Goal: Transaction & Acquisition: Book appointment/travel/reservation

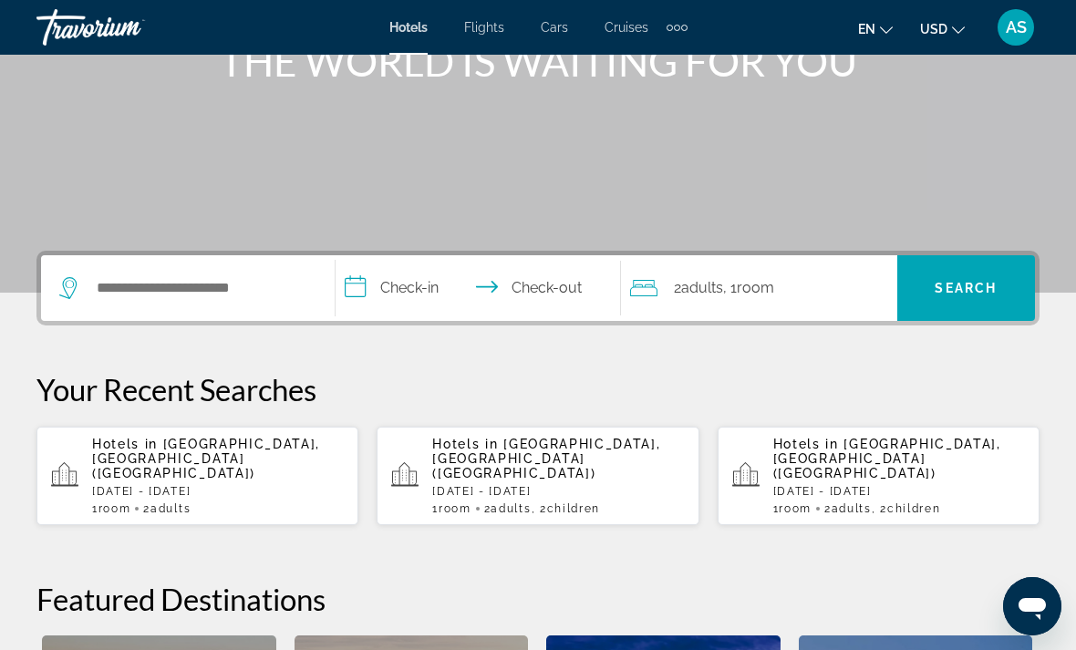
scroll to position [260, 0]
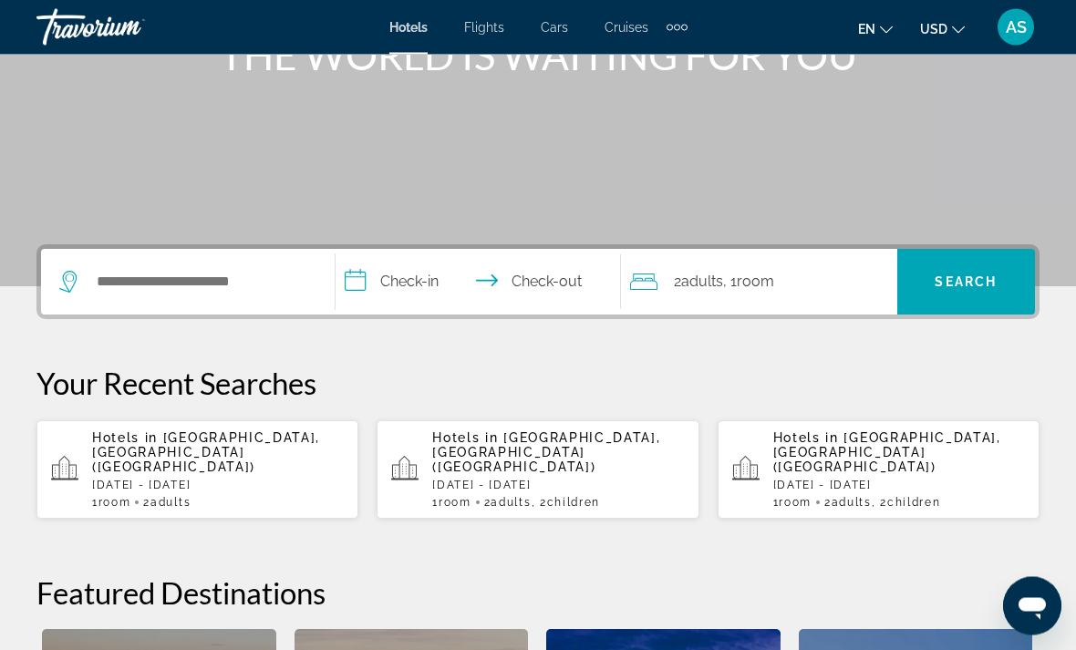
click at [243, 461] on div "Hotels in [GEOGRAPHIC_DATA], [GEOGRAPHIC_DATA] ([GEOGRAPHIC_DATA]) [DATE] - [DA…" at bounding box center [218, 470] width 252 height 78
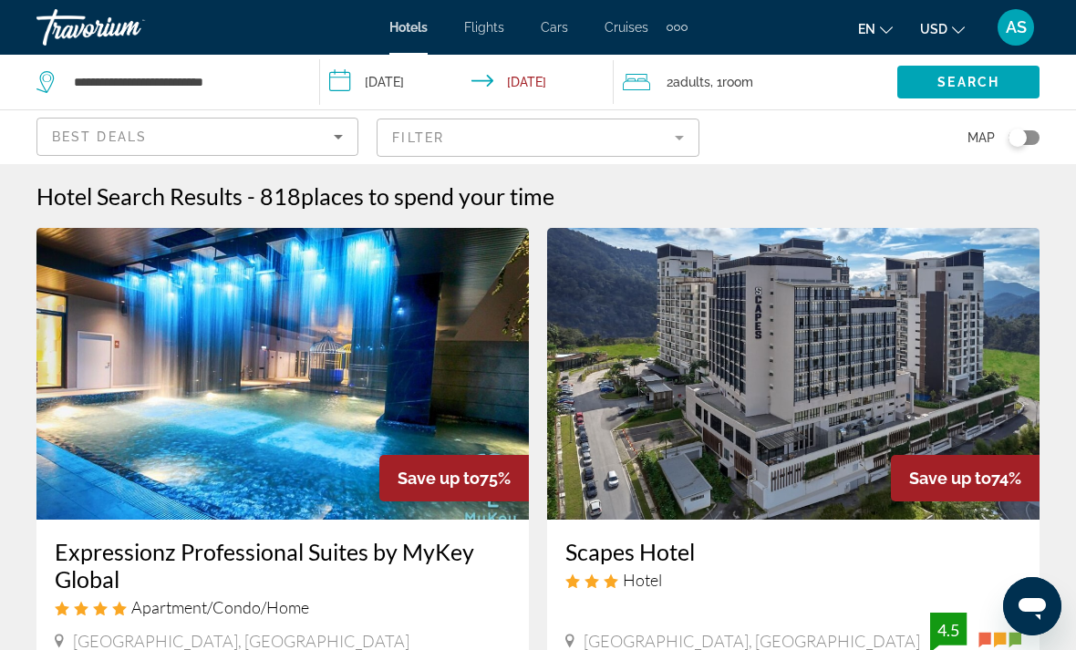
click at [794, 78] on div "2 Adult Adults , 1 Room rooms" at bounding box center [760, 82] width 275 height 26
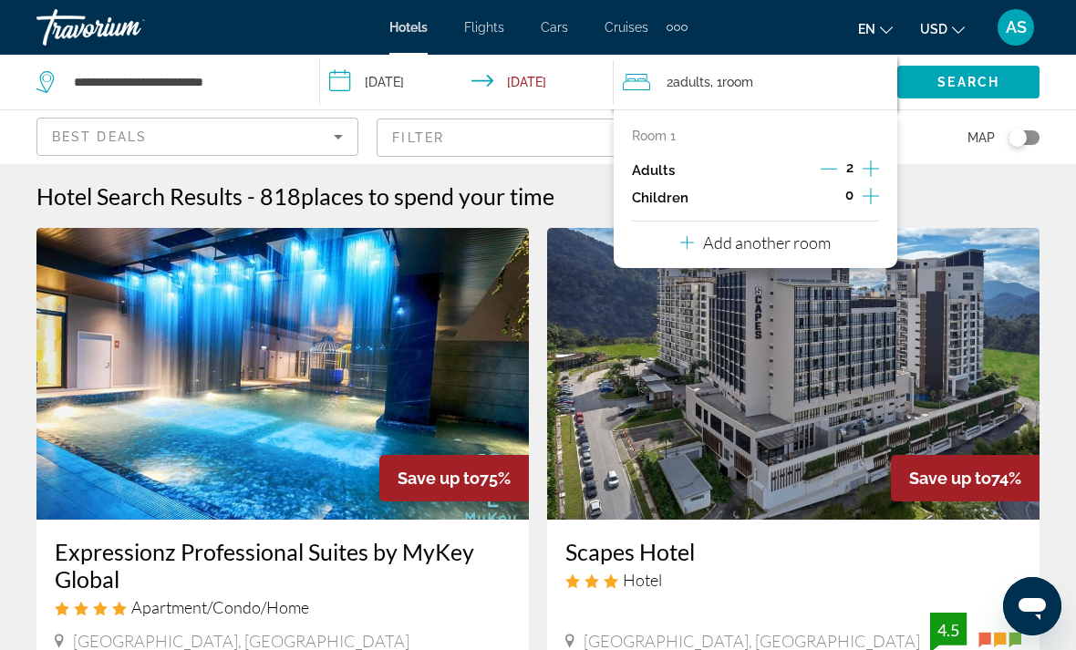
click at [879, 159] on icon "Increment adults" at bounding box center [871, 169] width 16 height 22
click at [879, 163] on icon "Increment adults" at bounding box center [871, 169] width 16 height 22
click at [981, 75] on span "Search" at bounding box center [969, 82] width 62 height 15
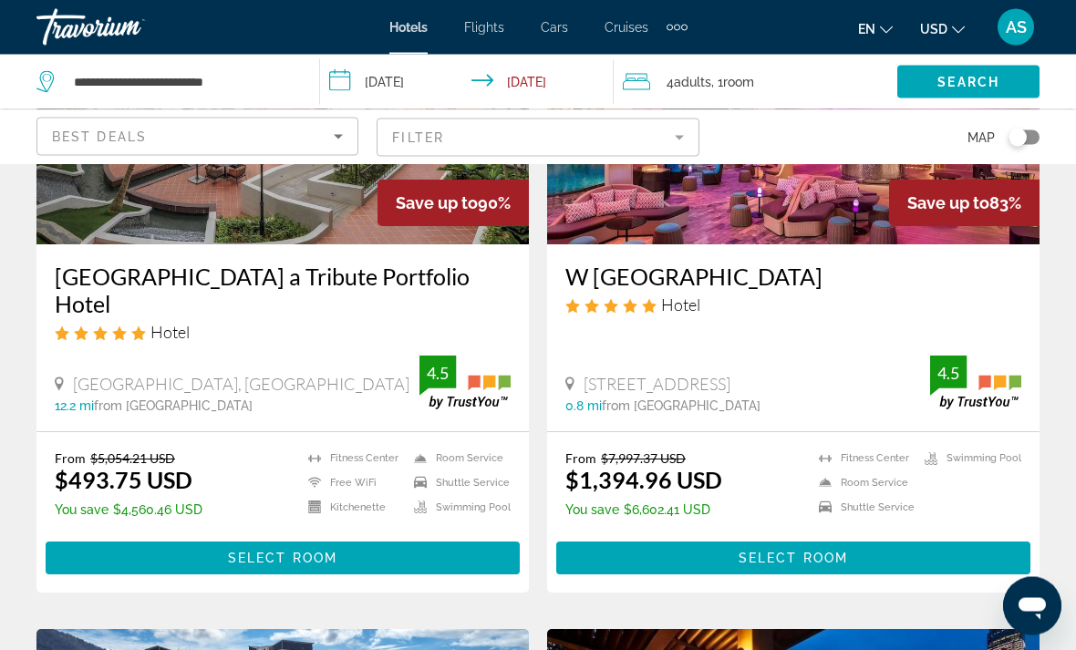
click at [661, 130] on mat-form-field "Filter" at bounding box center [538, 138] width 322 height 38
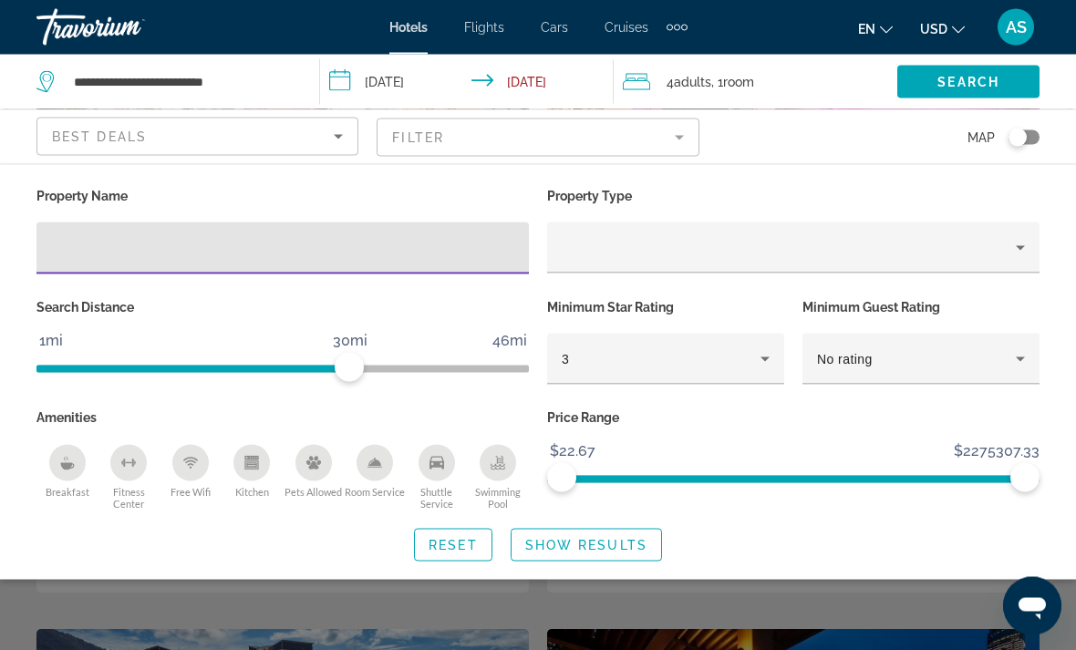
scroll to position [275, 0]
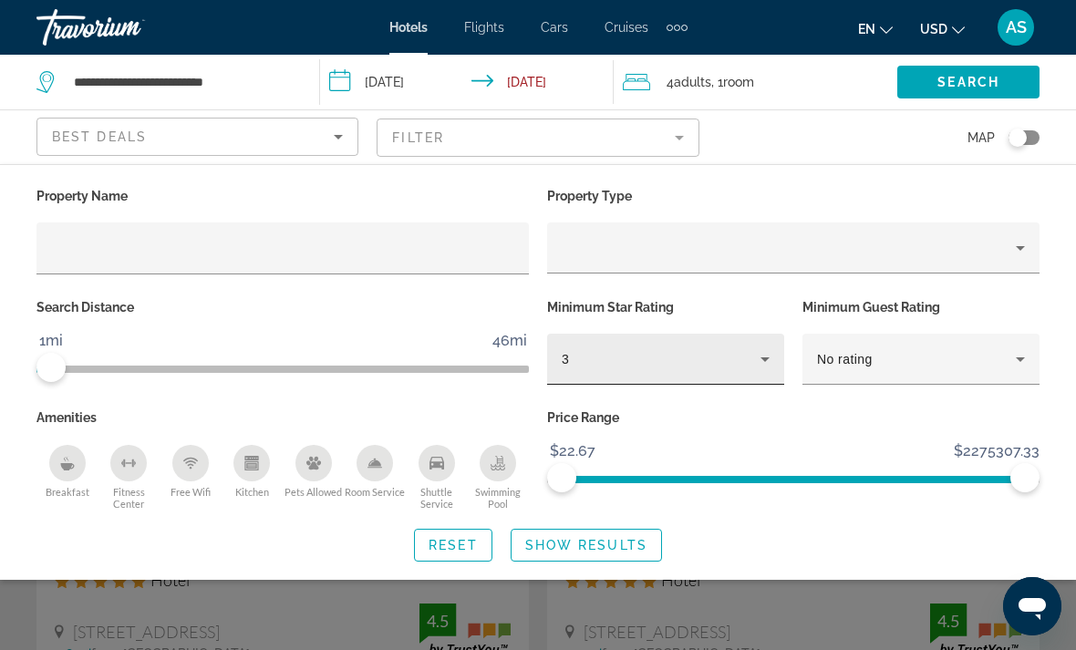
click at [724, 366] on div "3" at bounding box center [661, 359] width 199 height 22
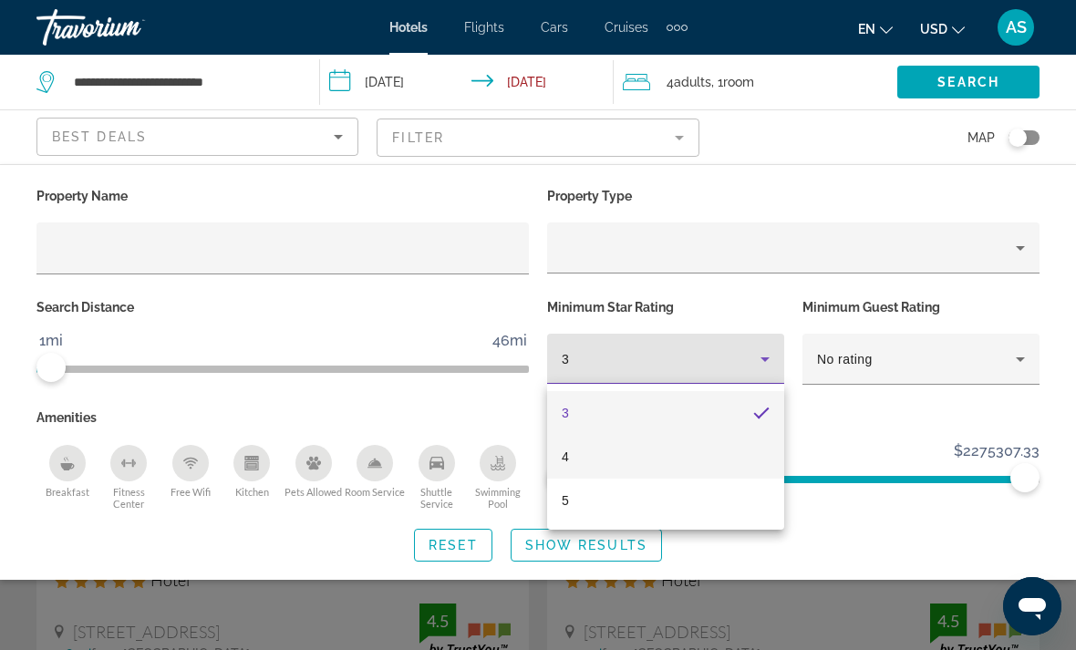
click at [650, 451] on mat-option "4" at bounding box center [665, 457] width 237 height 44
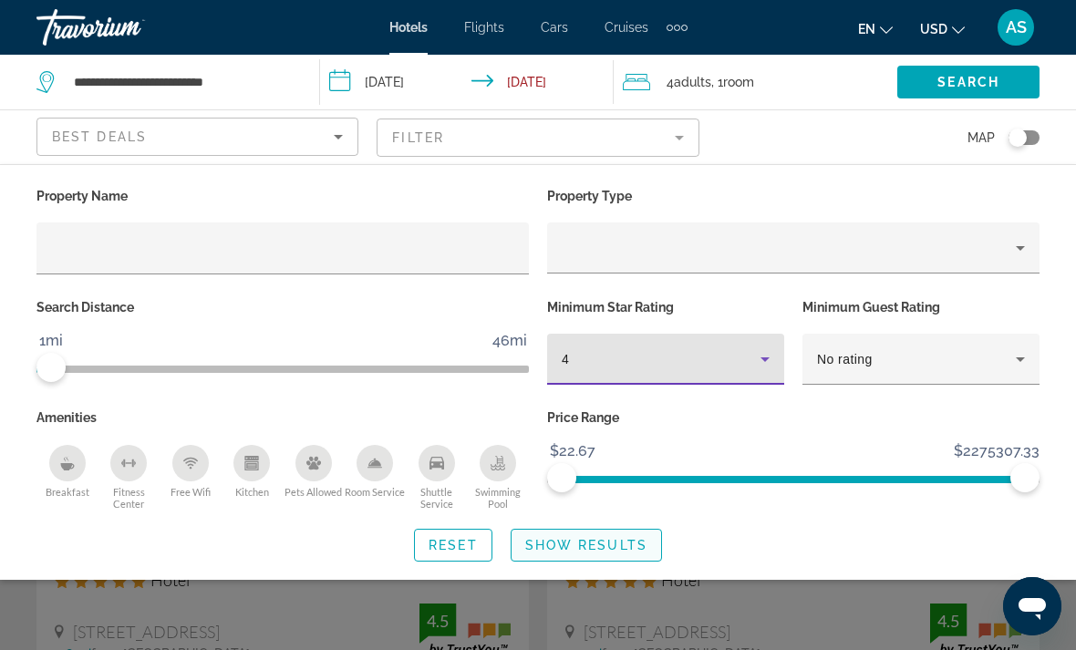
click at [607, 543] on span "Show Results" at bounding box center [586, 545] width 122 height 15
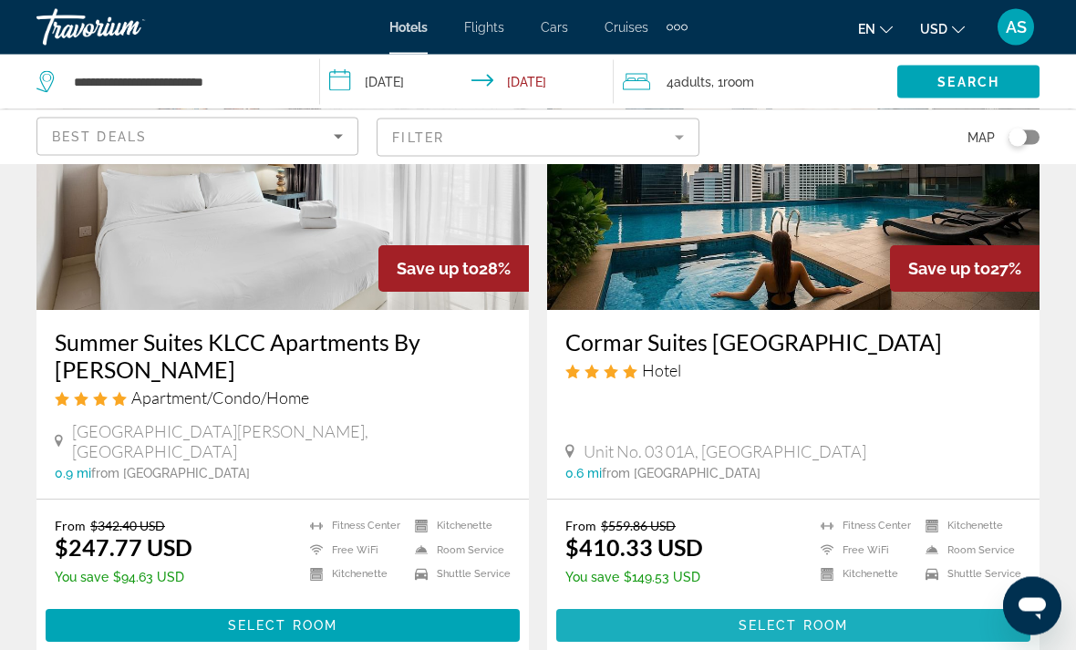
scroll to position [3476, 0]
click at [751, 618] on span "Select Room" at bounding box center [793, 625] width 109 height 15
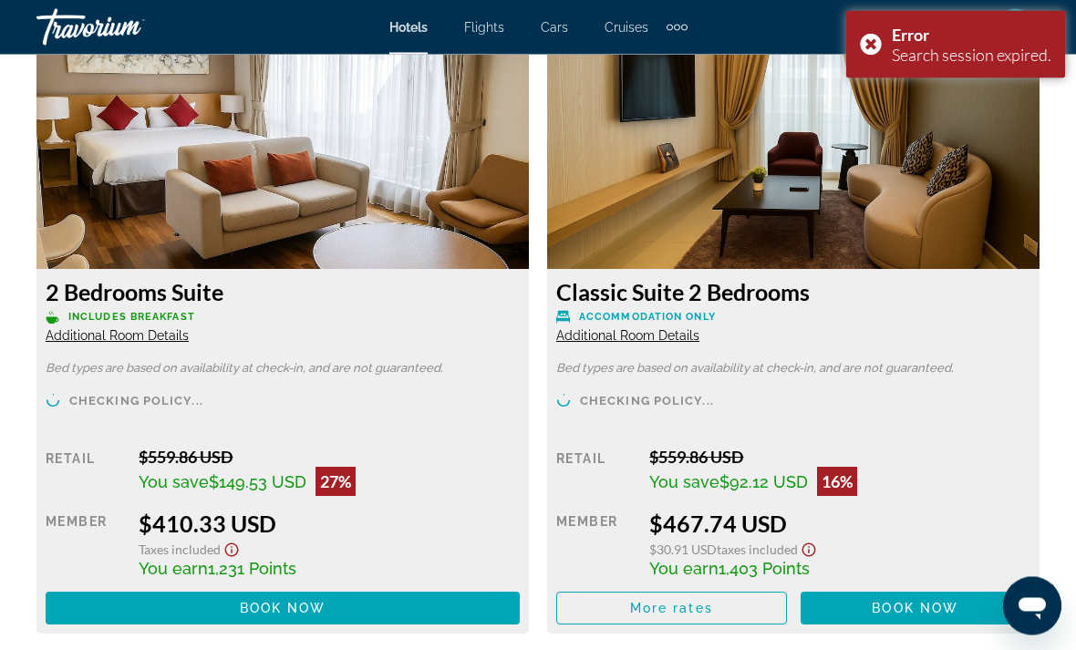
scroll to position [2792, 0]
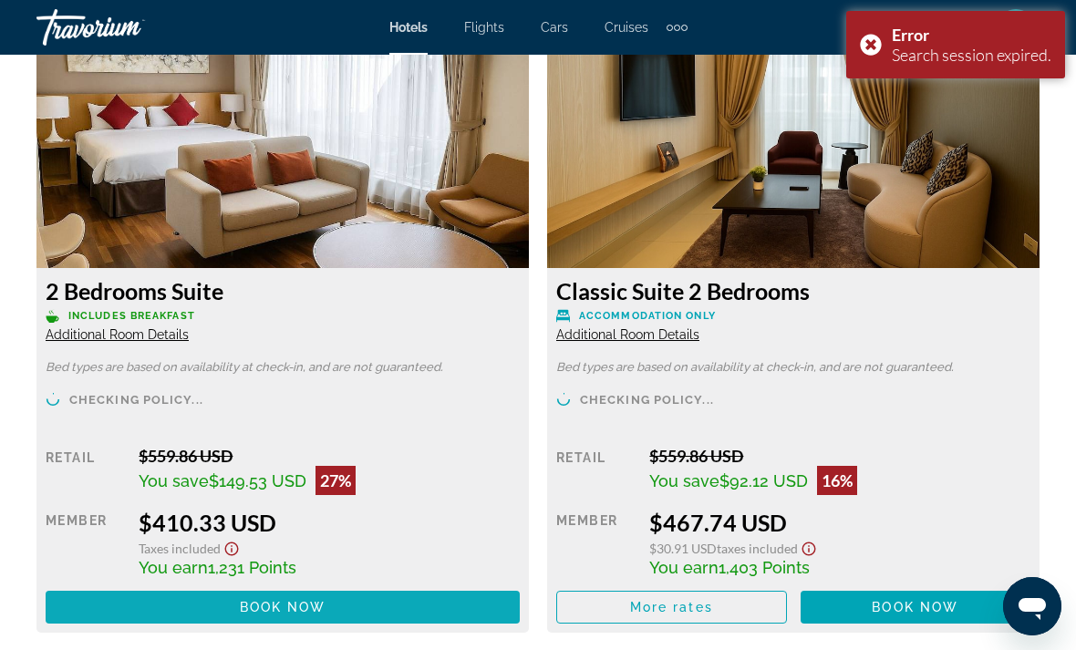
click at [259, 602] on span "Book now" at bounding box center [283, 607] width 87 height 15
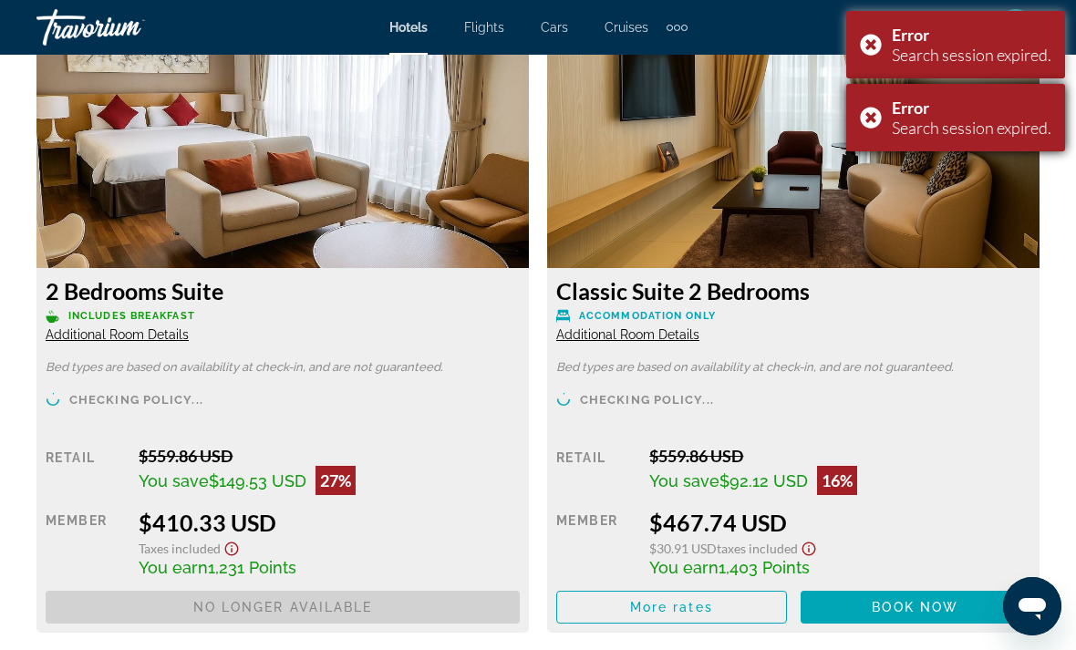
click at [853, 143] on div "Error Search session expired." at bounding box center [955, 117] width 219 height 67
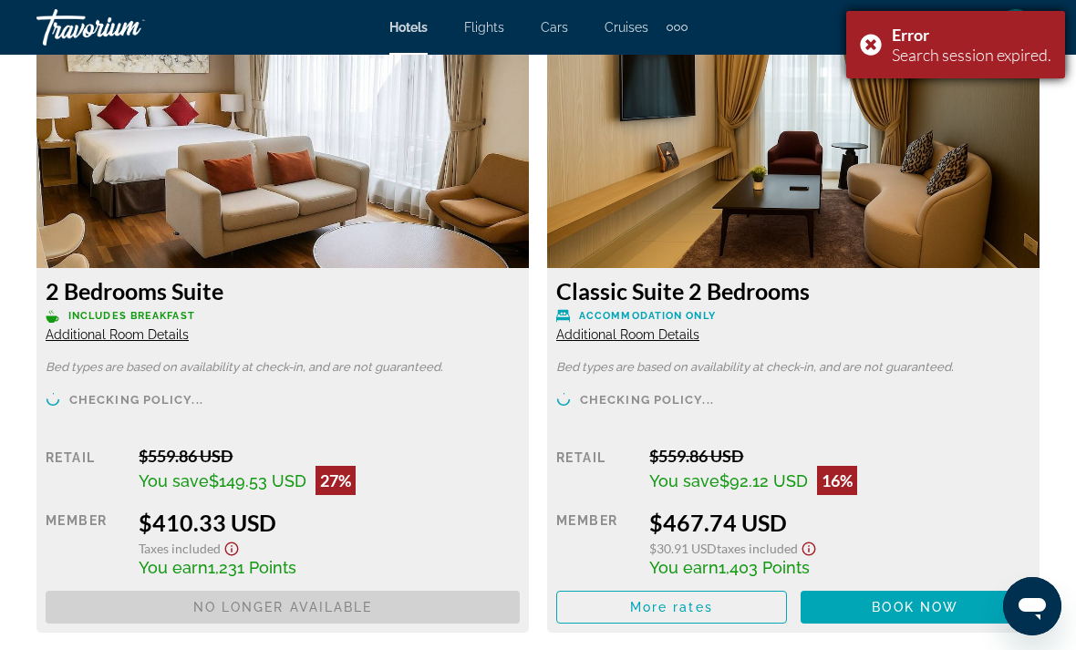
click at [867, 46] on div "Error Search session expired." at bounding box center [955, 44] width 219 height 67
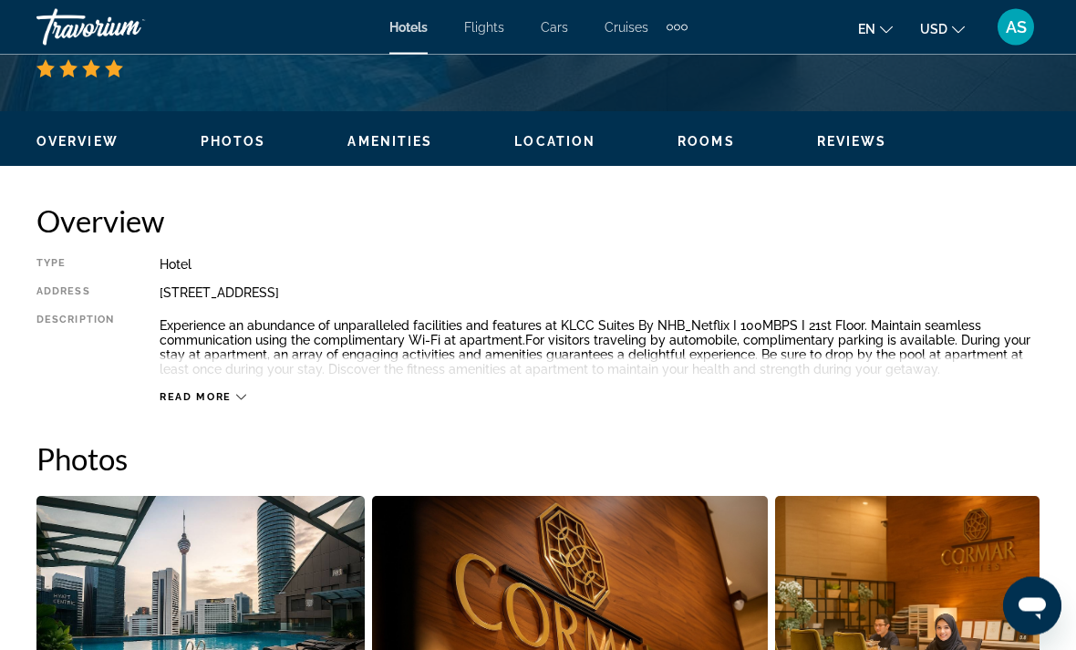
scroll to position [772, 0]
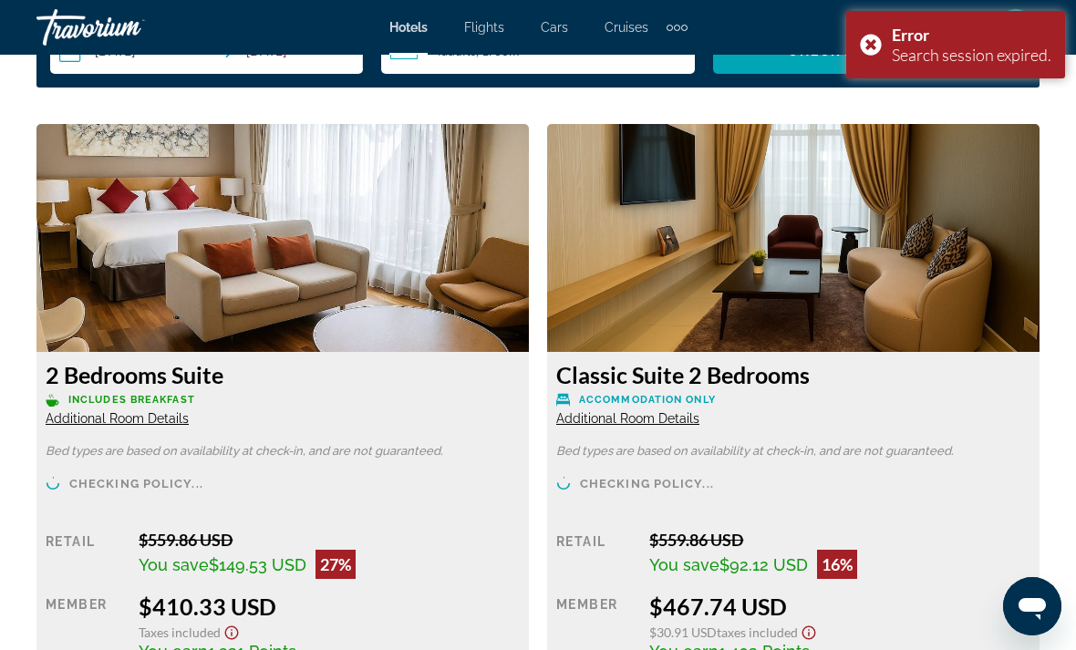
scroll to position [2794, 0]
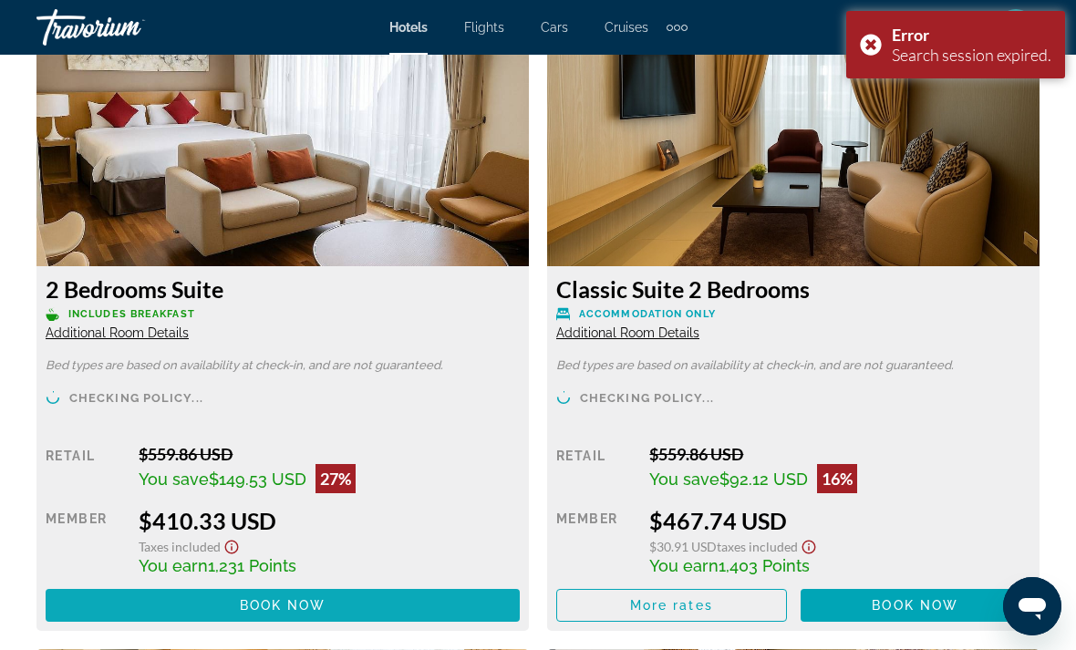
click at [183, 603] on span "Main content" at bounding box center [283, 606] width 474 height 44
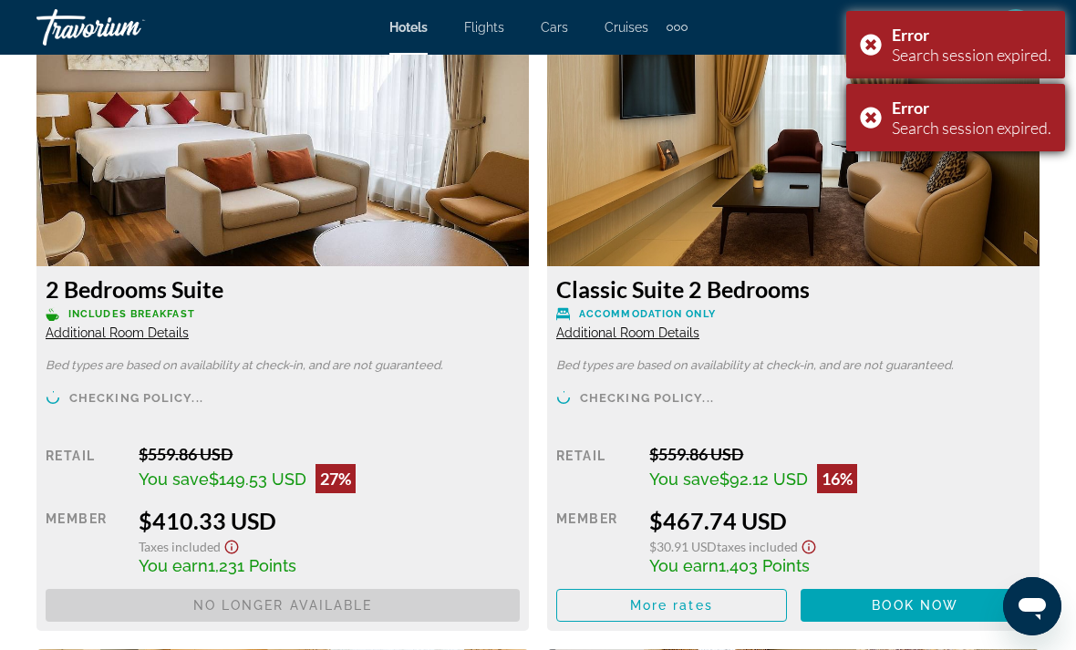
click at [867, 119] on div "Error Search session expired." at bounding box center [955, 117] width 219 height 67
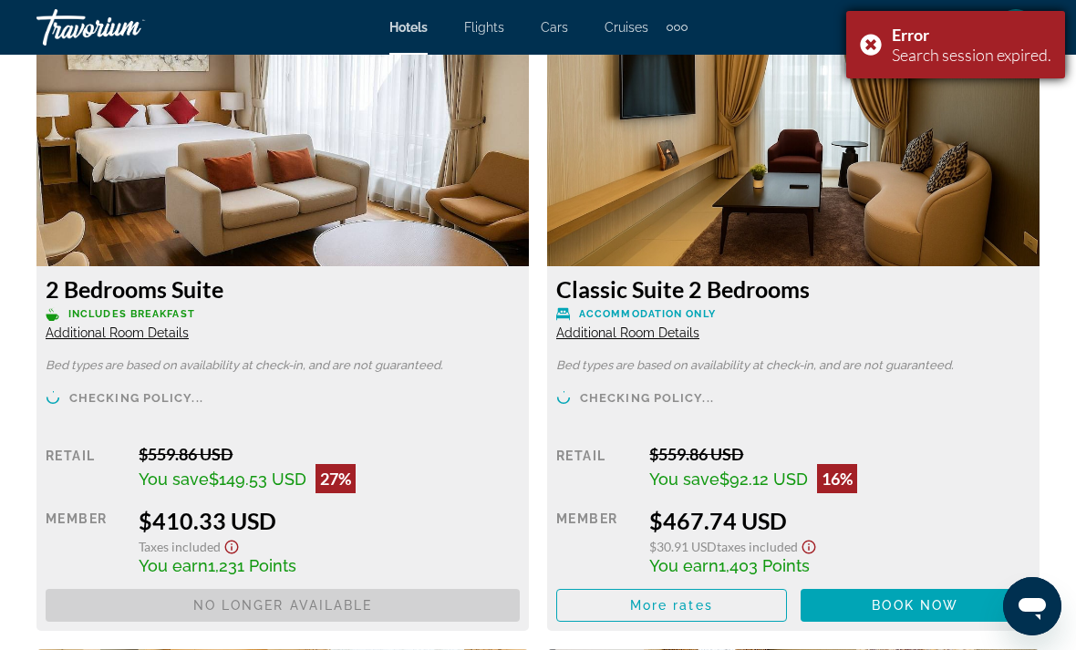
click at [867, 54] on div "Error Search session expired." at bounding box center [955, 44] width 219 height 67
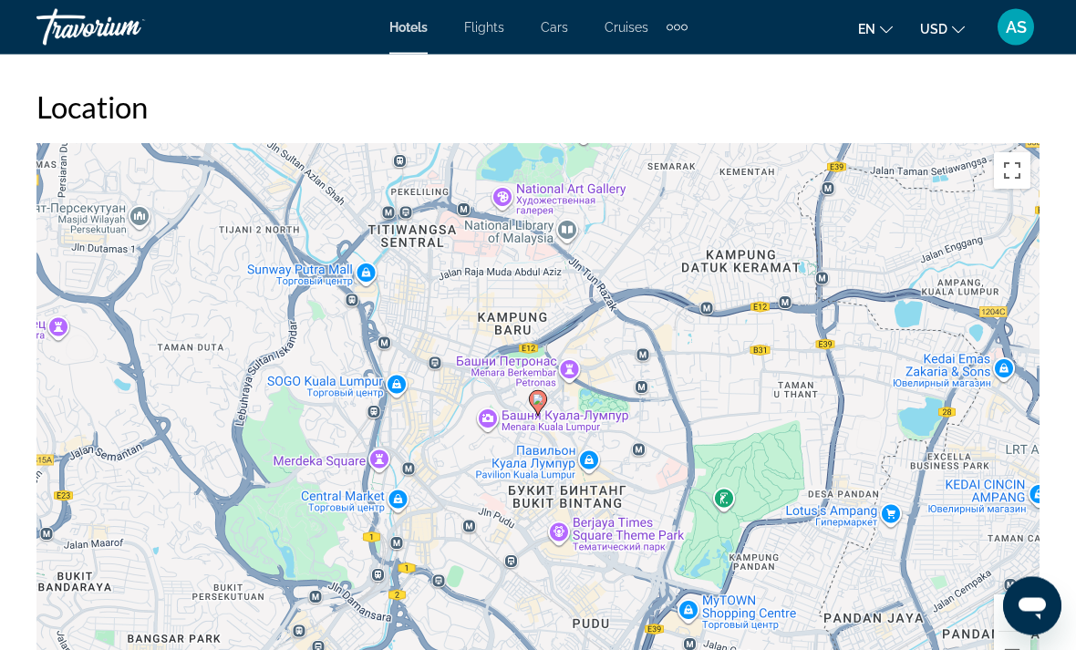
scroll to position [1934, 0]
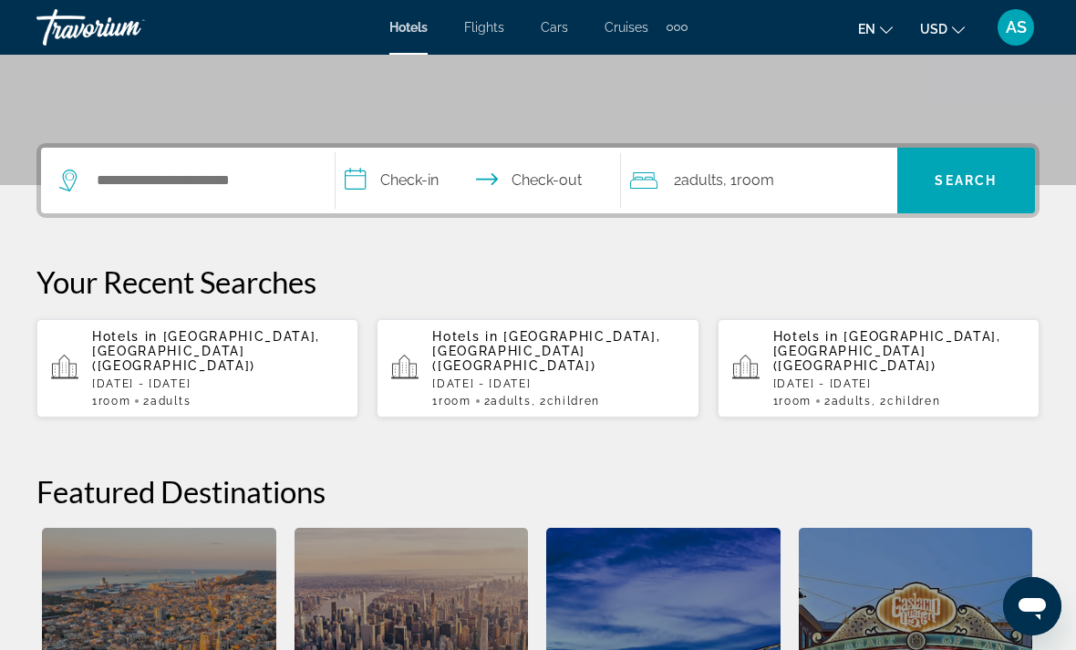
scroll to position [372, 0]
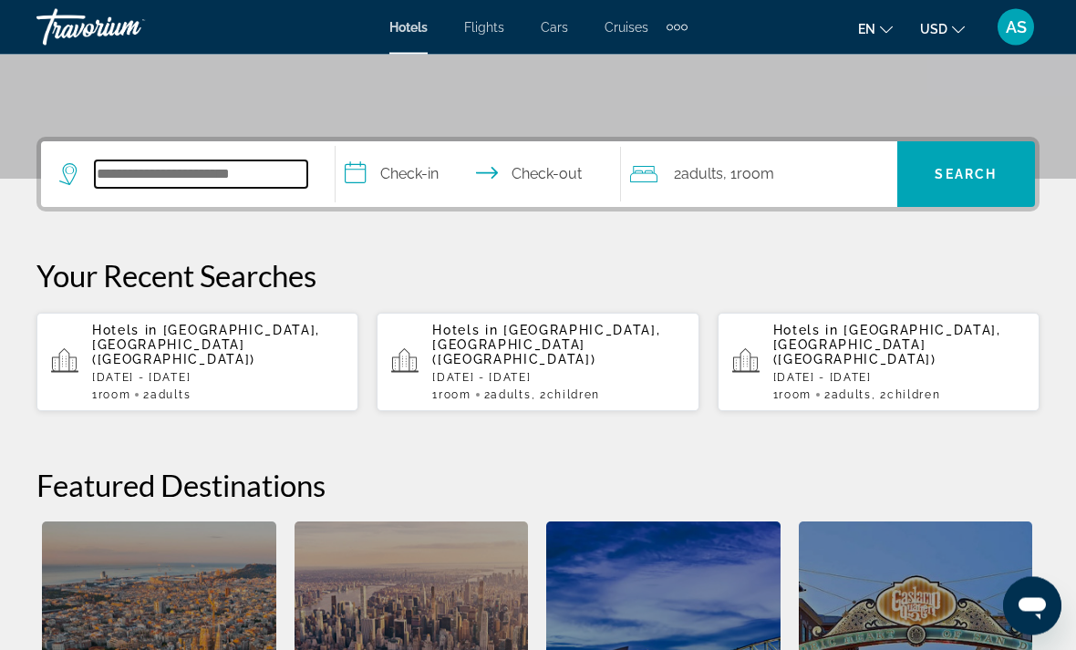
click at [175, 169] on input "Search widget" at bounding box center [201, 174] width 213 height 27
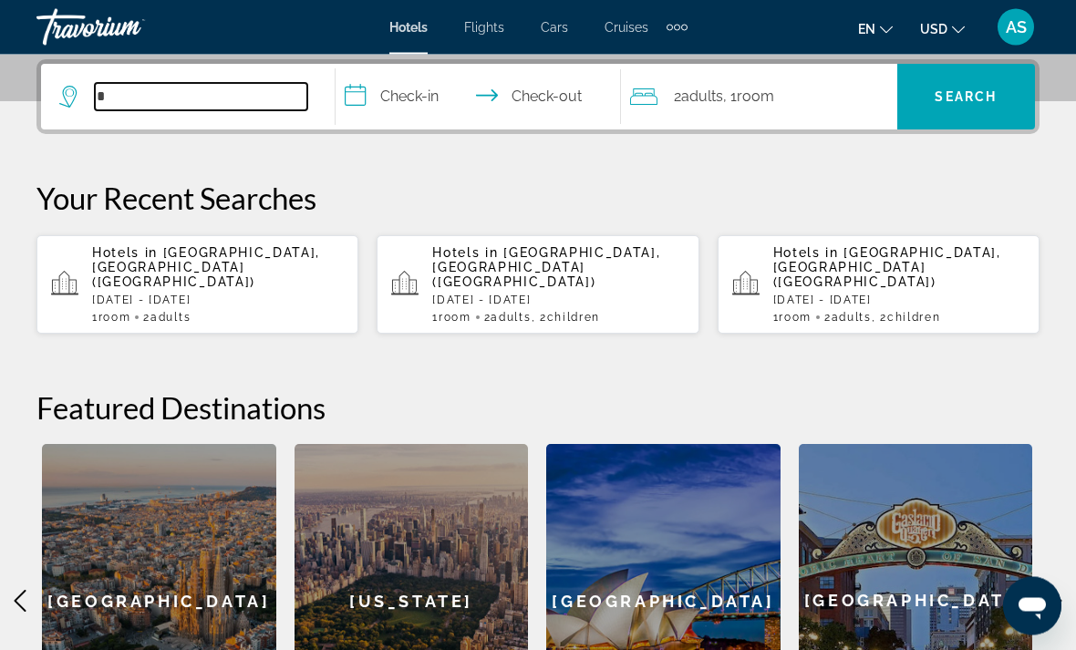
scroll to position [446, 0]
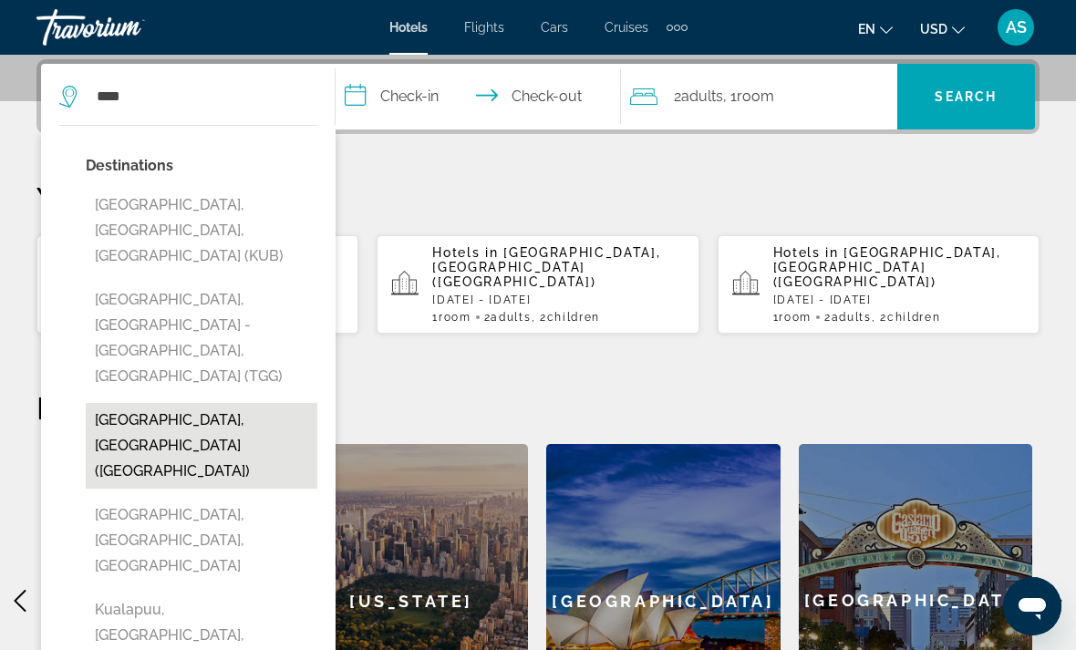
click at [154, 403] on button "[GEOGRAPHIC_DATA], [GEOGRAPHIC_DATA] ([GEOGRAPHIC_DATA])" at bounding box center [202, 446] width 232 height 86
type input "**********"
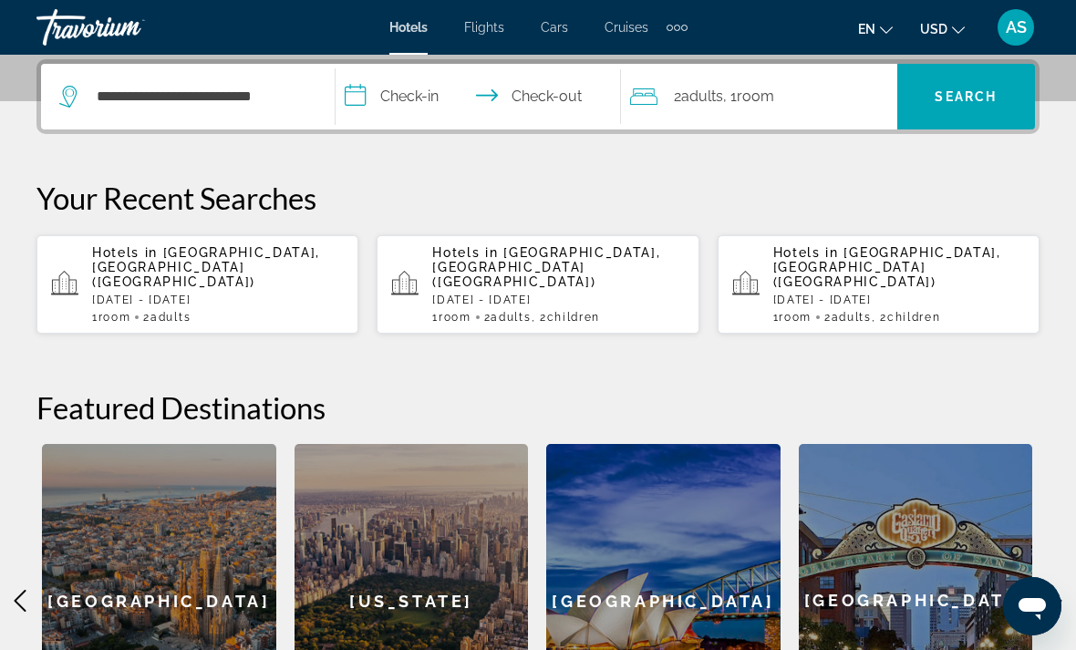
click at [407, 100] on input "**********" at bounding box center [482, 99] width 293 height 71
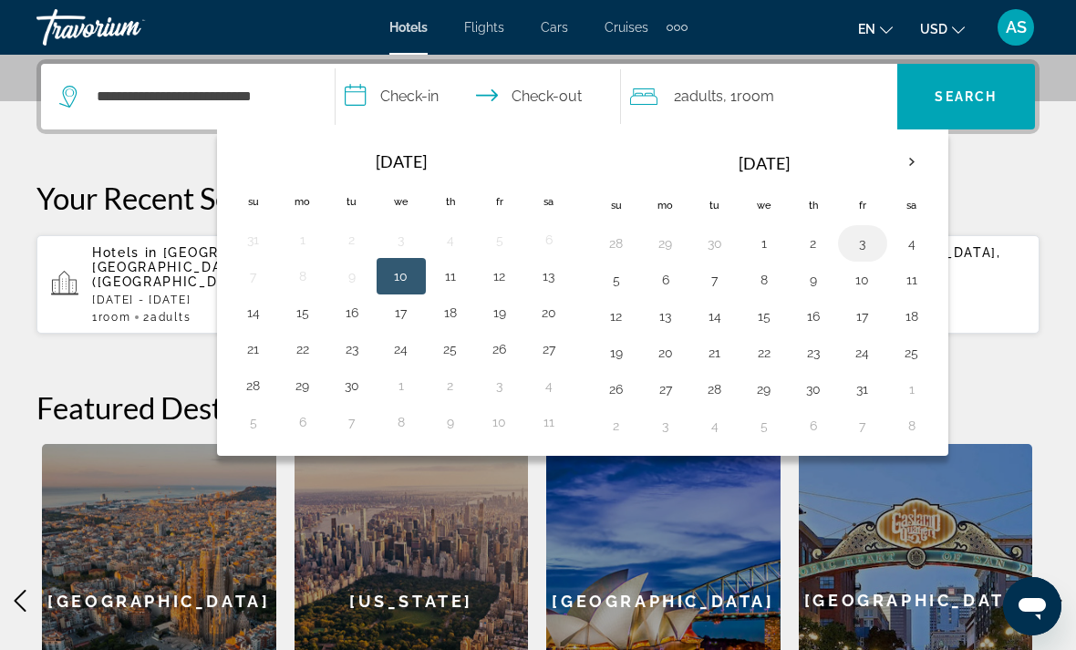
click at [869, 239] on button "3" at bounding box center [862, 244] width 29 height 26
click at [664, 277] on button "6" at bounding box center [665, 280] width 29 height 26
type input "**********"
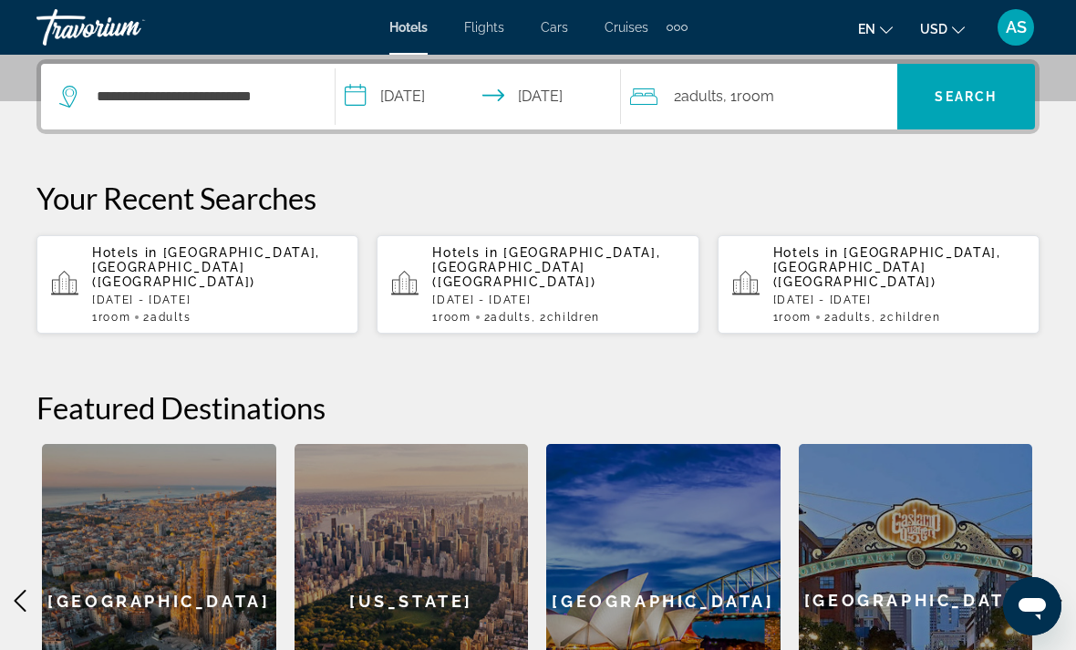
click at [736, 91] on span ", 1 Room rooms" at bounding box center [748, 97] width 51 height 26
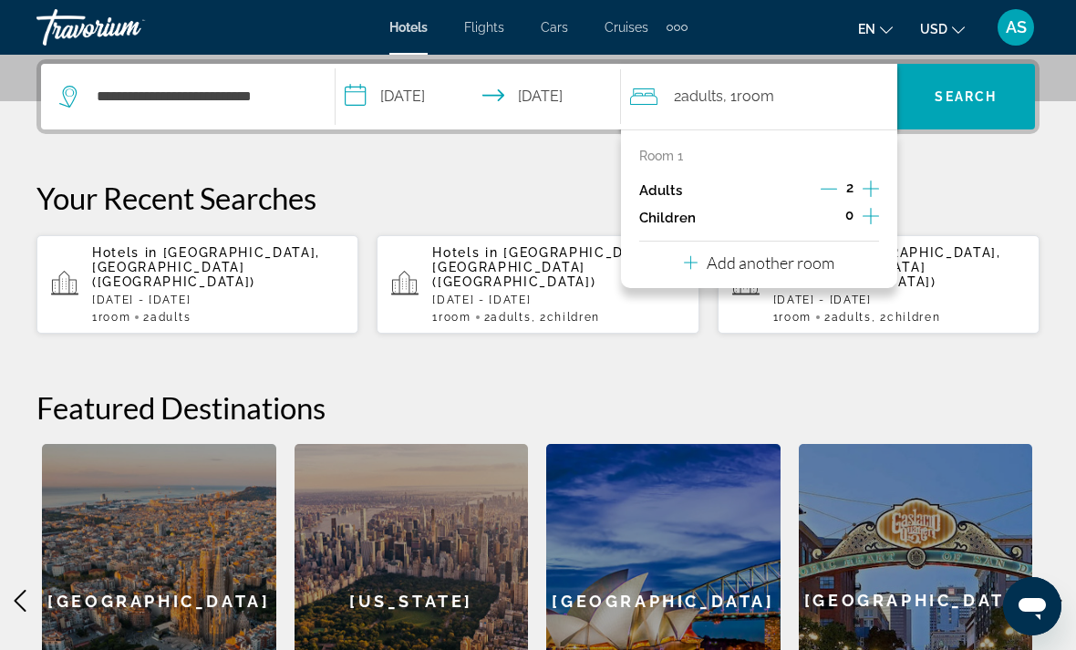
click at [866, 191] on icon "Increment adults" at bounding box center [871, 189] width 16 height 22
click at [874, 187] on icon "Increment adults" at bounding box center [871, 189] width 16 height 22
click at [934, 92] on span "Search widget" at bounding box center [966, 97] width 138 height 44
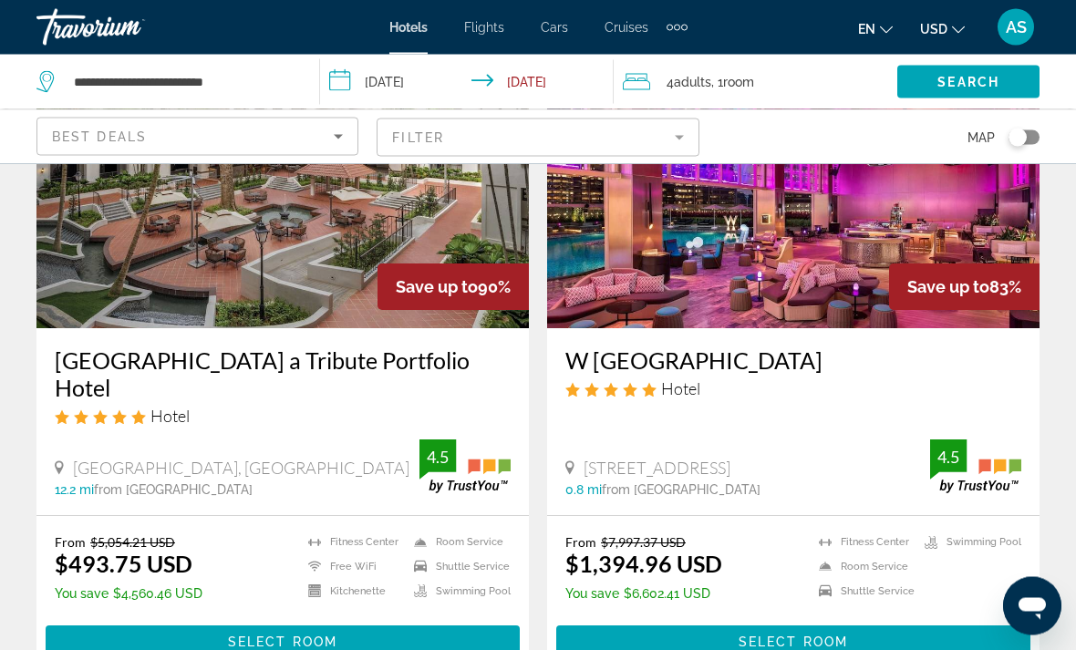
scroll to position [191, 0]
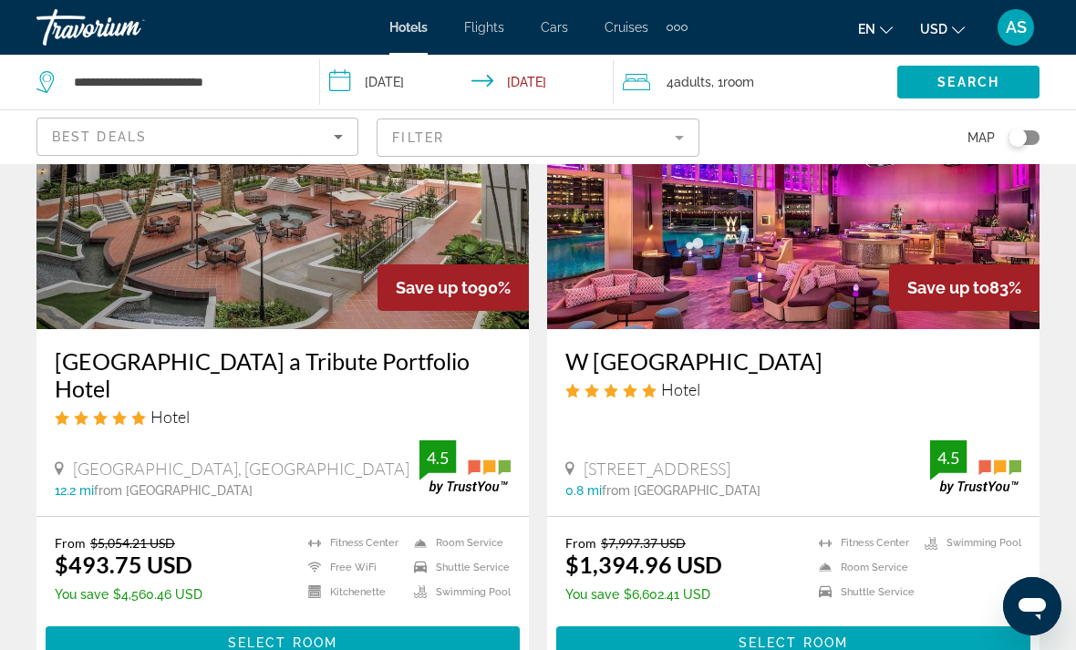
click at [537, 130] on mat-form-field "Filter" at bounding box center [538, 138] width 322 height 38
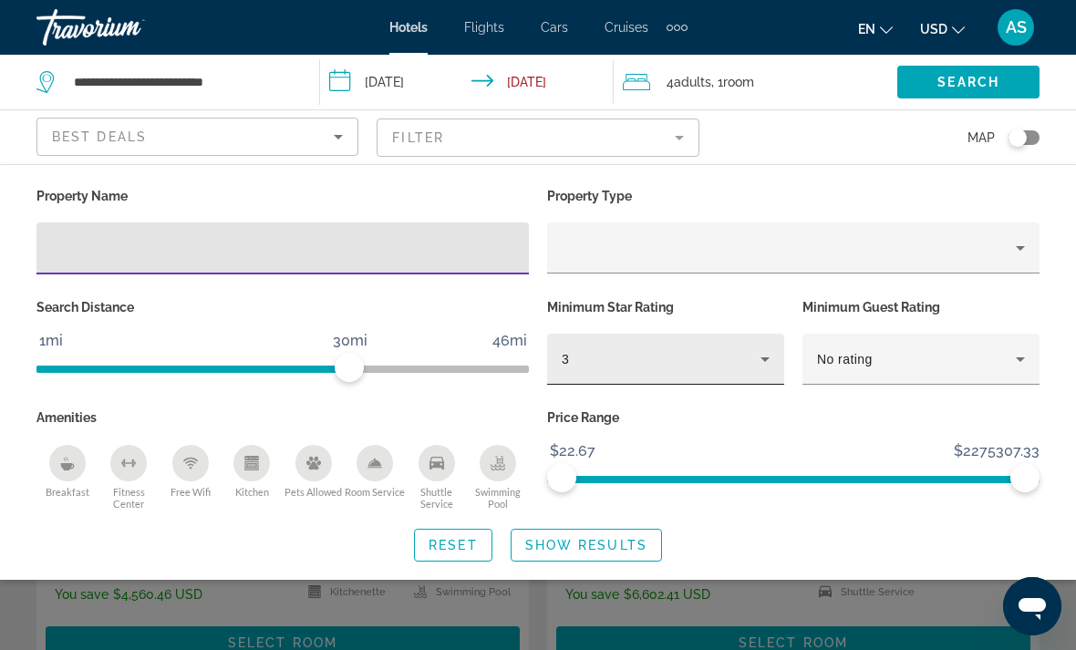
click at [622, 368] on div "3" at bounding box center [661, 359] width 199 height 22
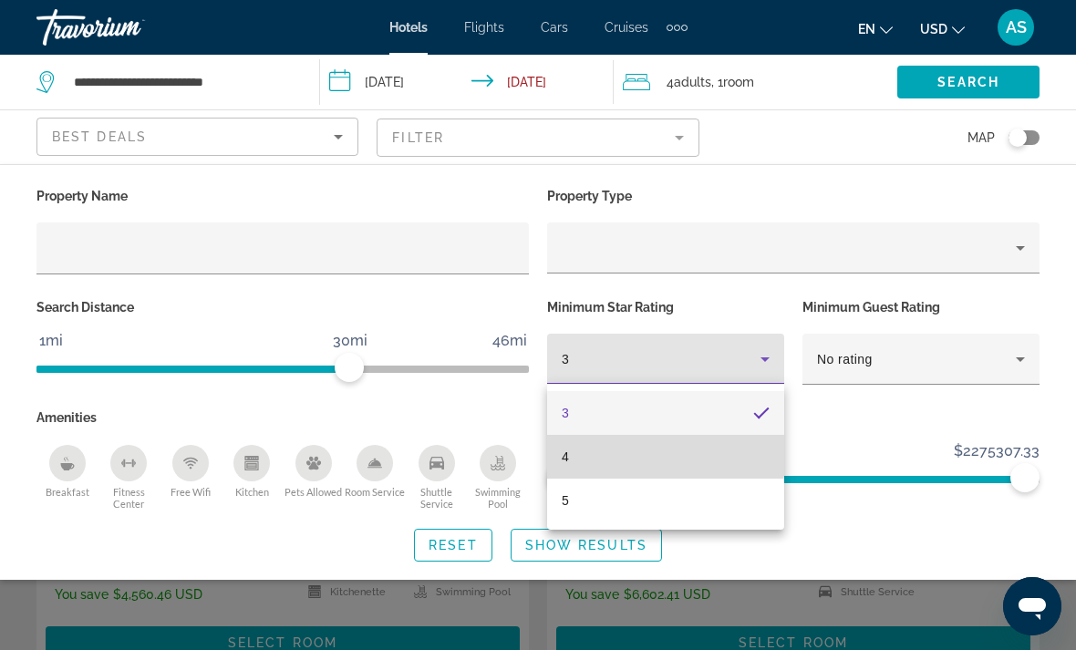
click at [551, 457] on mat-option "4" at bounding box center [665, 457] width 237 height 44
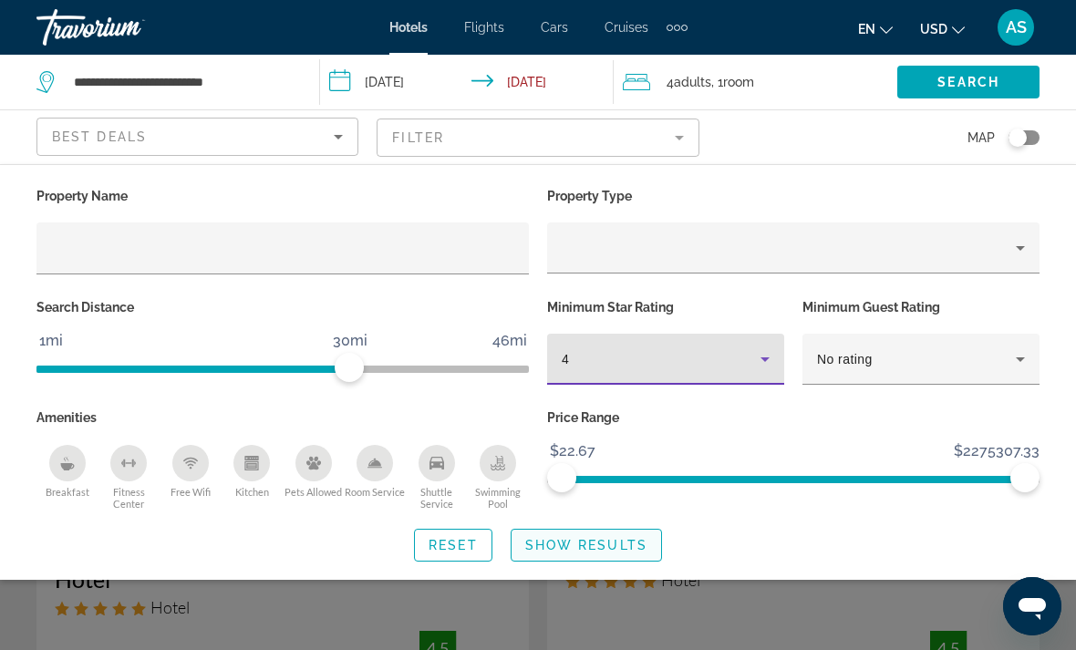
click at [564, 543] on span "Show Results" at bounding box center [586, 545] width 122 height 15
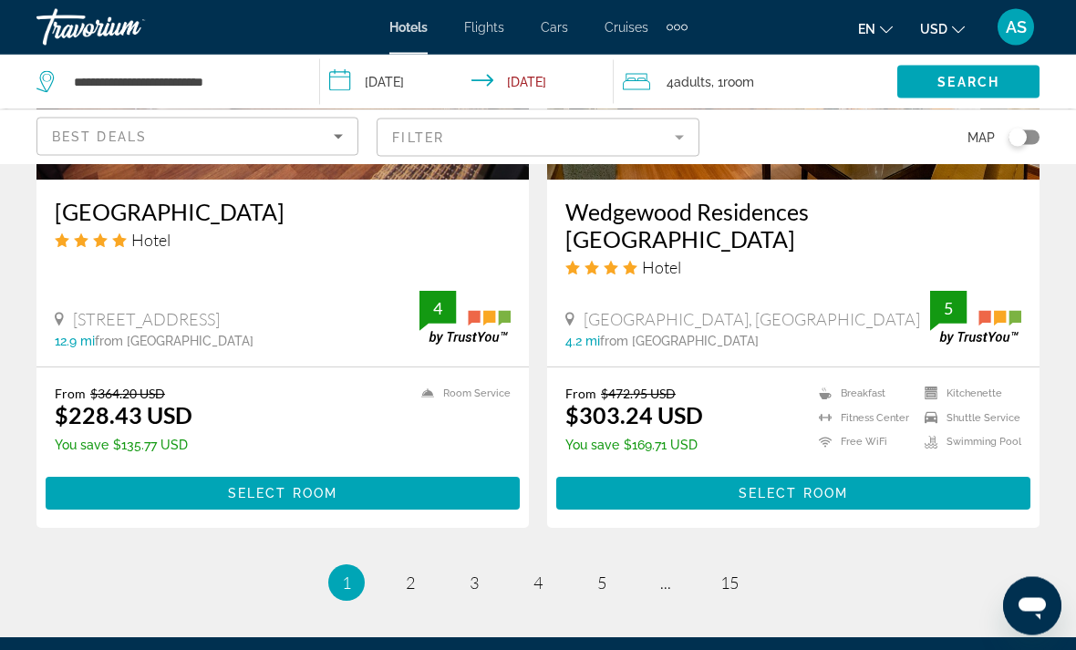
scroll to position [3724, 0]
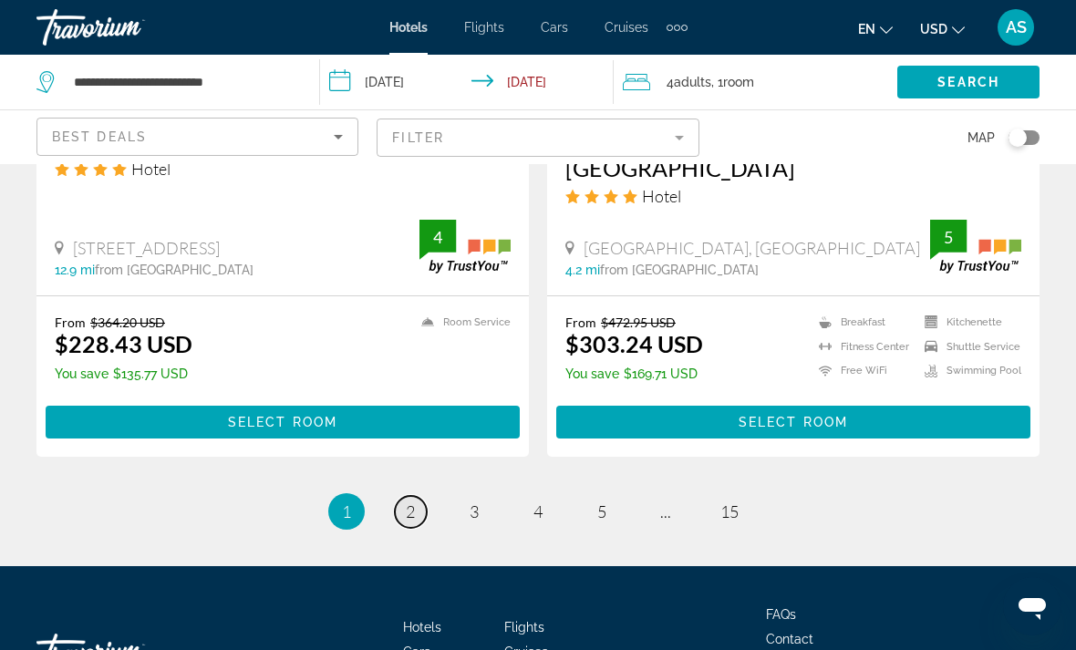
click at [401, 496] on link "page 2" at bounding box center [411, 512] width 32 height 32
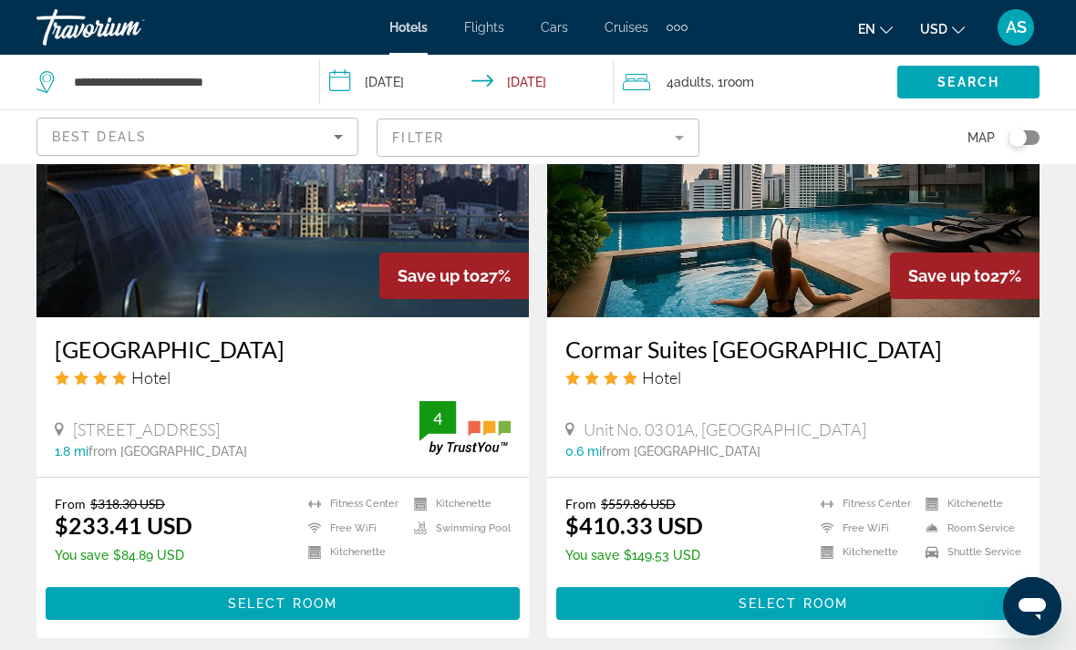
scroll to position [3528, 0]
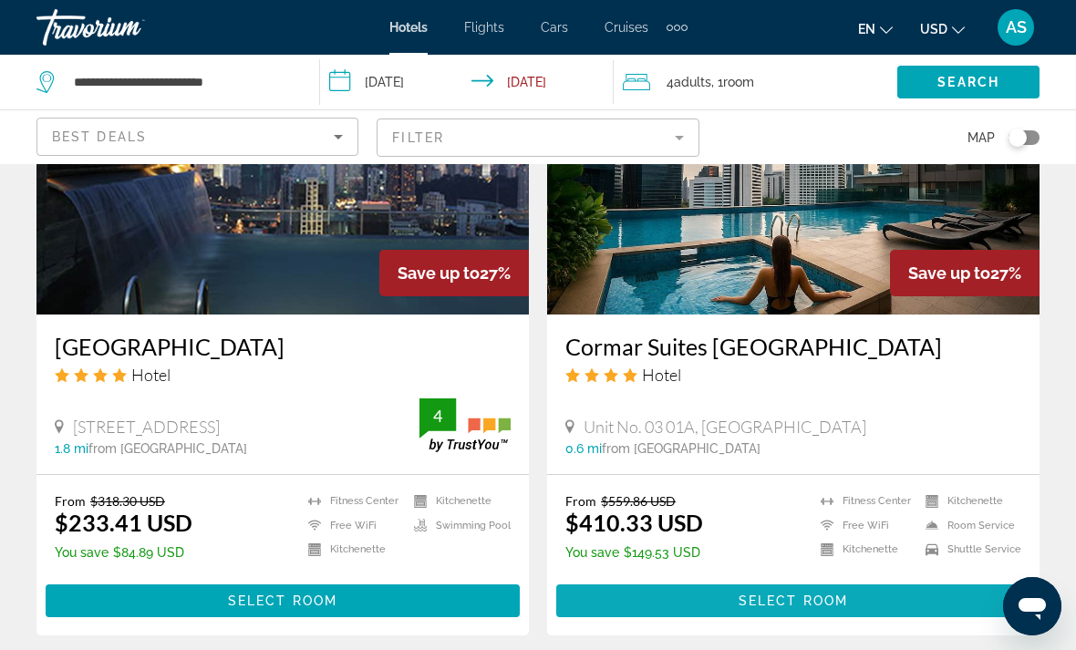
click at [897, 579] on span "Main content" at bounding box center [793, 601] width 474 height 44
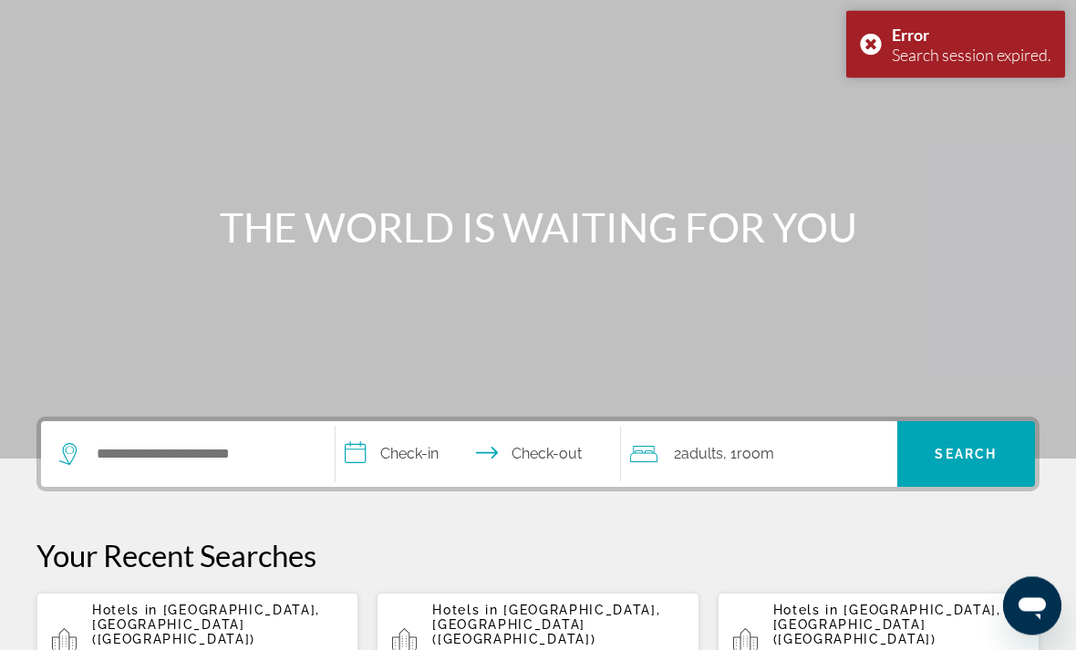
scroll to position [233, 0]
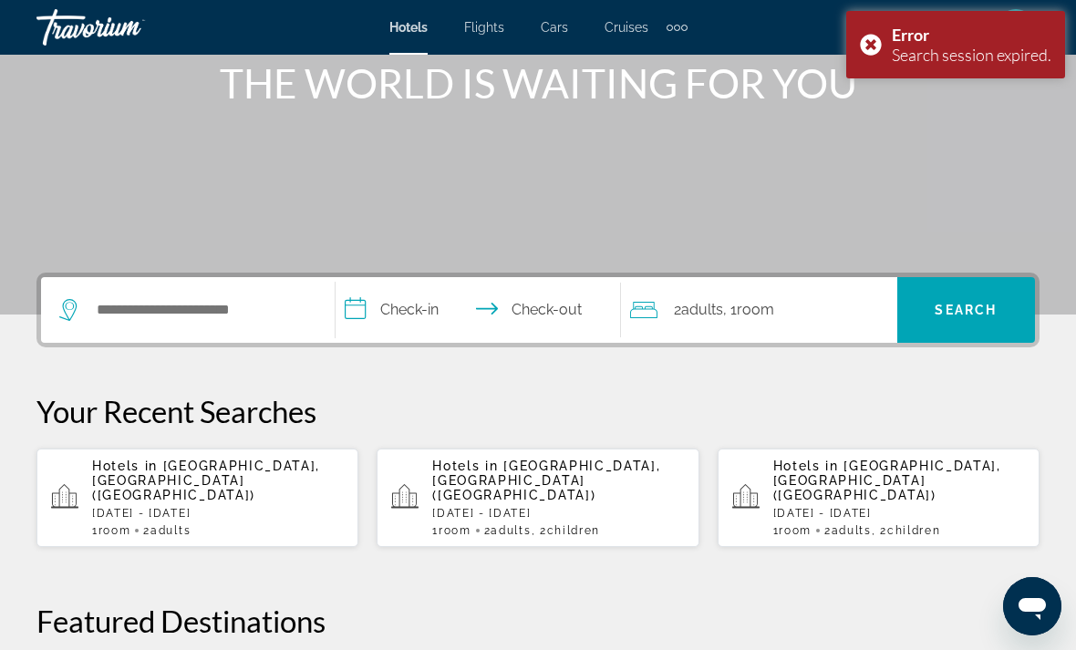
click at [150, 507] on p "[DATE] - [DATE]" at bounding box center [218, 513] width 252 height 13
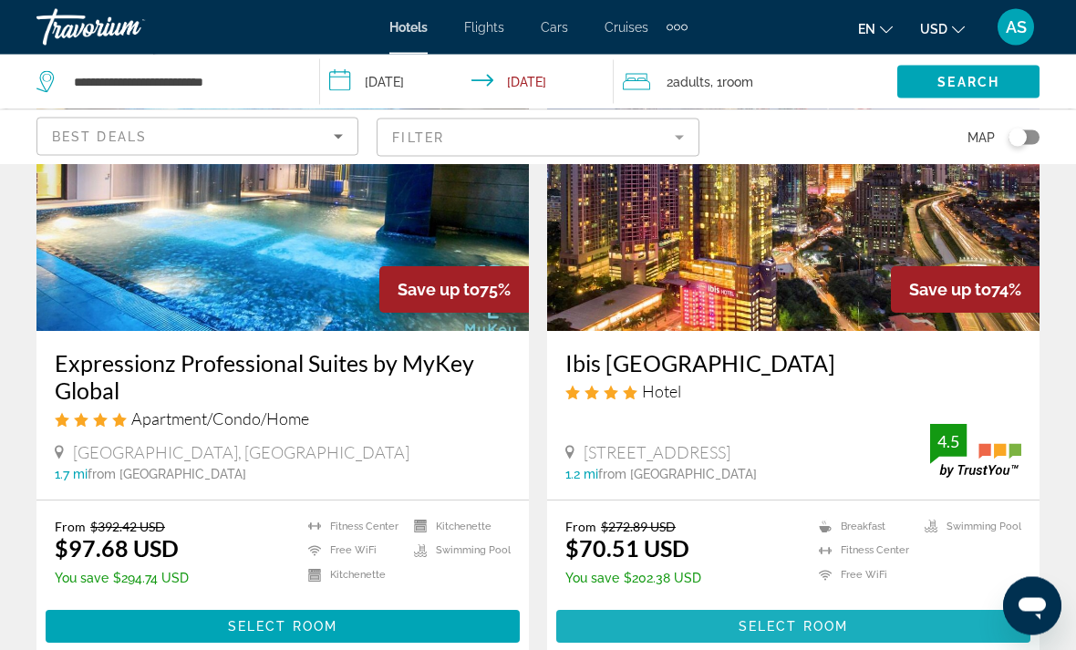
scroll to position [189, 0]
click at [912, 631] on span "Main content" at bounding box center [793, 627] width 474 height 44
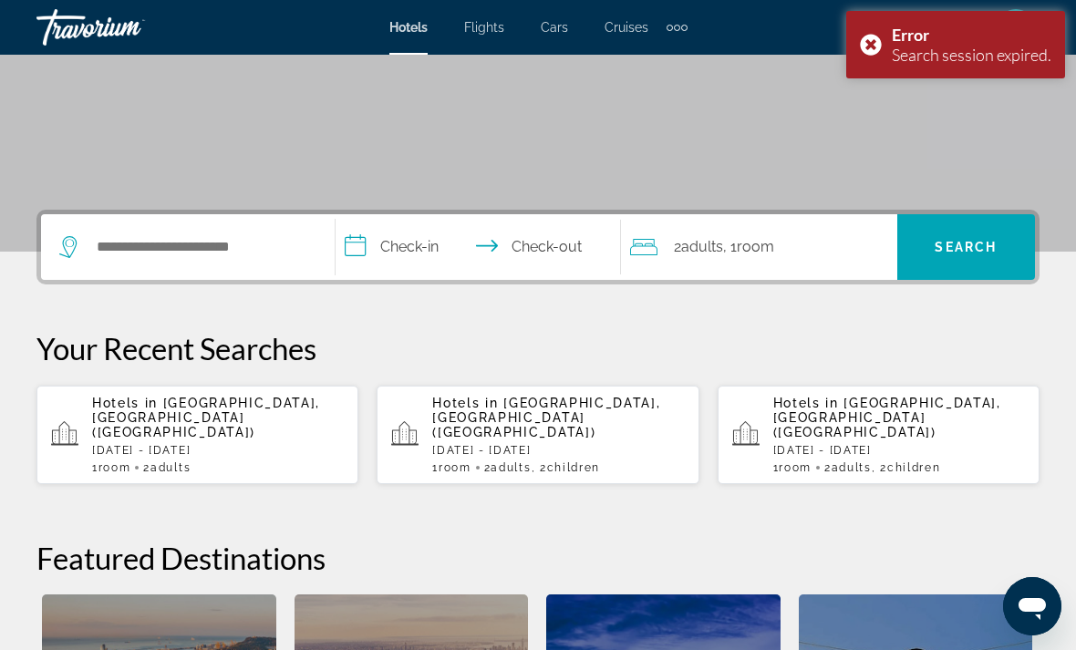
scroll to position [306, 0]
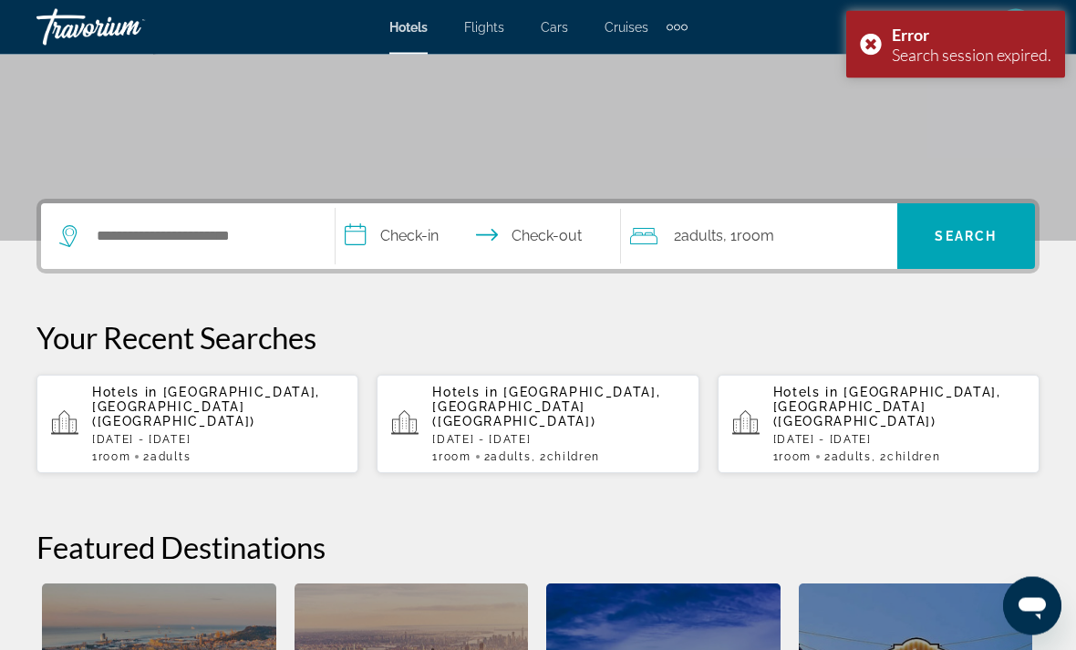
click at [155, 434] on p "[DATE] - [DATE]" at bounding box center [218, 440] width 252 height 13
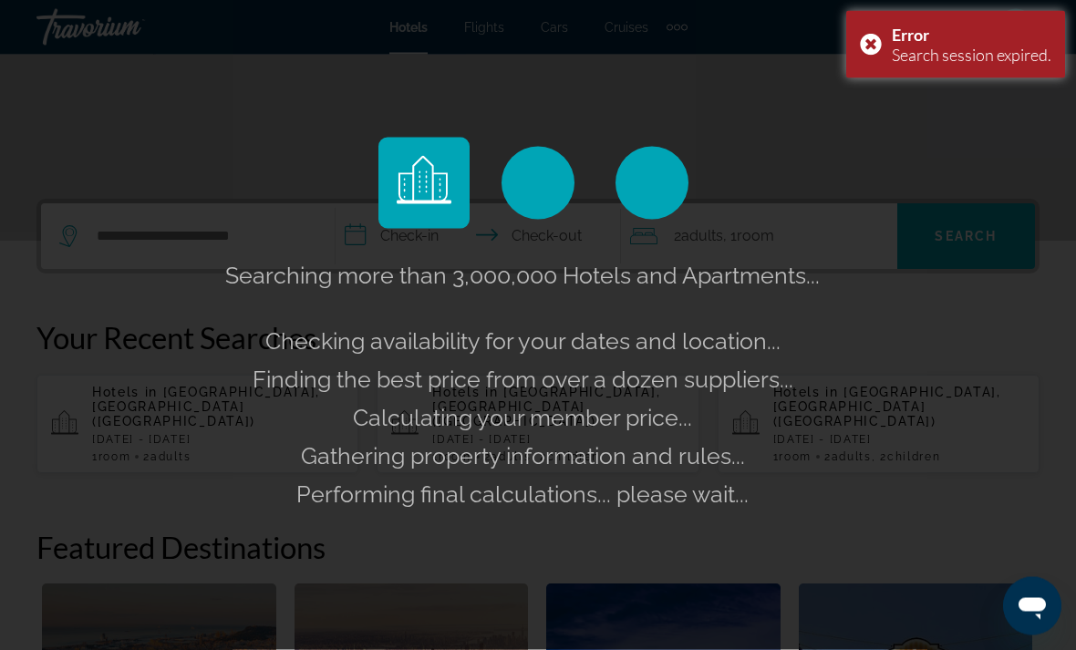
scroll to position [306, 0]
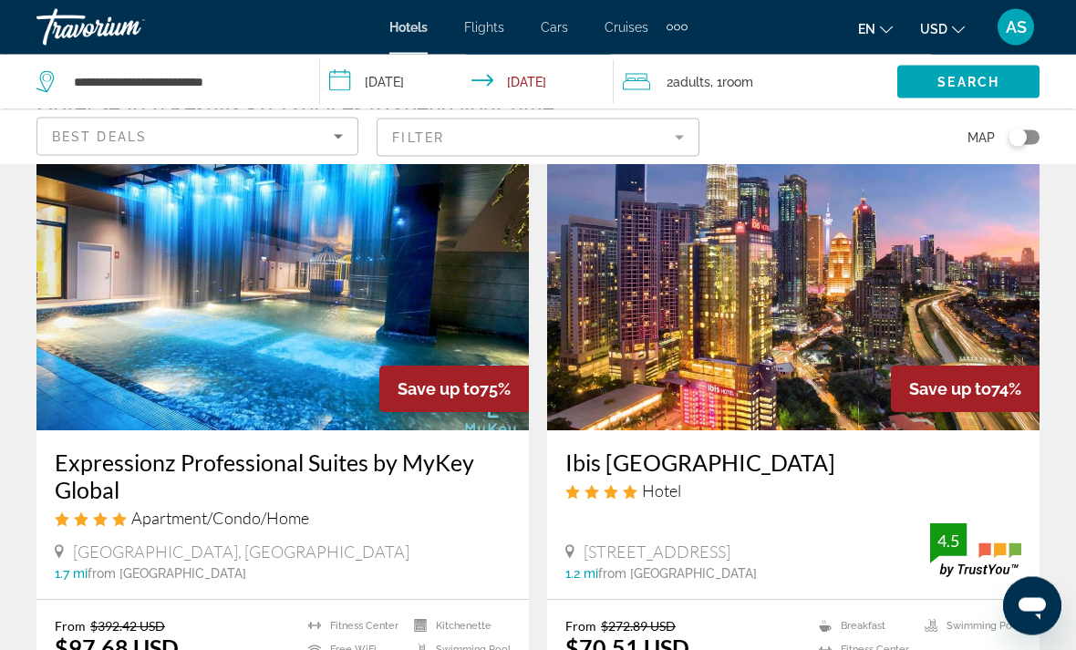
scroll to position [289, 0]
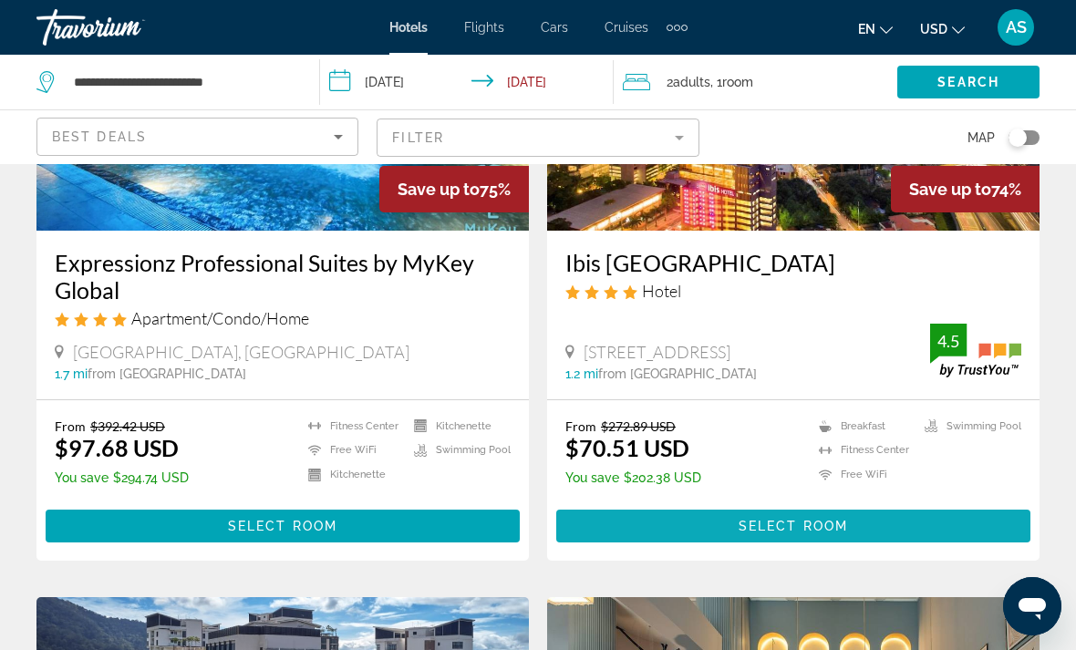
click at [931, 526] on span "Main content" at bounding box center [793, 526] width 474 height 44
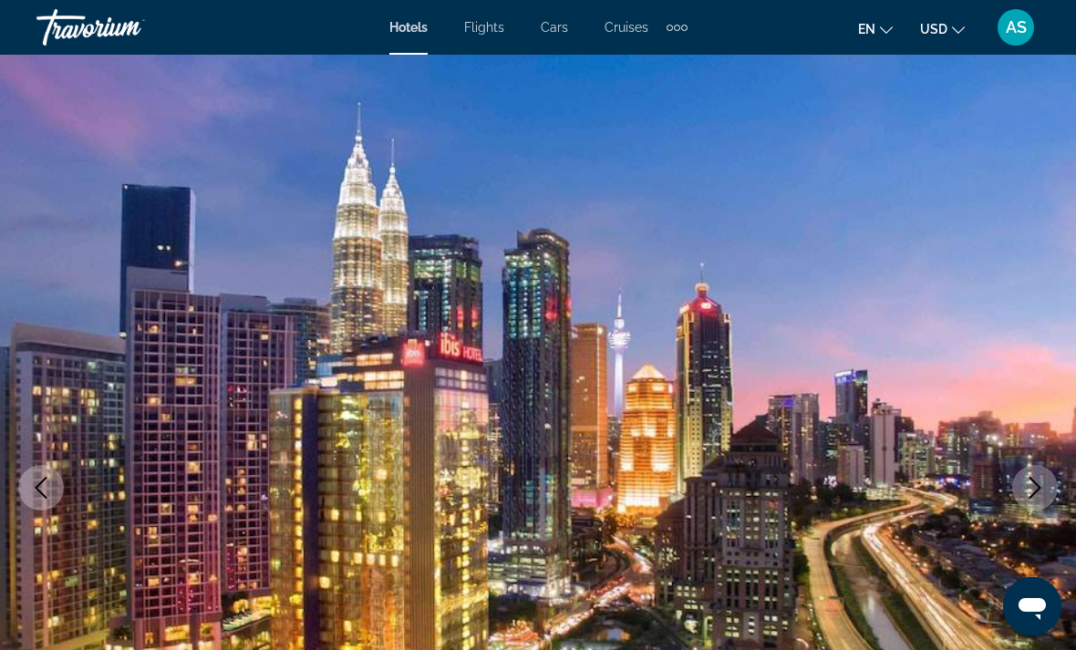
click at [1045, 488] on icon "Next image" at bounding box center [1035, 488] width 22 height 22
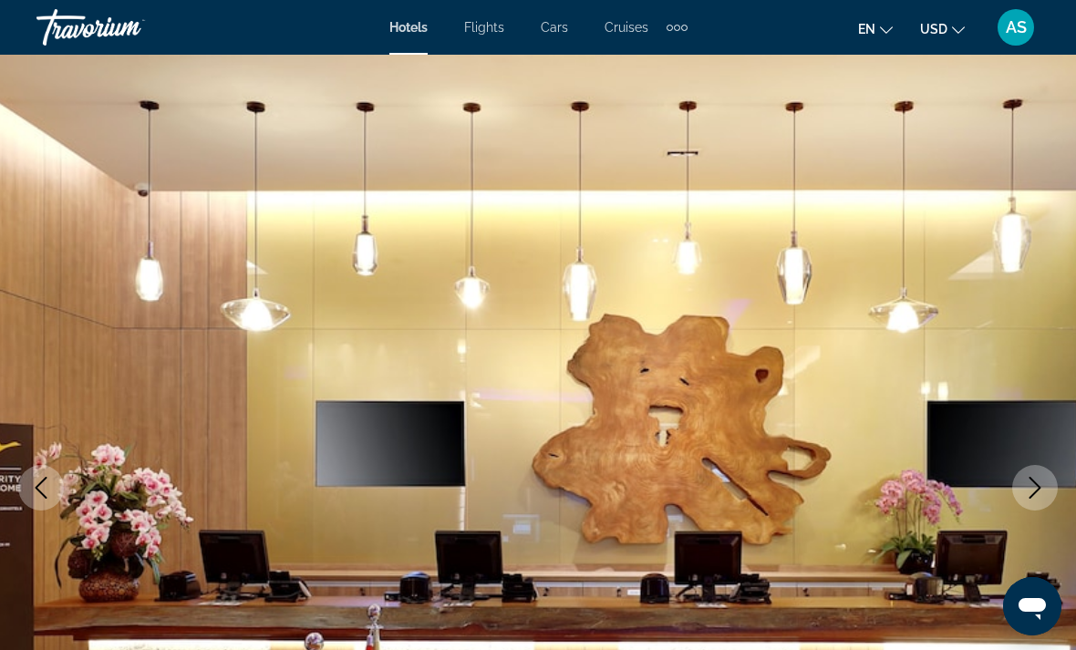
click at [1033, 483] on icon "Next image" at bounding box center [1035, 488] width 22 height 22
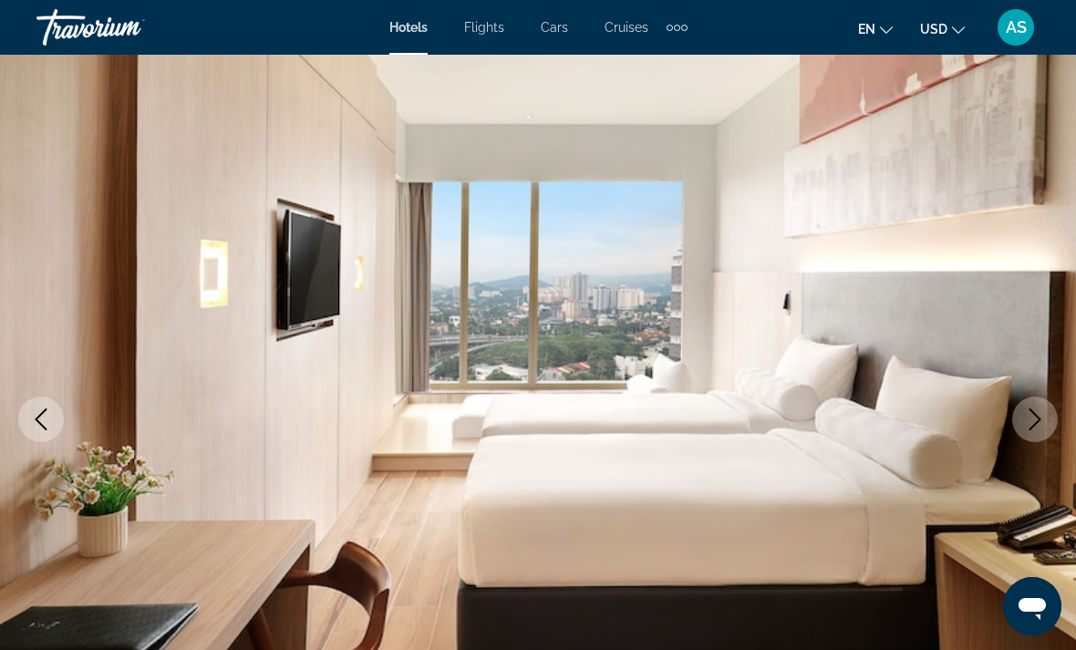
scroll to position [85, 0]
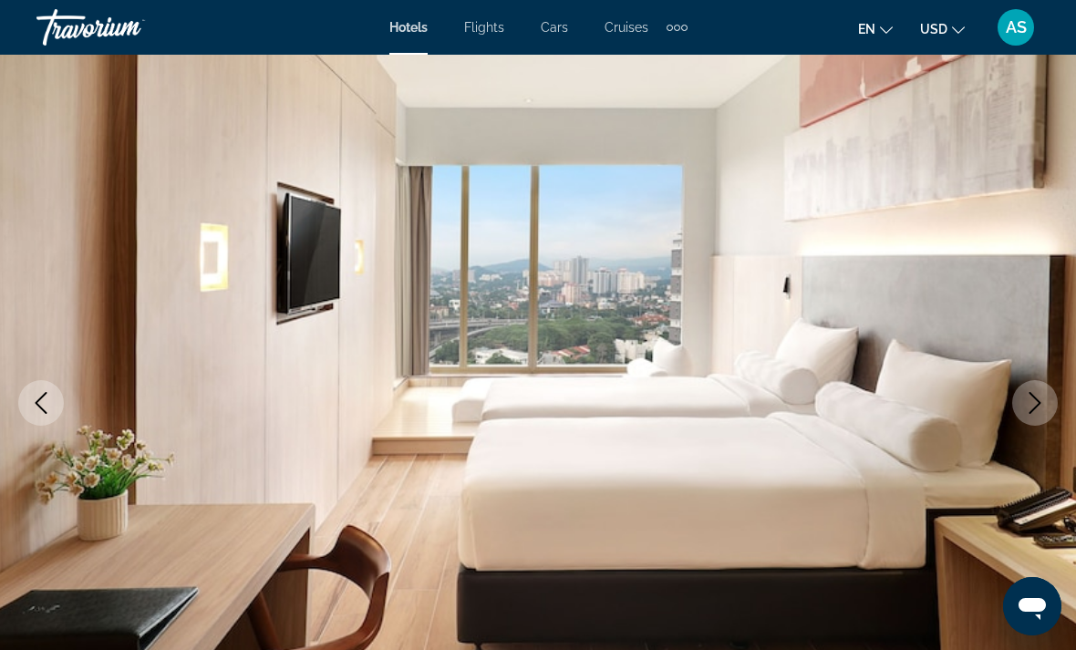
click at [1053, 398] on button "Next image" at bounding box center [1035, 403] width 46 height 46
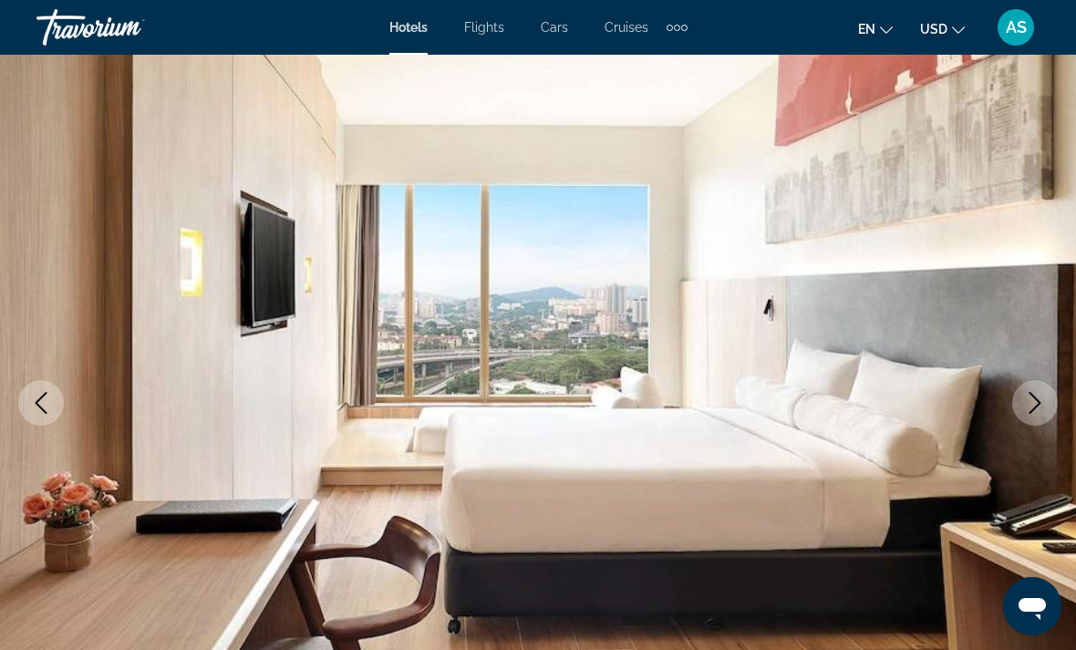
click at [1042, 409] on icon "Next image" at bounding box center [1035, 403] width 22 height 22
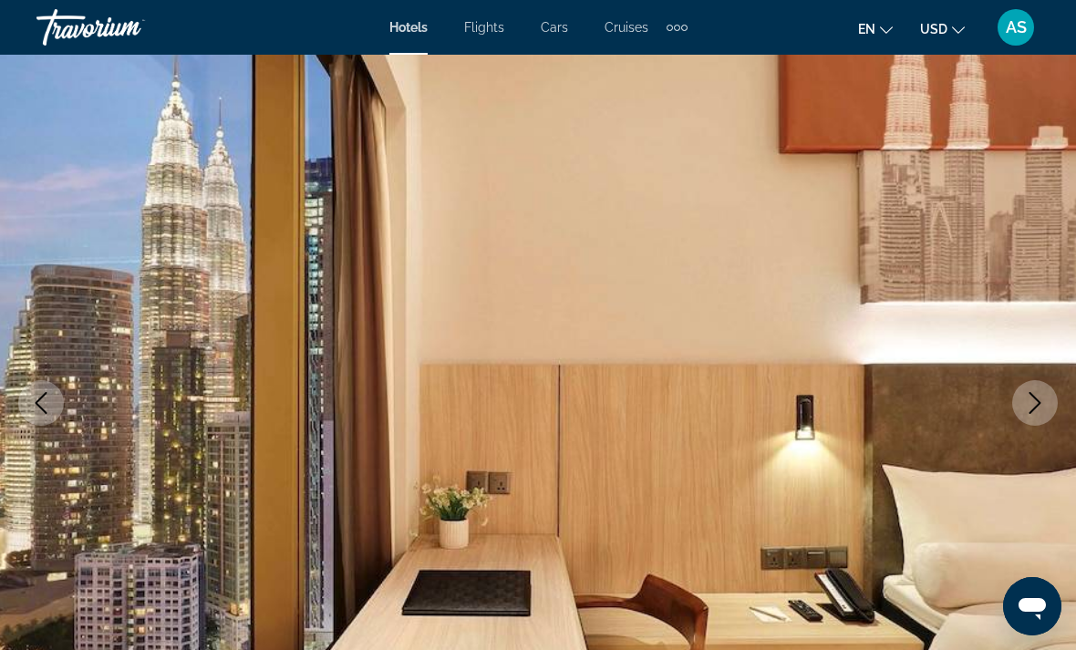
click at [1041, 409] on icon "Next image" at bounding box center [1035, 403] width 22 height 22
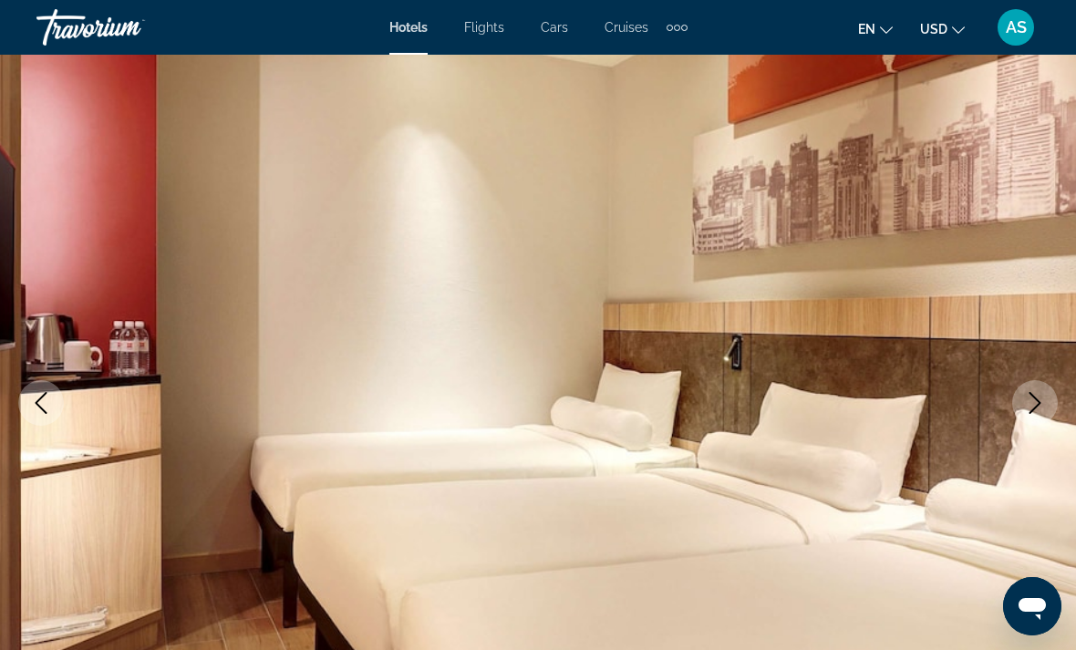
click at [1040, 410] on icon "Next image" at bounding box center [1035, 403] width 22 height 22
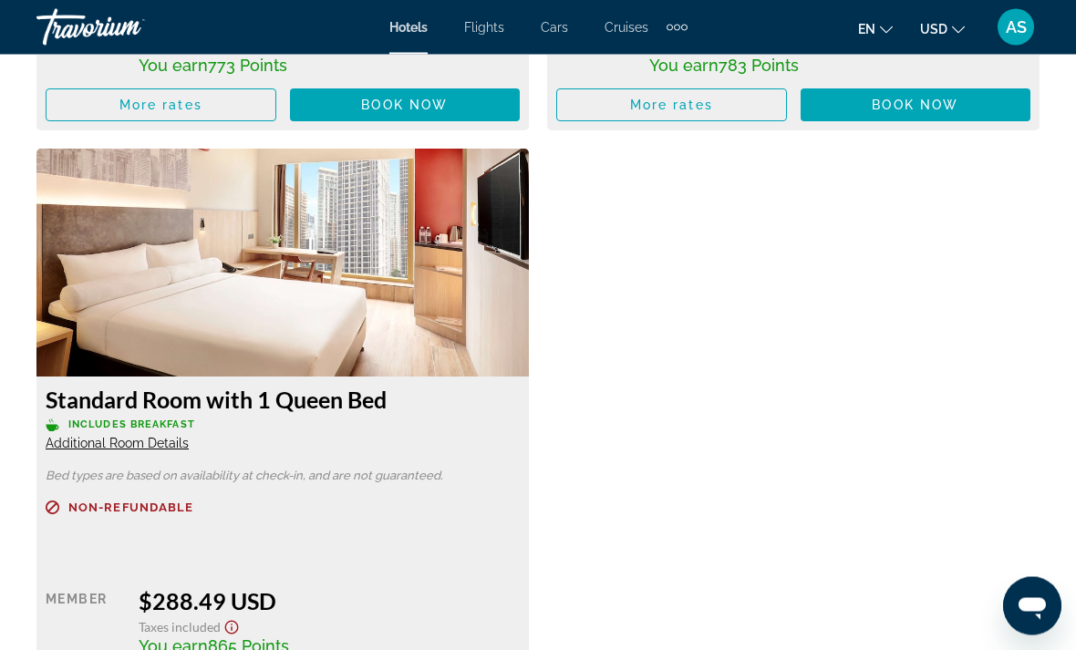
scroll to position [5283, 0]
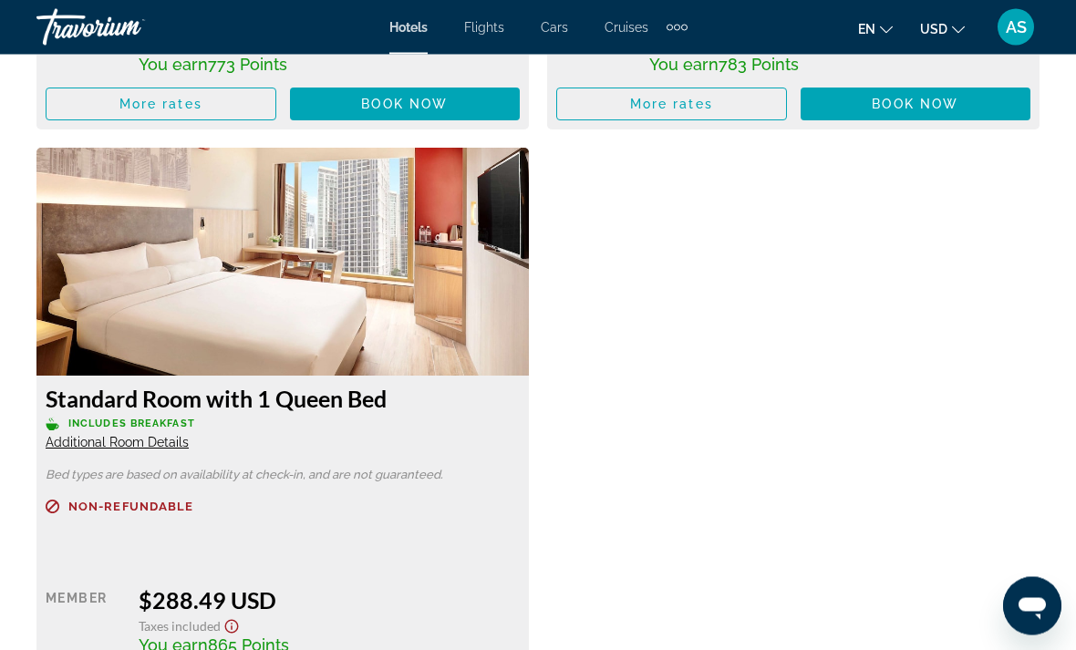
click at [121, 436] on span "Additional Room Details" at bounding box center [117, 443] width 143 height 15
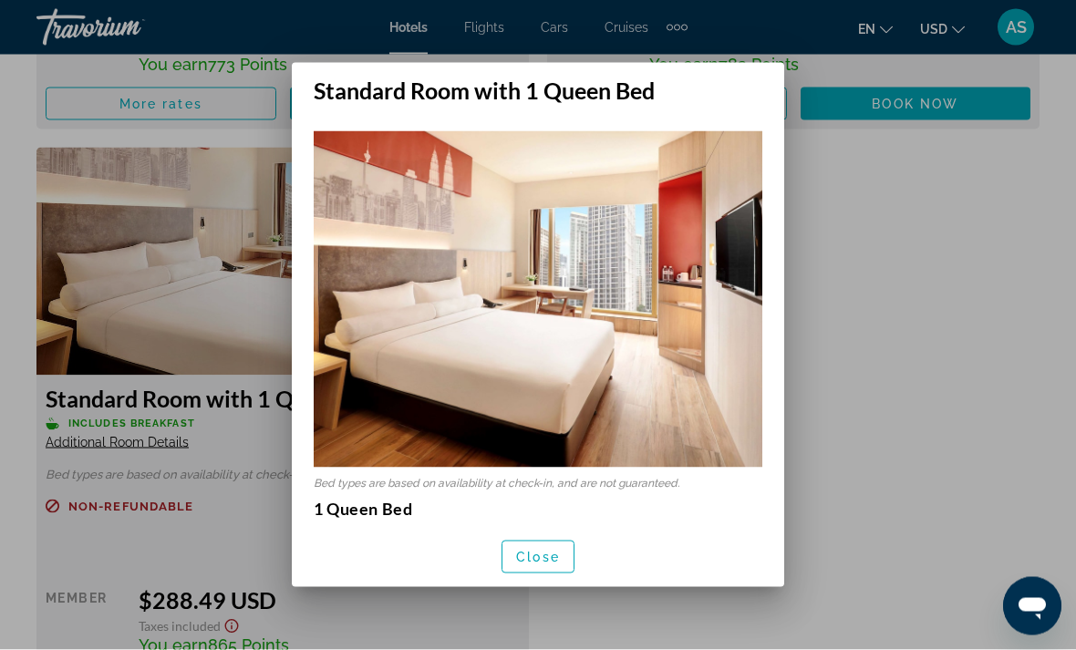
scroll to position [0, 0]
click at [519, 566] on span "button" at bounding box center [538, 557] width 71 height 44
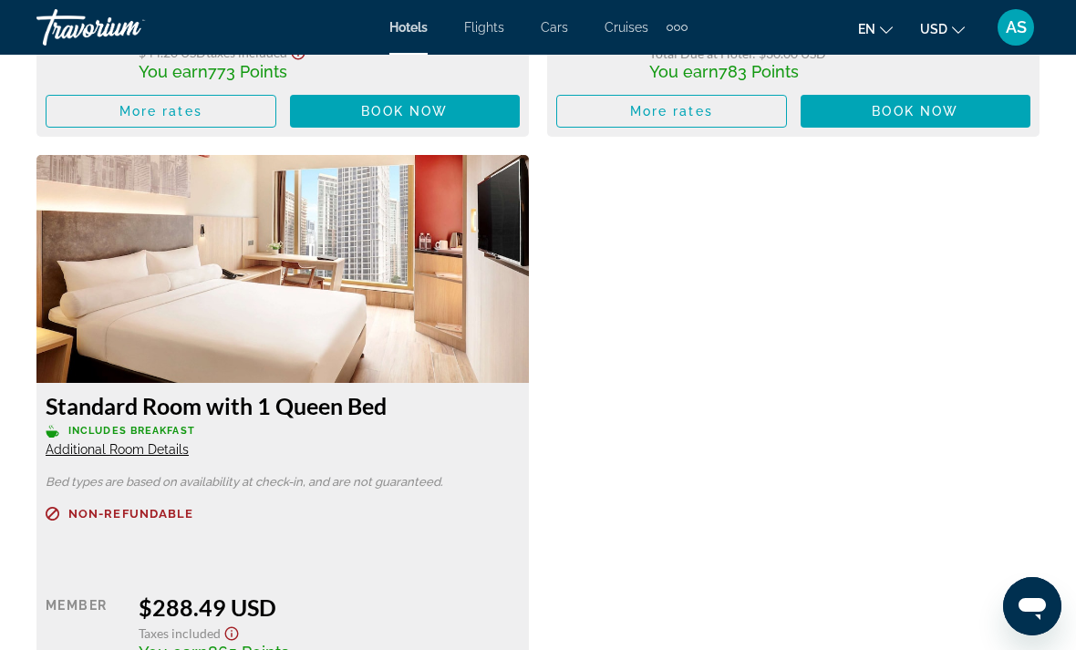
scroll to position [5242, 0]
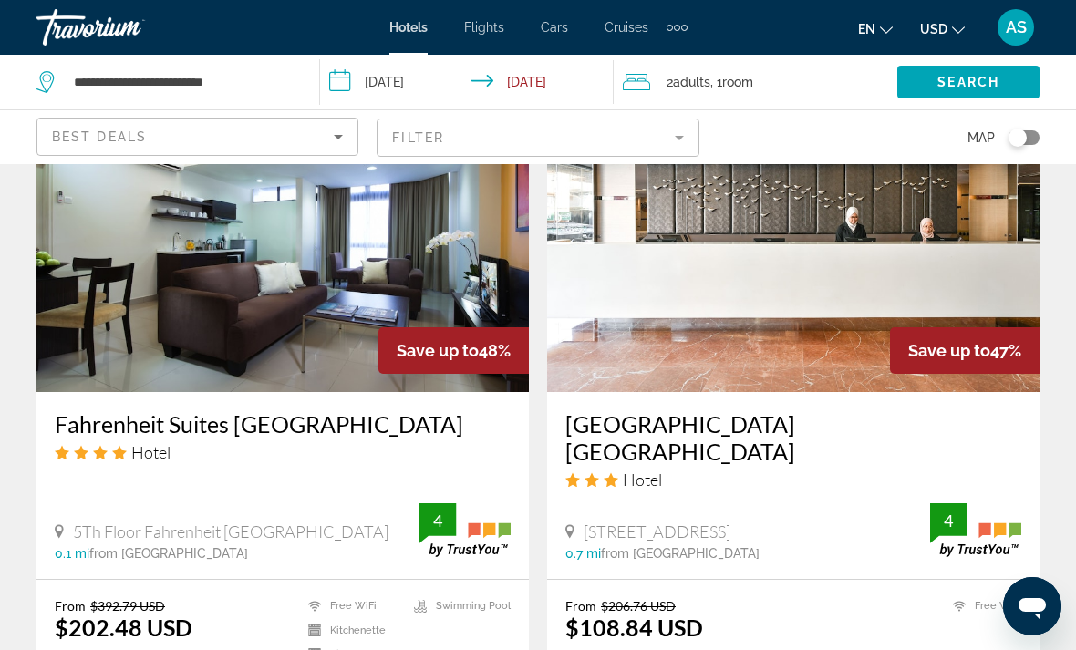
scroll to position [2823, 0]
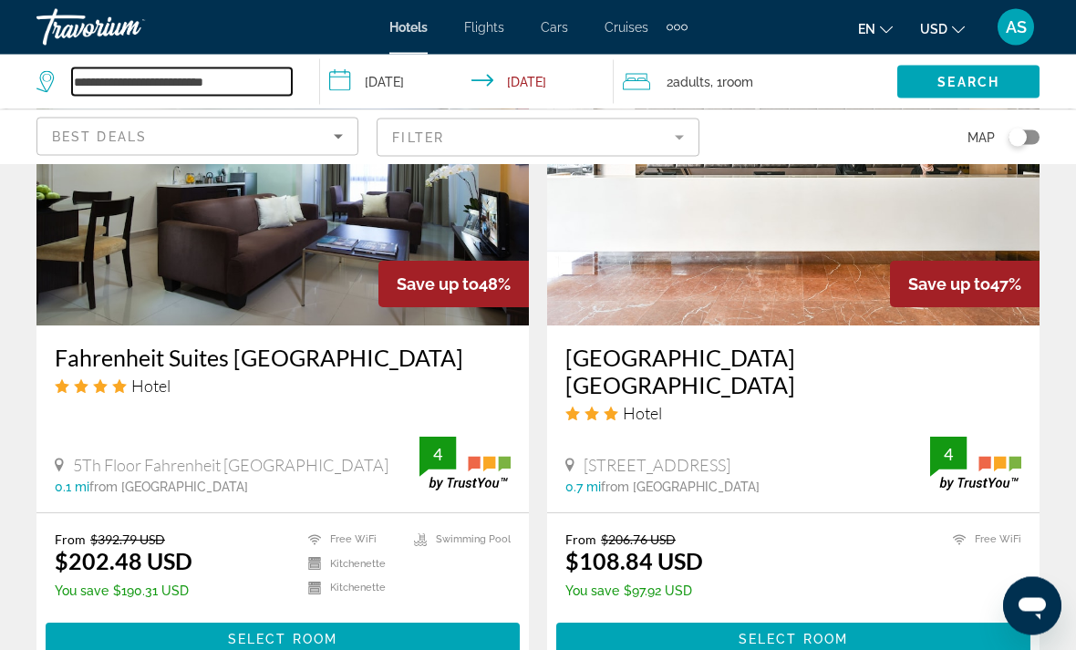
click at [264, 78] on input "**********" at bounding box center [182, 81] width 220 height 27
type input "*"
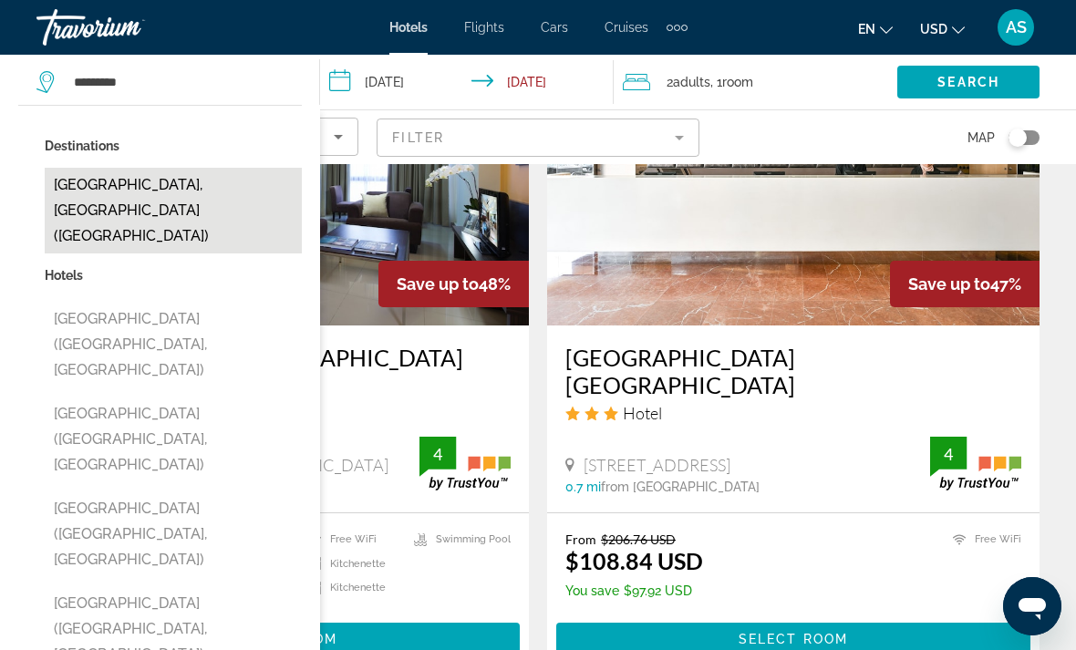
click at [206, 187] on button "[GEOGRAPHIC_DATA], [GEOGRAPHIC_DATA] ([GEOGRAPHIC_DATA])" at bounding box center [173, 211] width 257 height 86
type input "**********"
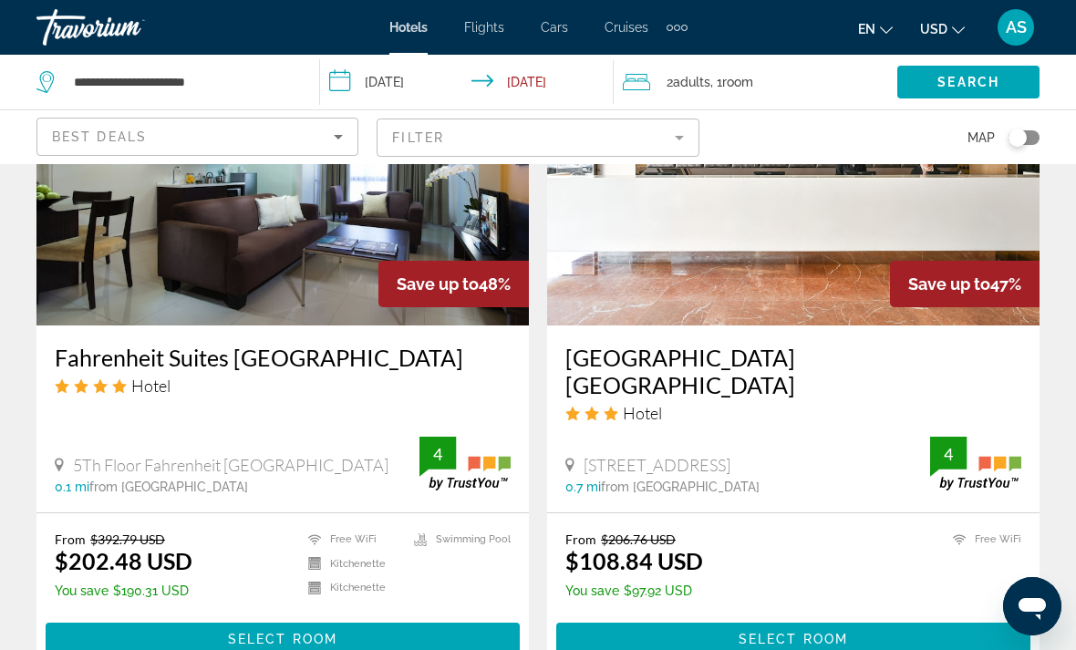
click at [403, 80] on input "**********" at bounding box center [470, 85] width 300 height 60
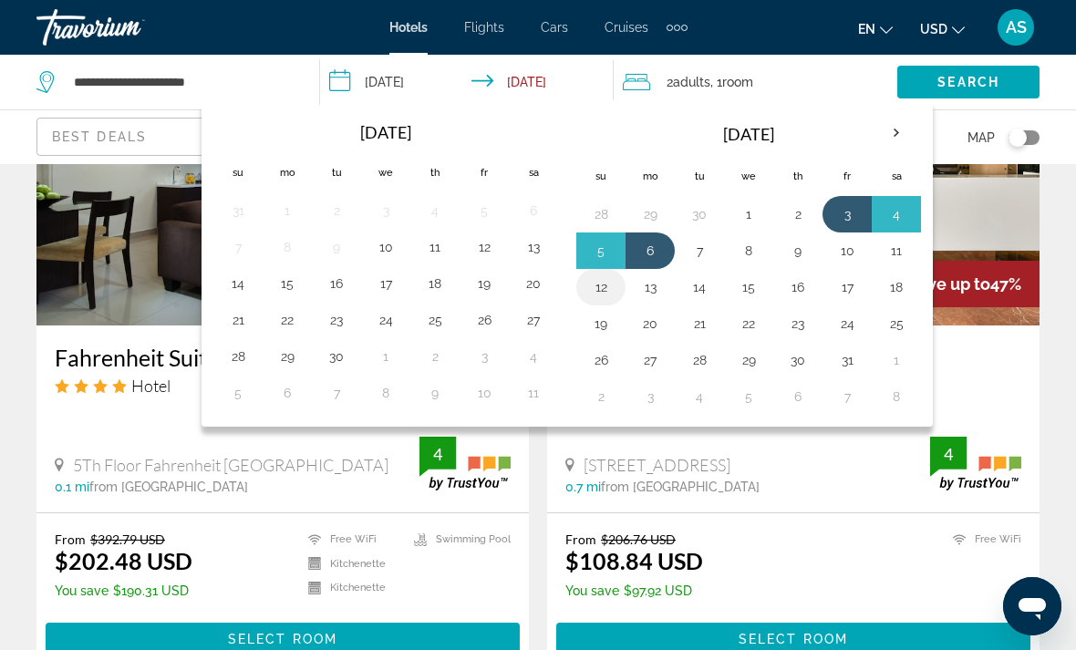
click at [597, 286] on button "12" at bounding box center [600, 288] width 29 height 26
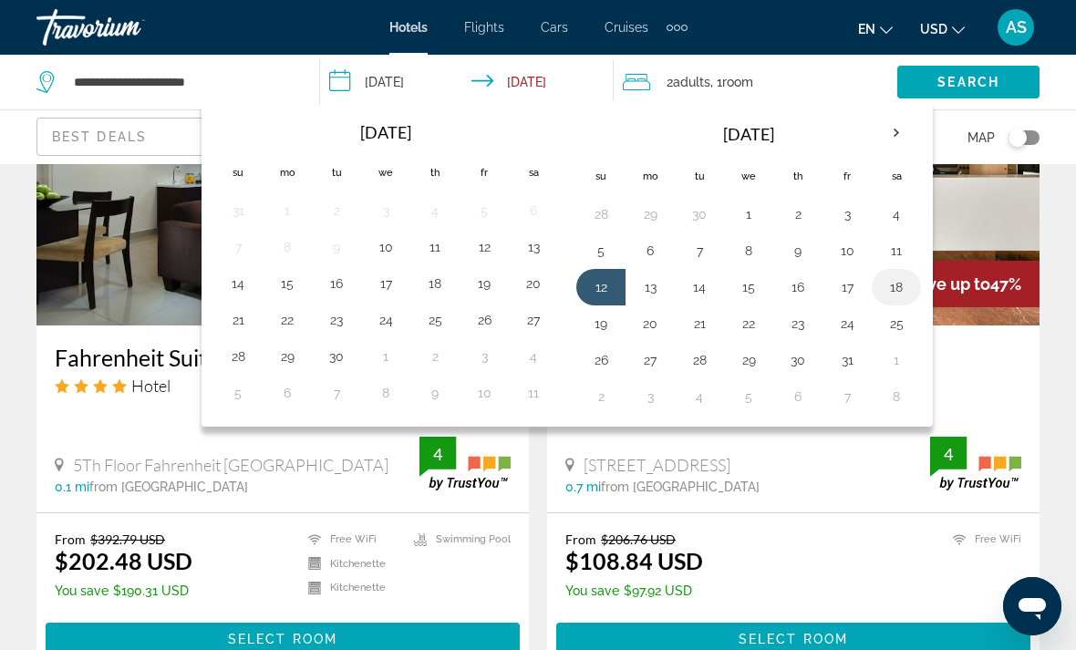
click at [905, 286] on button "18" at bounding box center [896, 288] width 29 height 26
type input "**********"
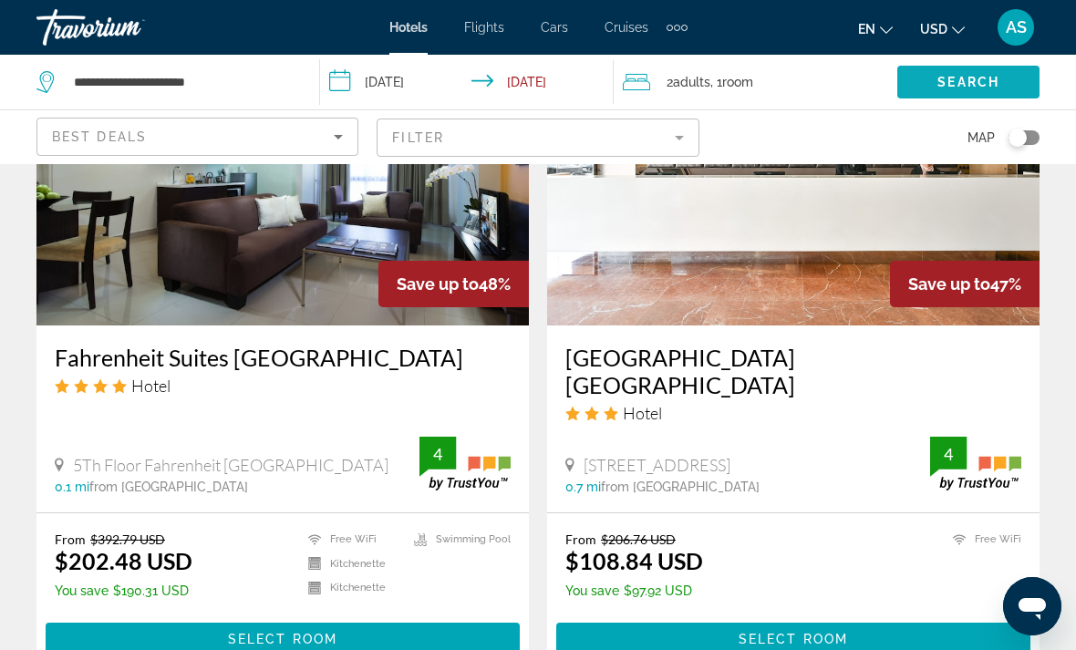
click at [987, 76] on span "Search" at bounding box center [969, 82] width 62 height 15
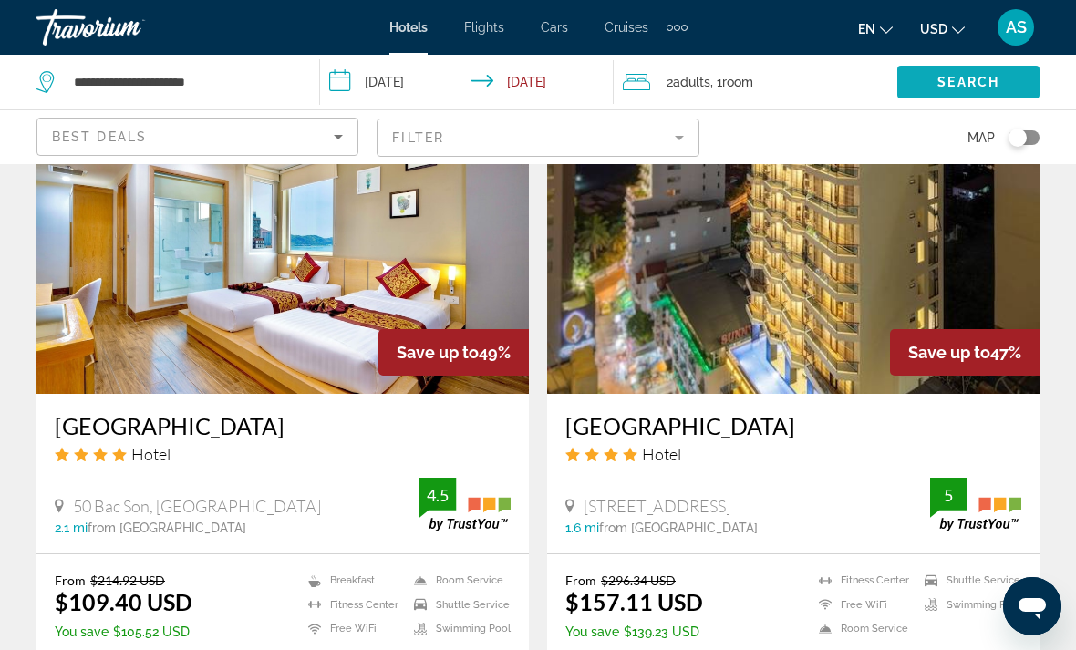
scroll to position [2770, 0]
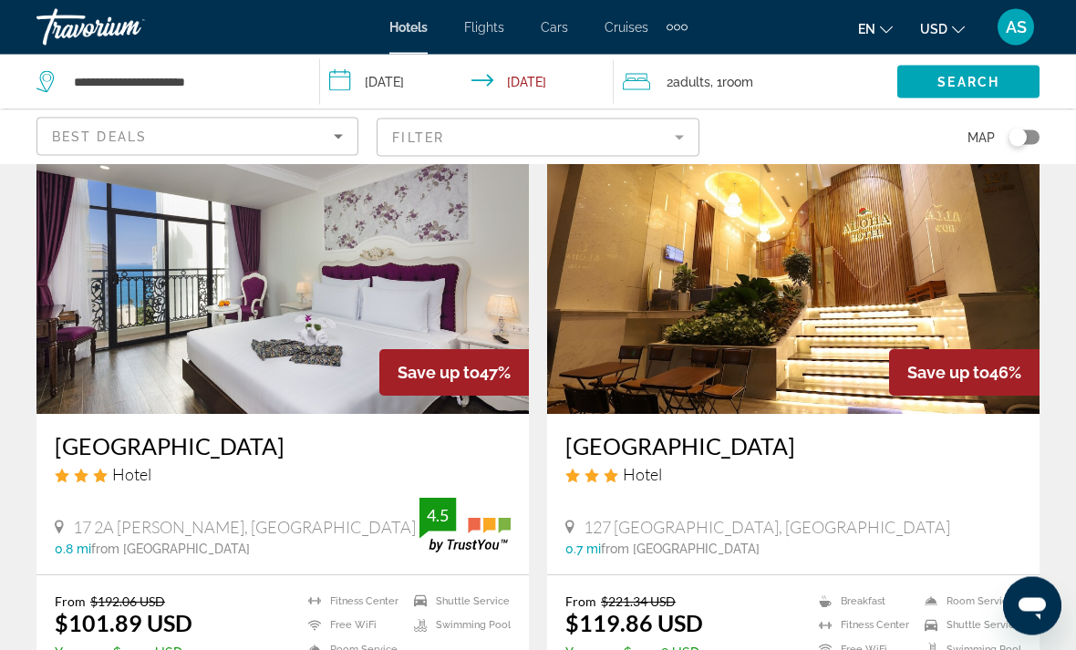
click at [647, 131] on mat-form-field "Filter" at bounding box center [538, 138] width 322 height 38
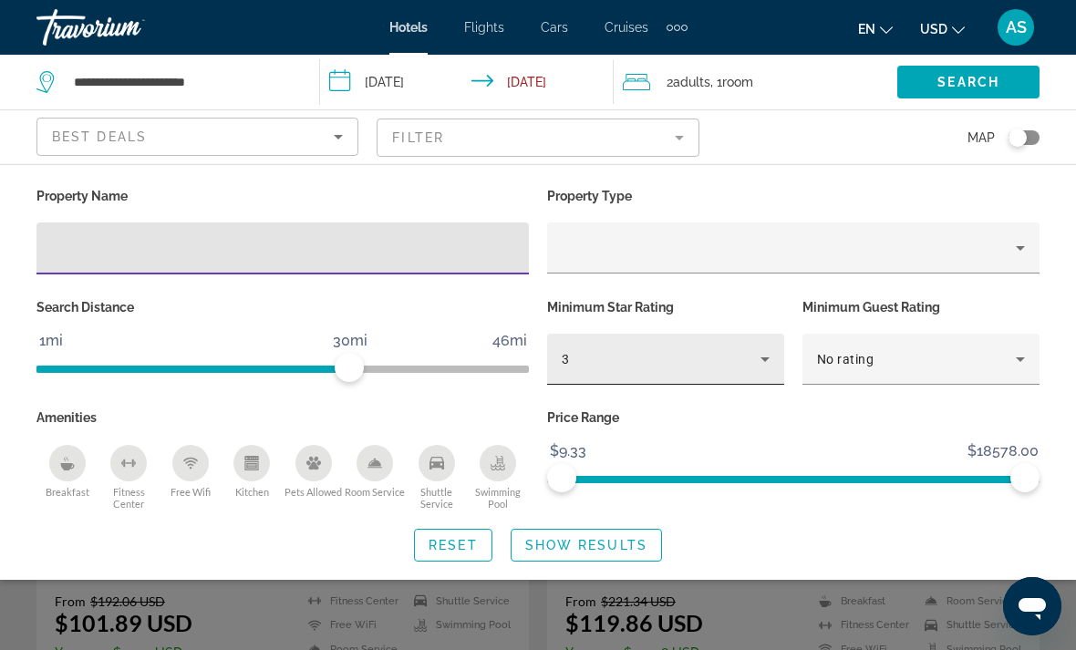
click at [647, 363] on div "3" at bounding box center [661, 359] width 199 height 22
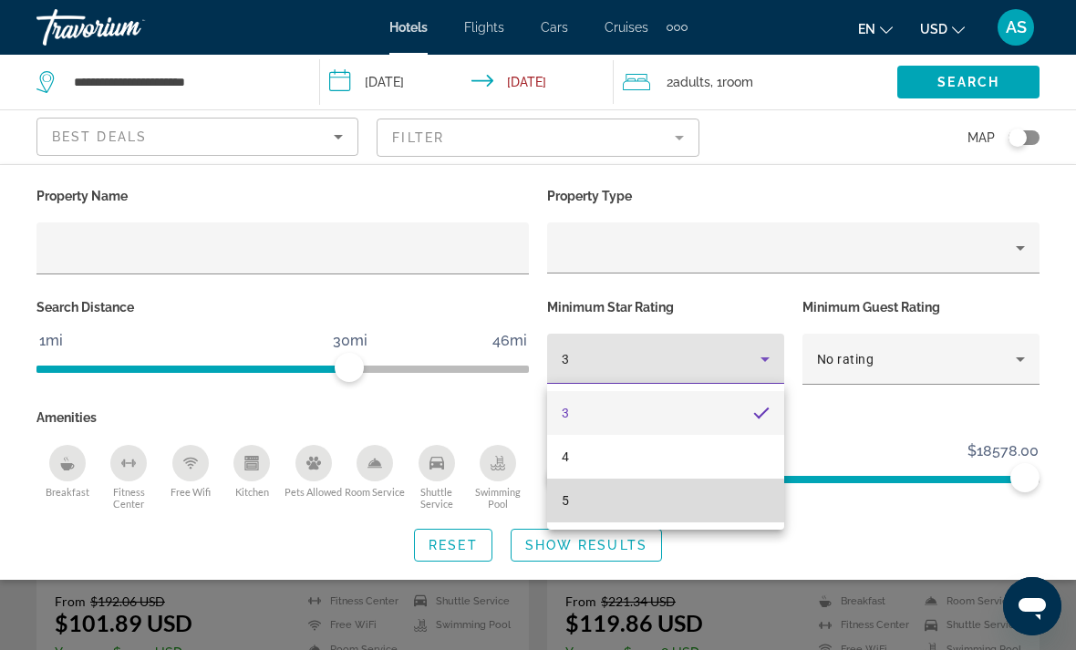
click at [590, 513] on mat-option "5" at bounding box center [665, 501] width 237 height 44
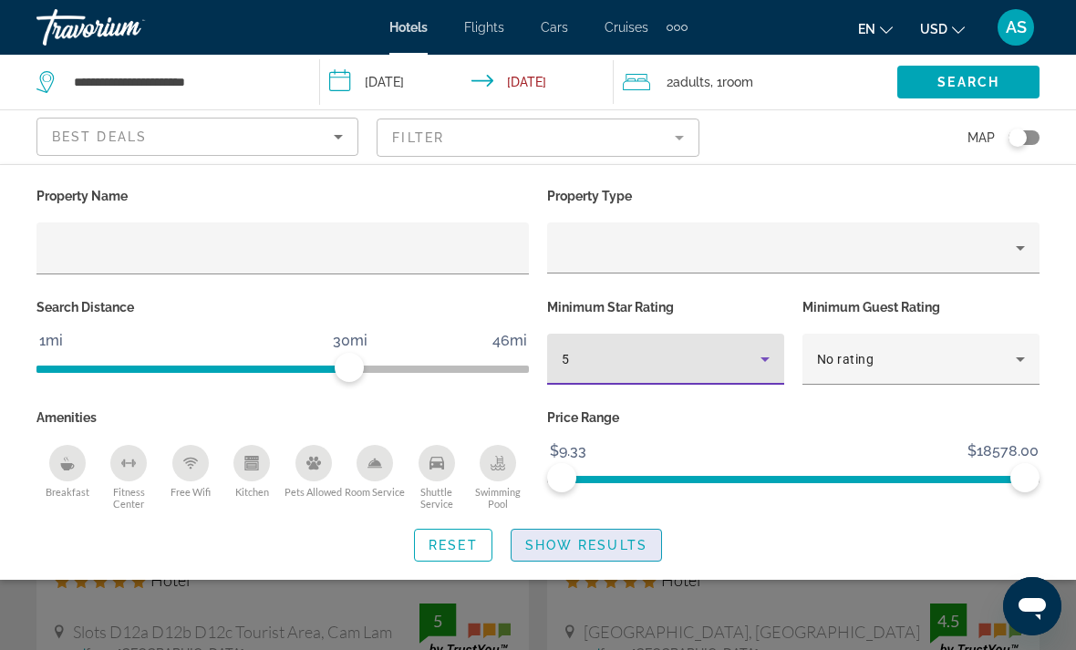
click at [597, 549] on span "Show Results" at bounding box center [586, 545] width 122 height 15
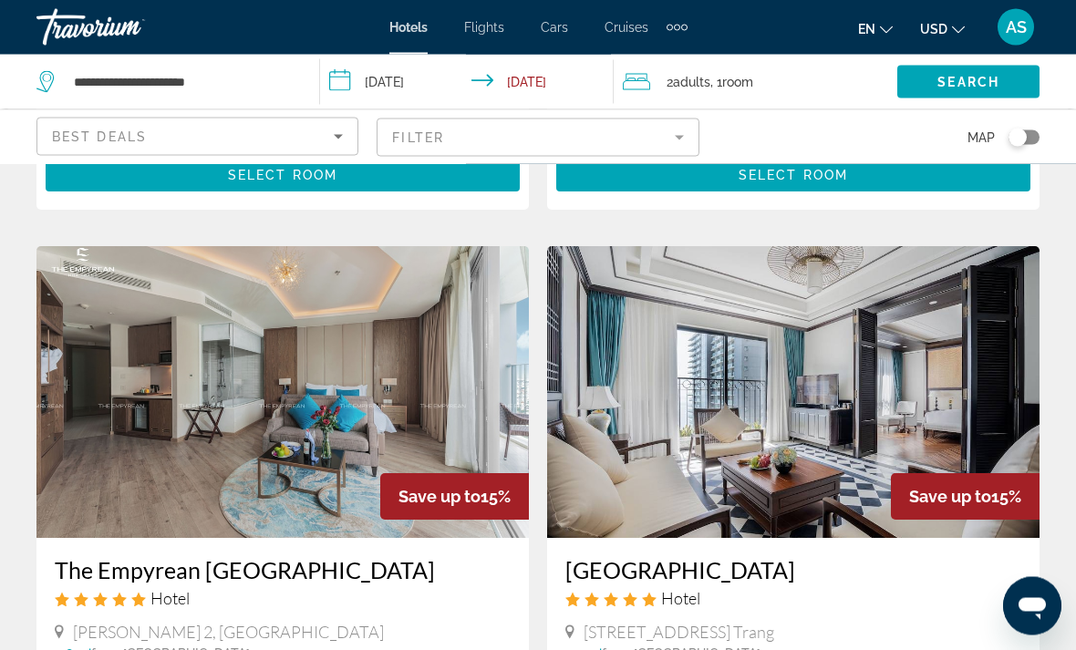
scroll to position [729, 0]
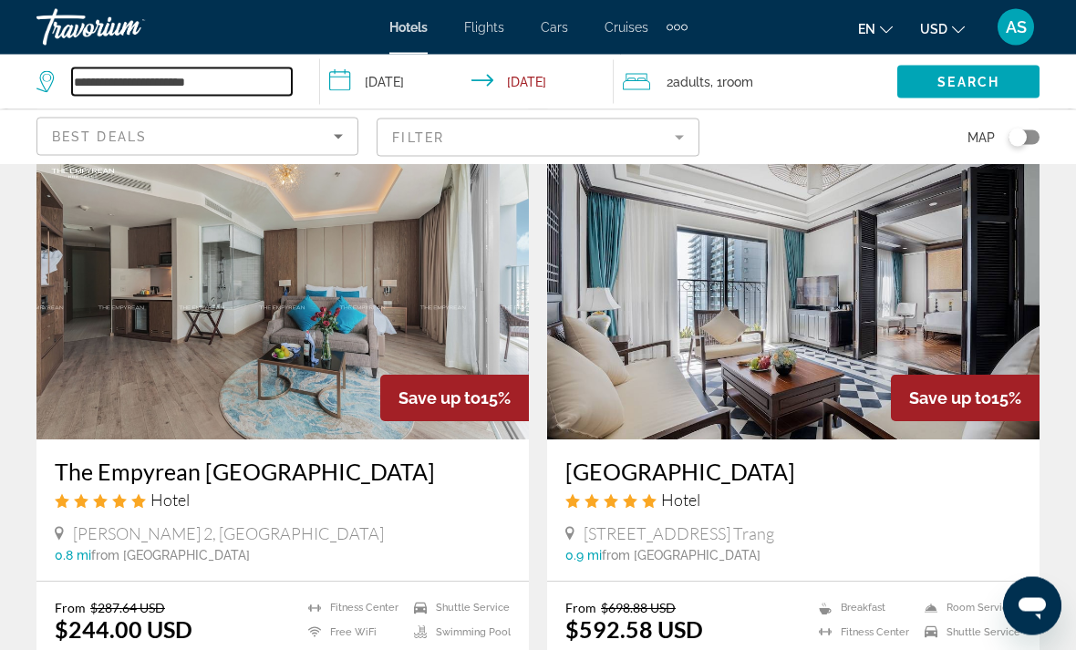
click at [274, 87] on input "**********" at bounding box center [182, 81] width 220 height 27
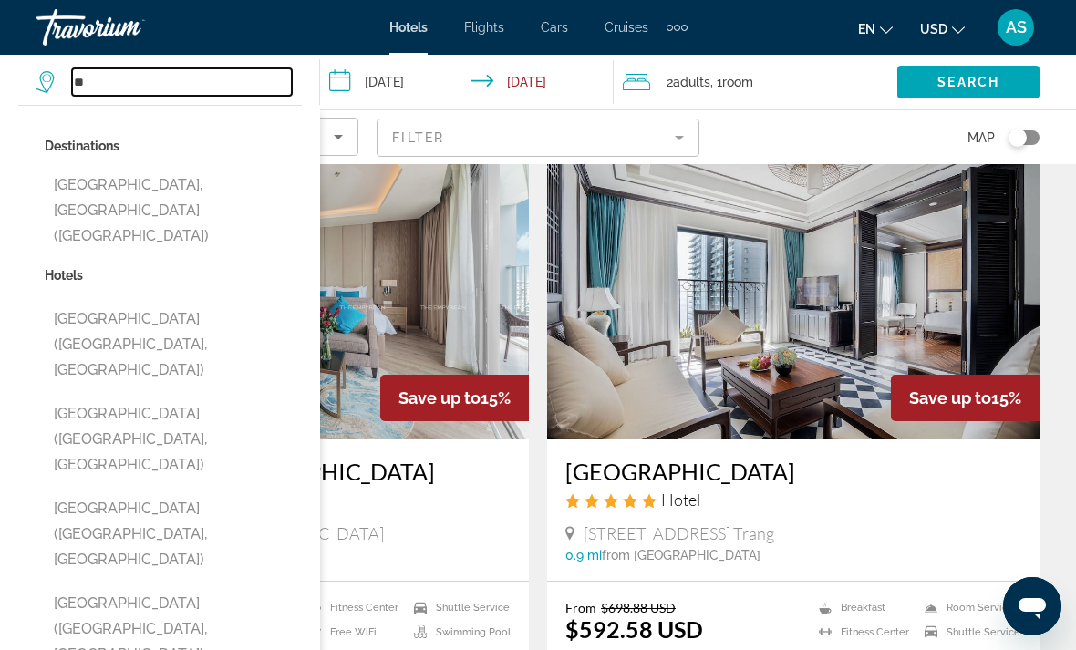
type input "*"
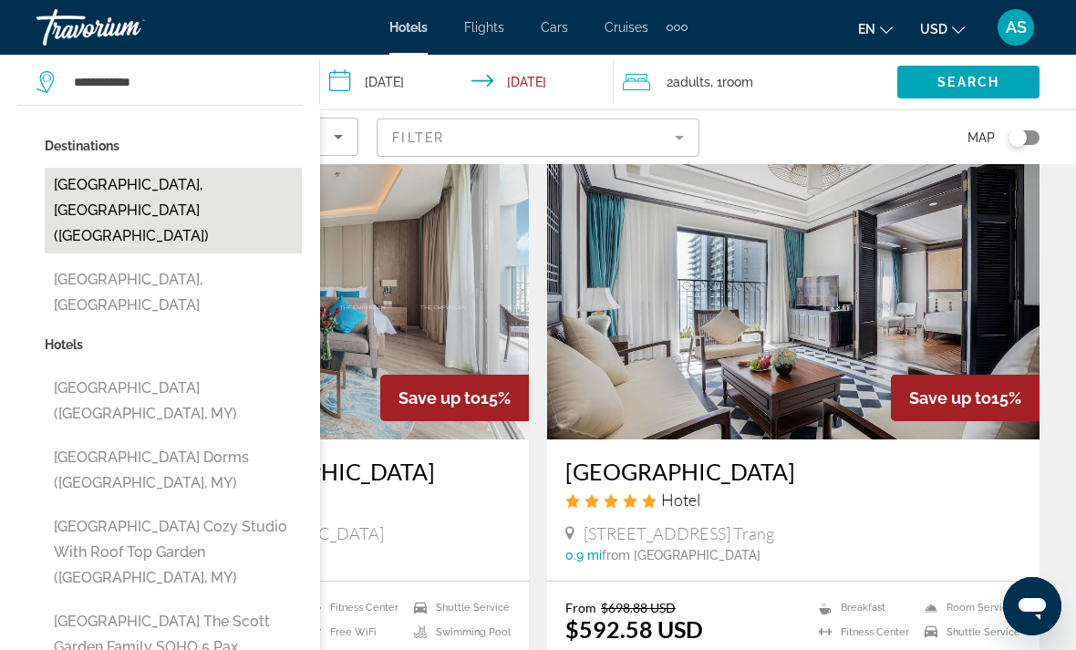
click at [200, 192] on button "[GEOGRAPHIC_DATA], [GEOGRAPHIC_DATA] ([GEOGRAPHIC_DATA])" at bounding box center [173, 211] width 257 height 86
type input "**********"
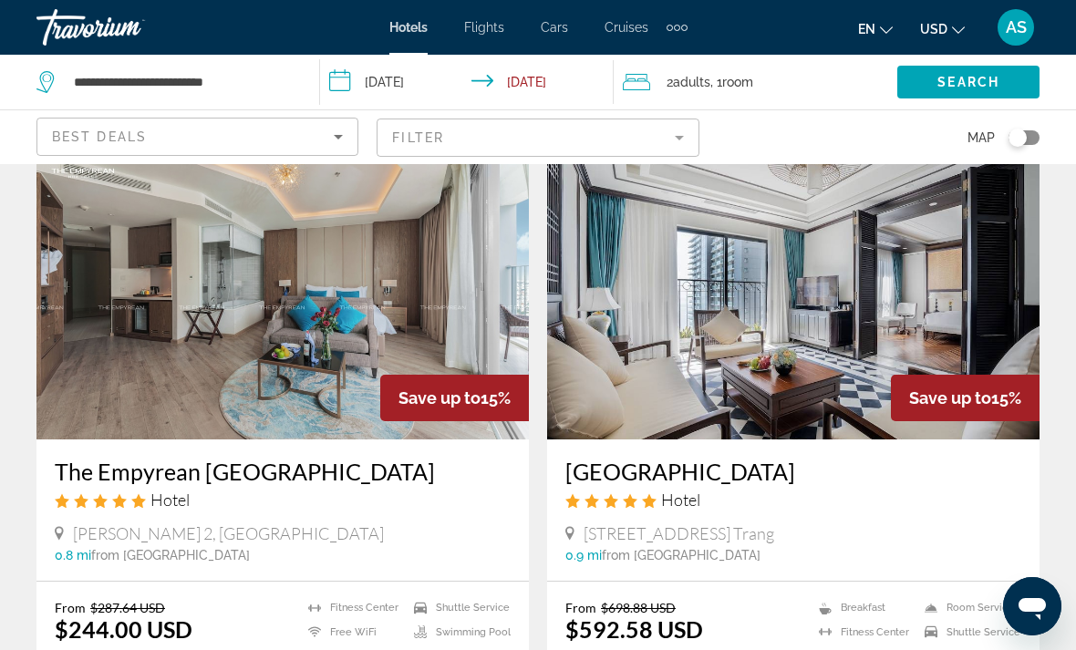
click at [358, 81] on input "**********" at bounding box center [470, 85] width 300 height 60
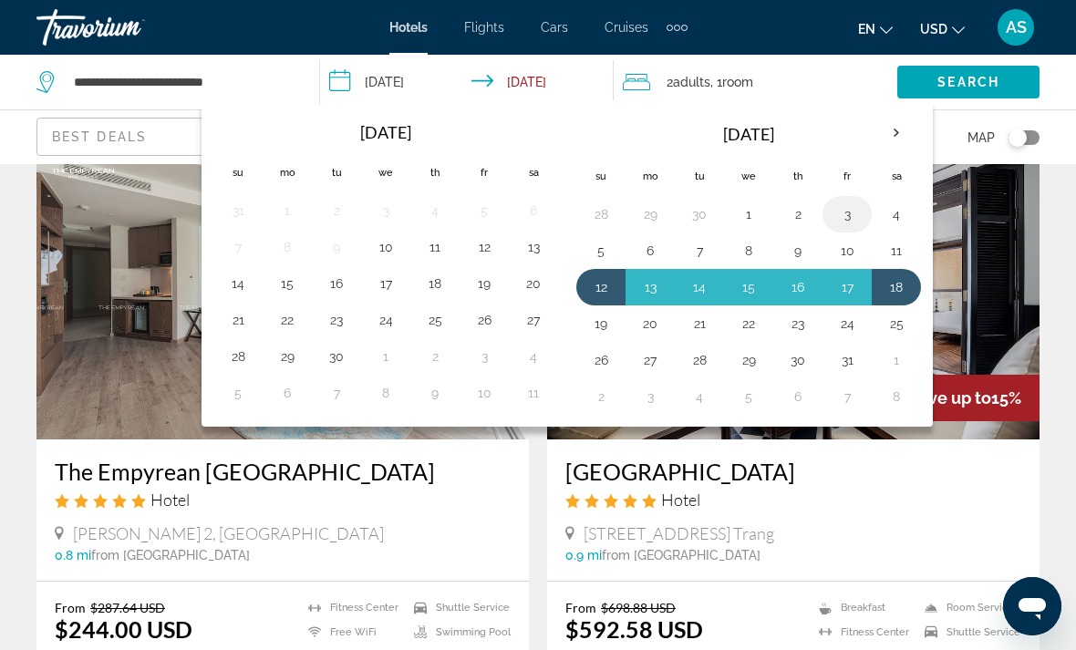
click at [848, 214] on button "3" at bounding box center [847, 215] width 29 height 26
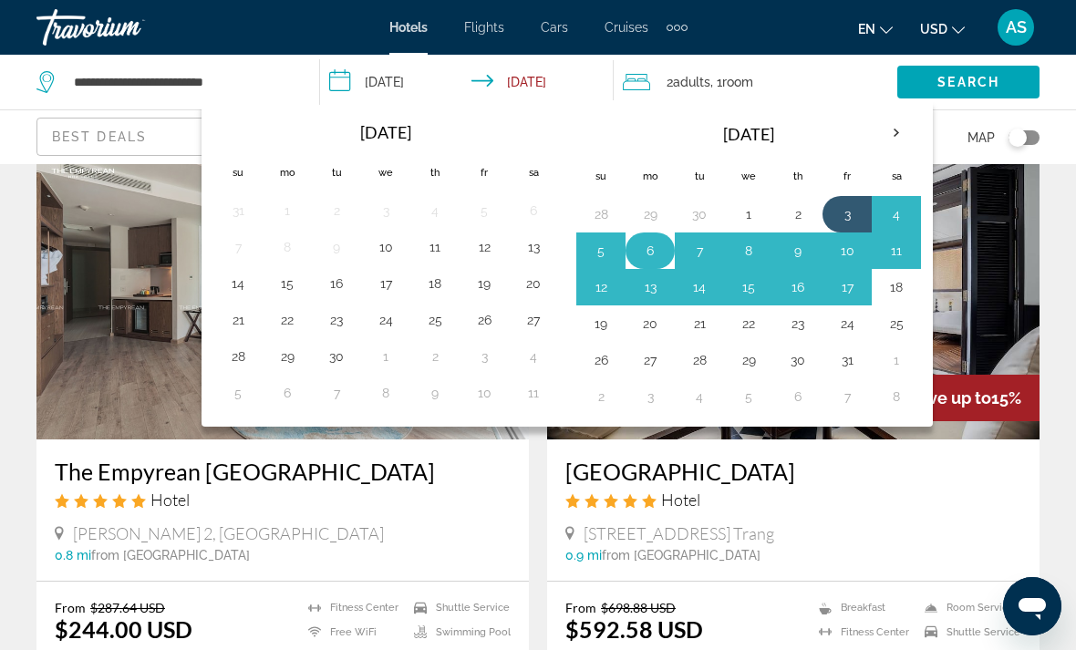
click at [650, 247] on button "6" at bounding box center [650, 251] width 29 height 26
type input "**********"
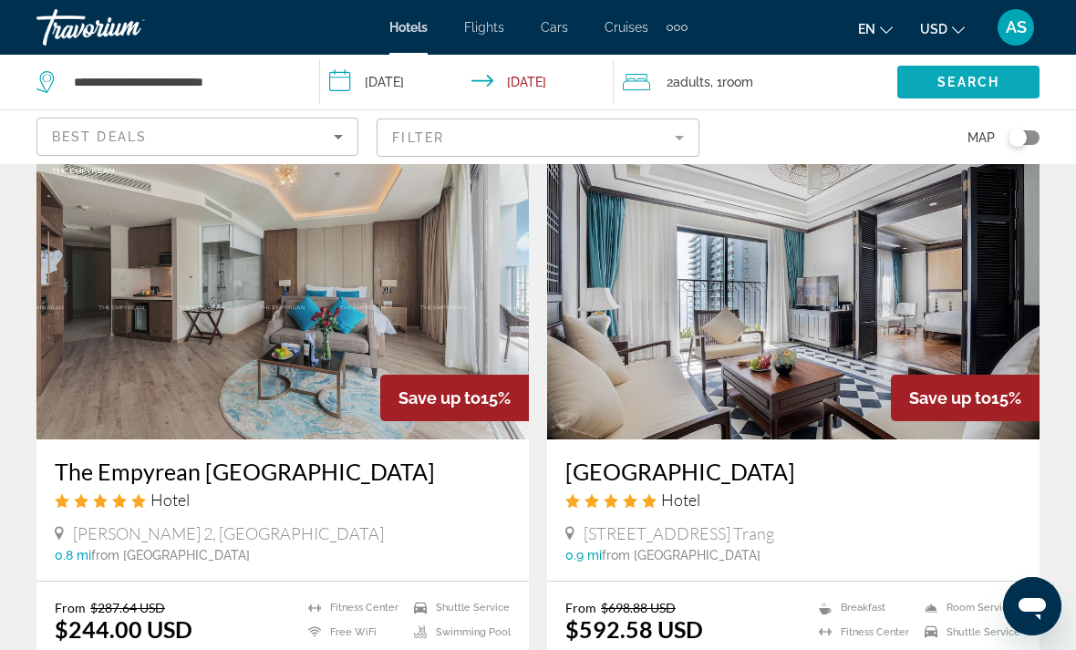
click at [947, 87] on span "Search" at bounding box center [969, 82] width 62 height 15
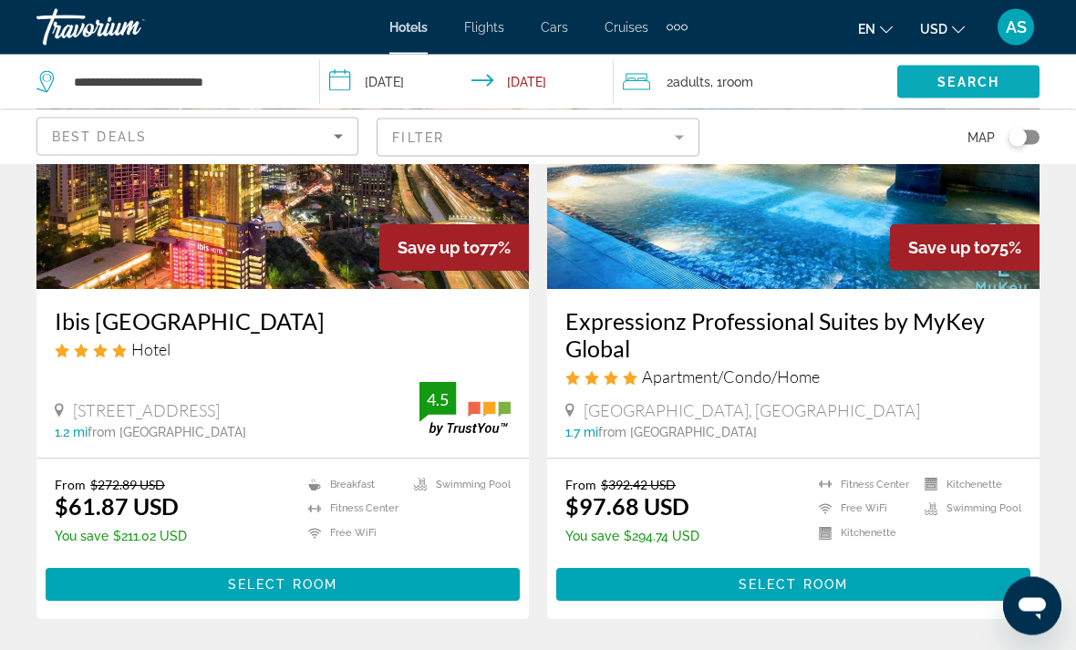
scroll to position [231, 0]
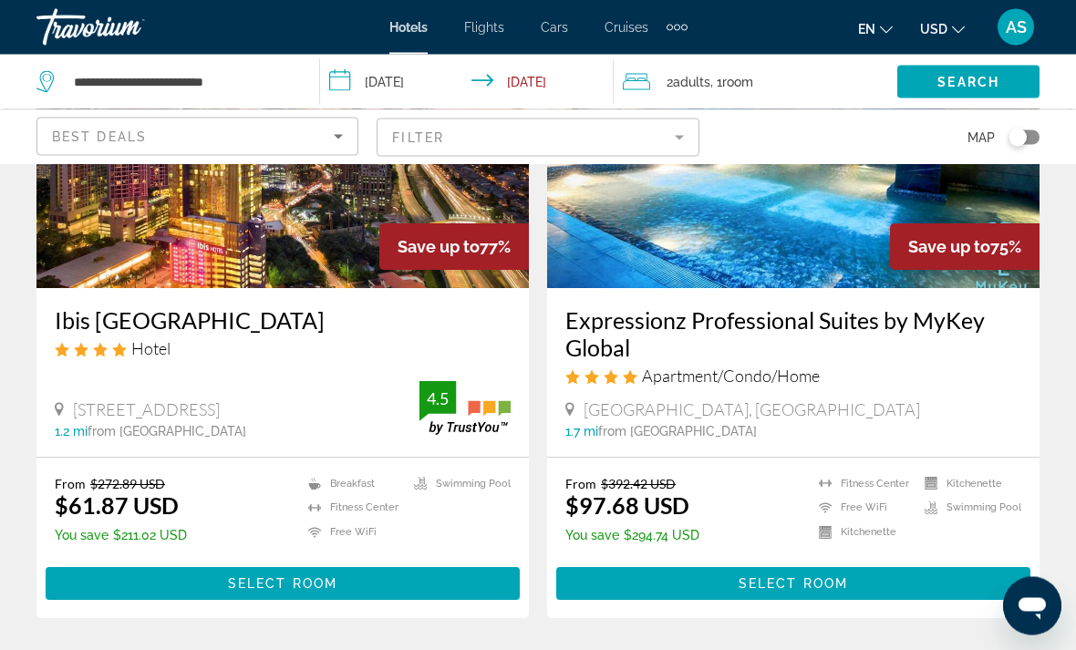
click at [621, 138] on mat-form-field "Filter" at bounding box center [538, 138] width 322 height 38
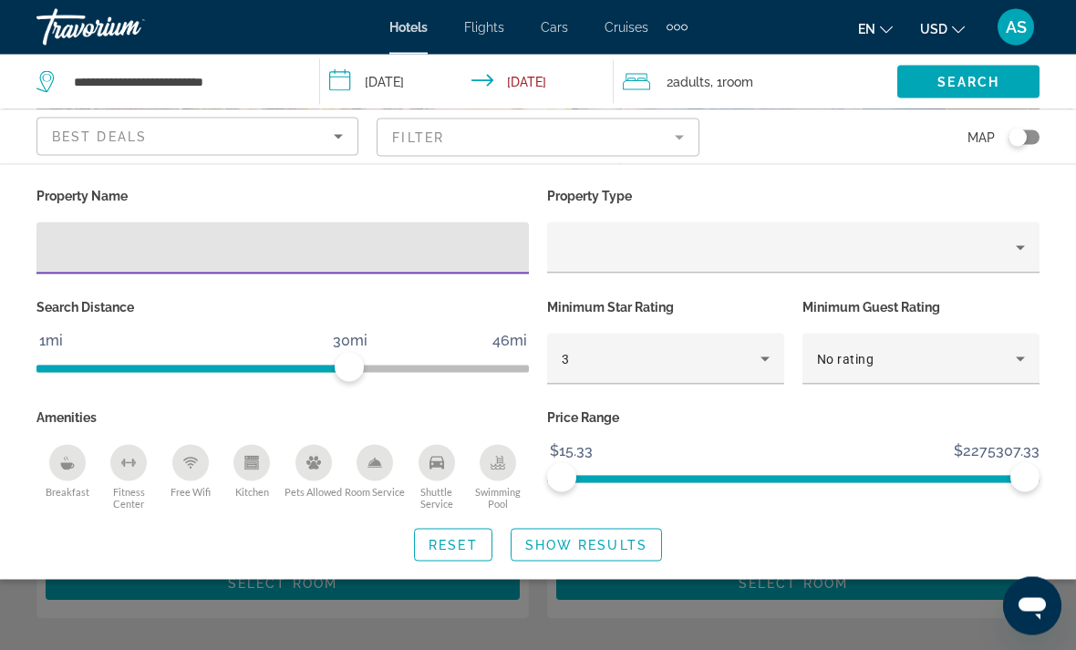
scroll to position [232, 0]
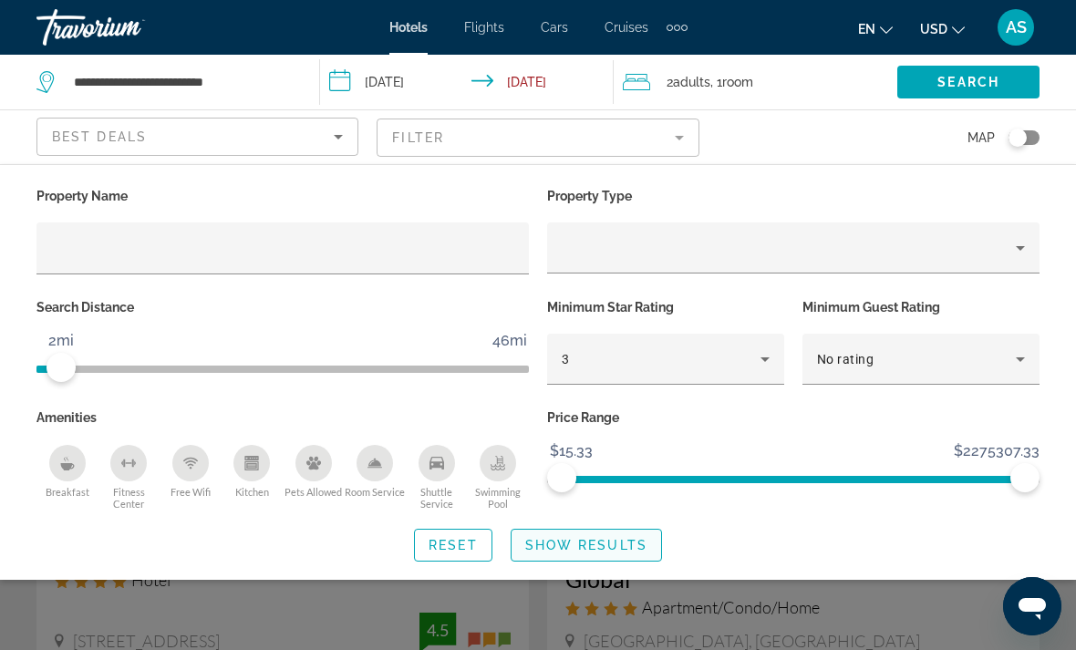
click at [627, 545] on span "Show Results" at bounding box center [586, 545] width 122 height 15
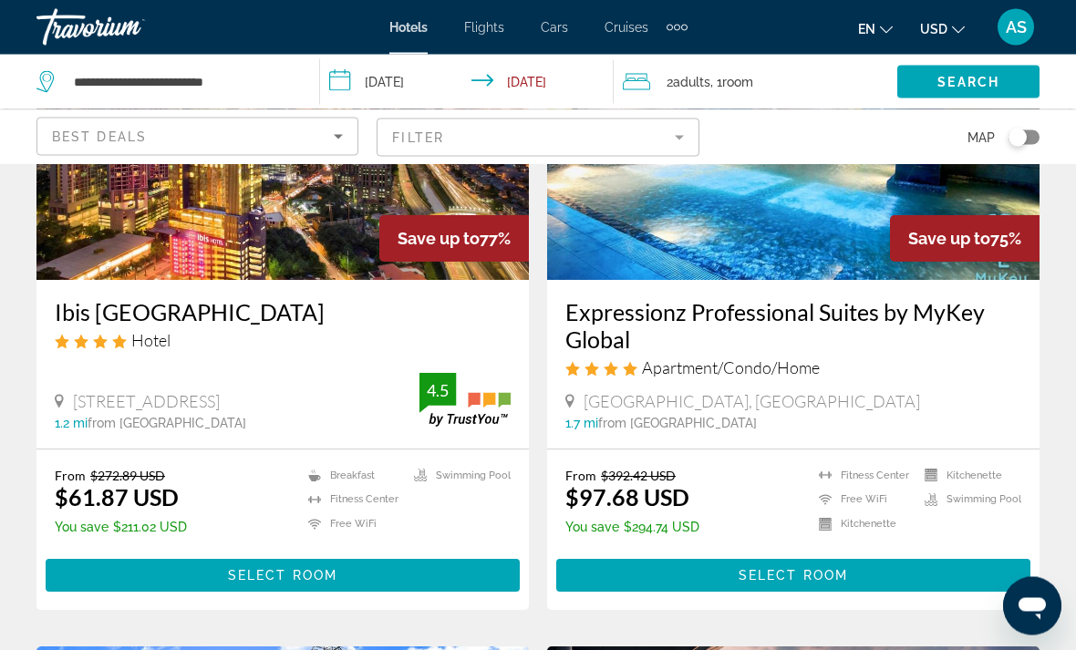
scroll to position [267, 0]
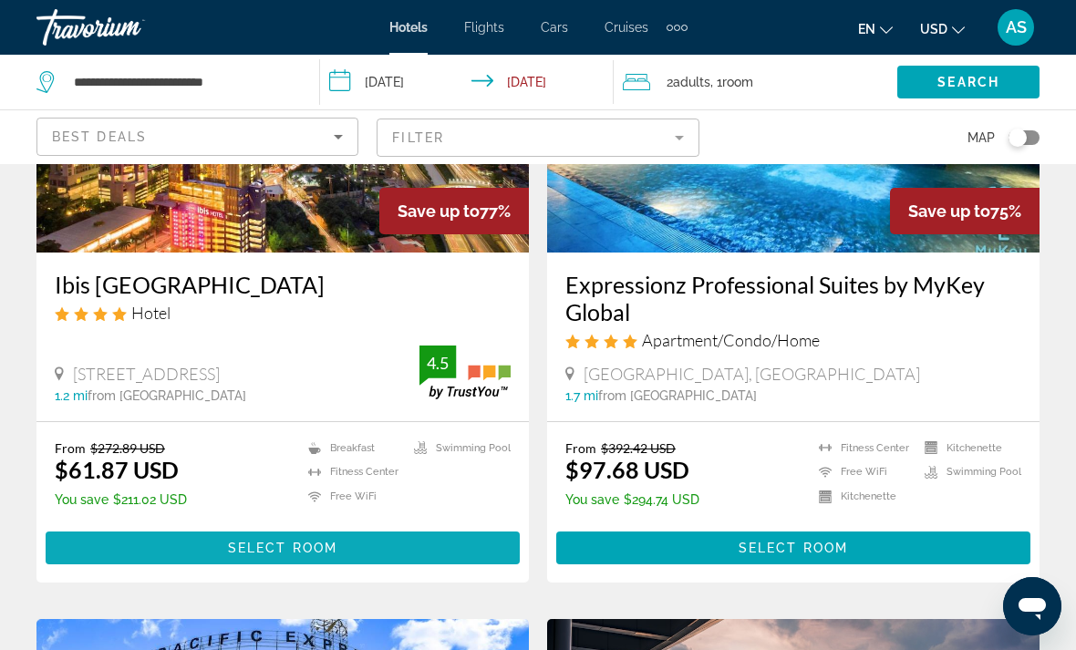
click at [346, 560] on span "Main content" at bounding box center [283, 548] width 474 height 44
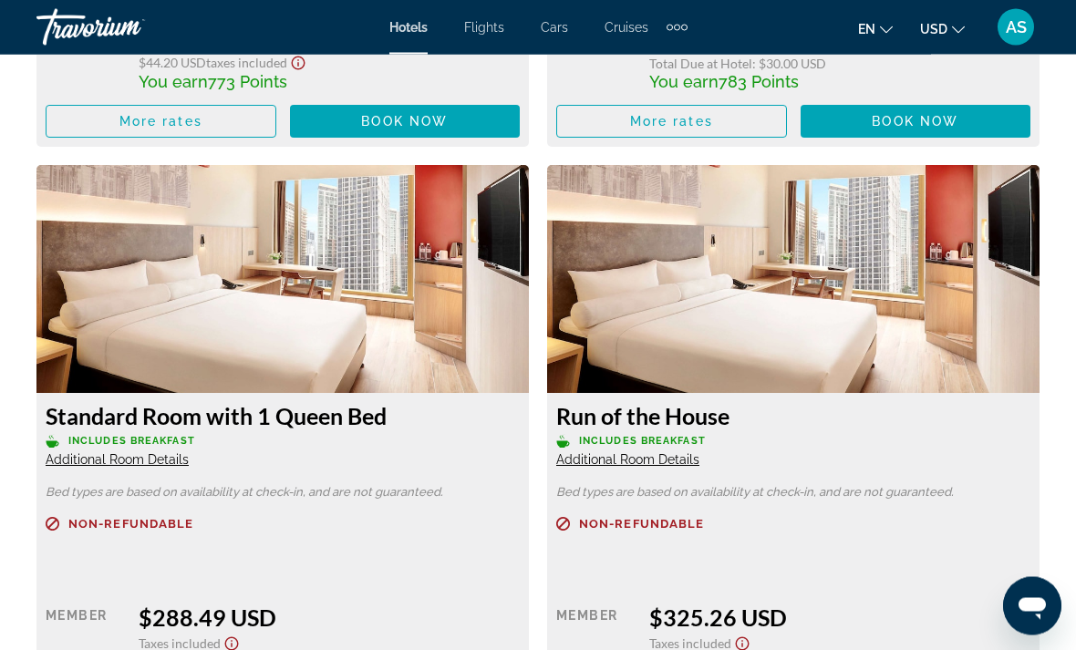
scroll to position [5281, 0]
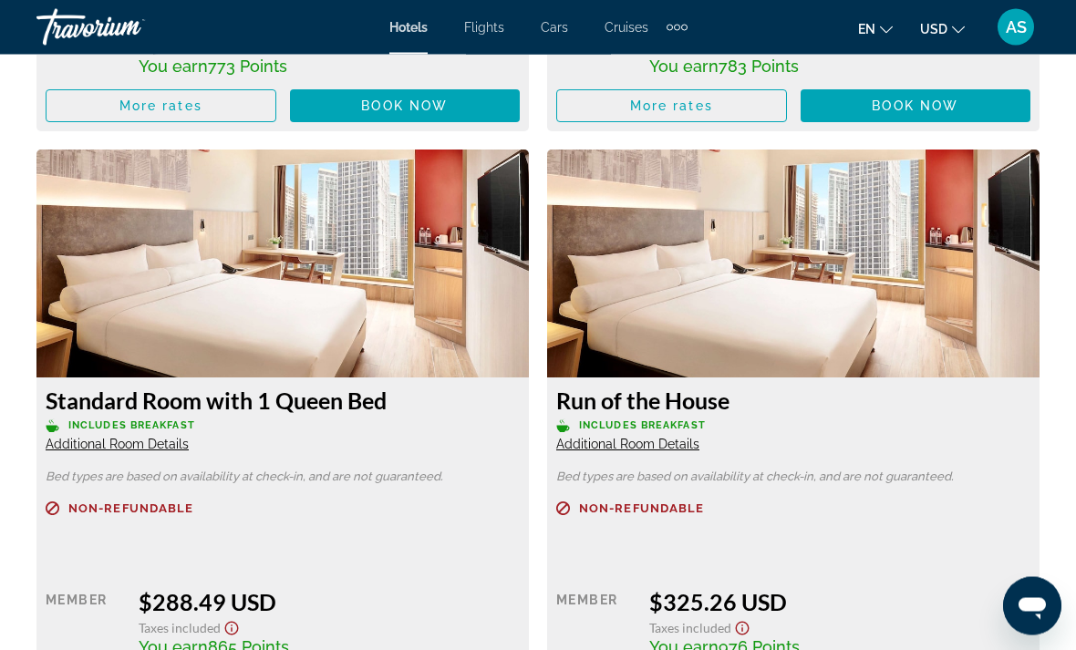
click at [142, 442] on span "Additional Room Details" at bounding box center [117, 445] width 143 height 15
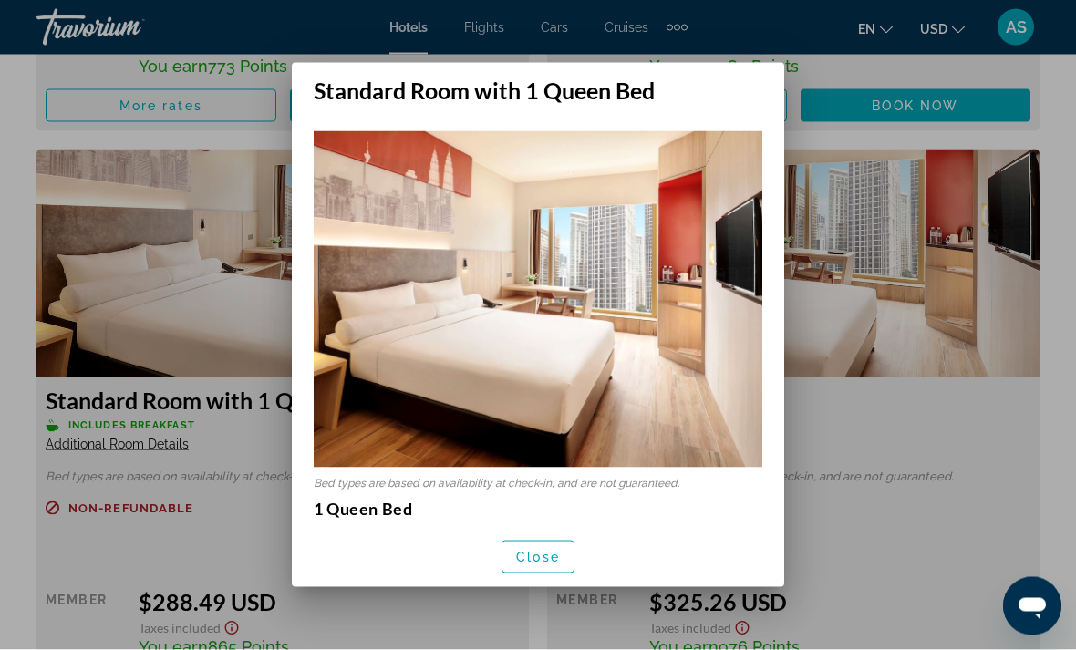
scroll to position [0, 0]
click at [544, 565] on span "Close" at bounding box center [538, 557] width 44 height 15
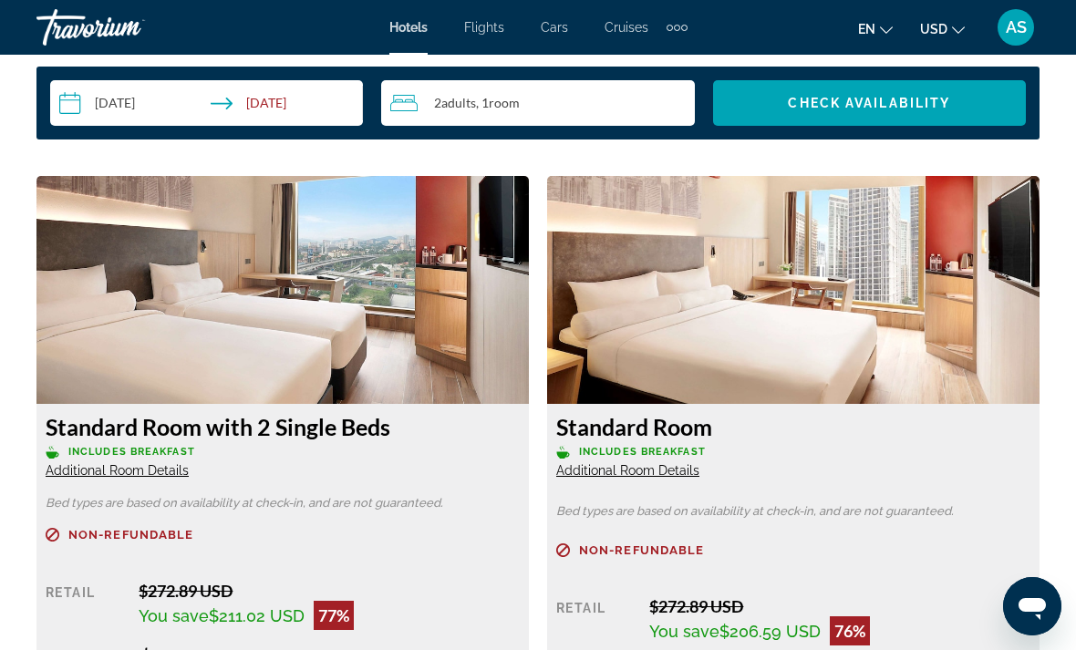
scroll to position [2723, 0]
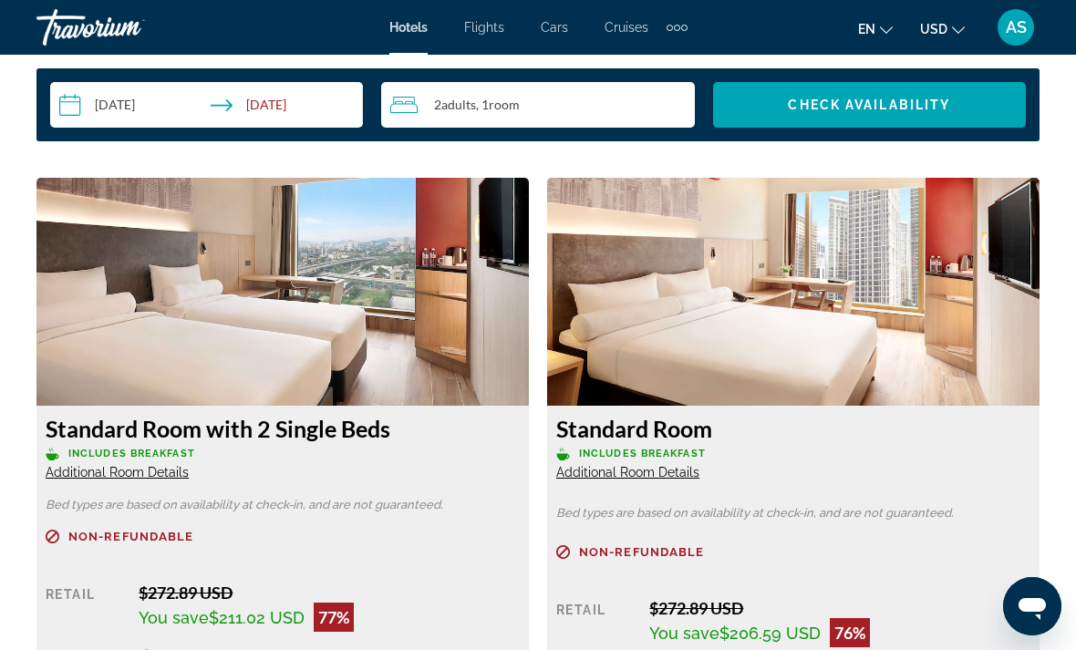
click at [129, 473] on span "Additional Room Details" at bounding box center [117, 472] width 143 height 15
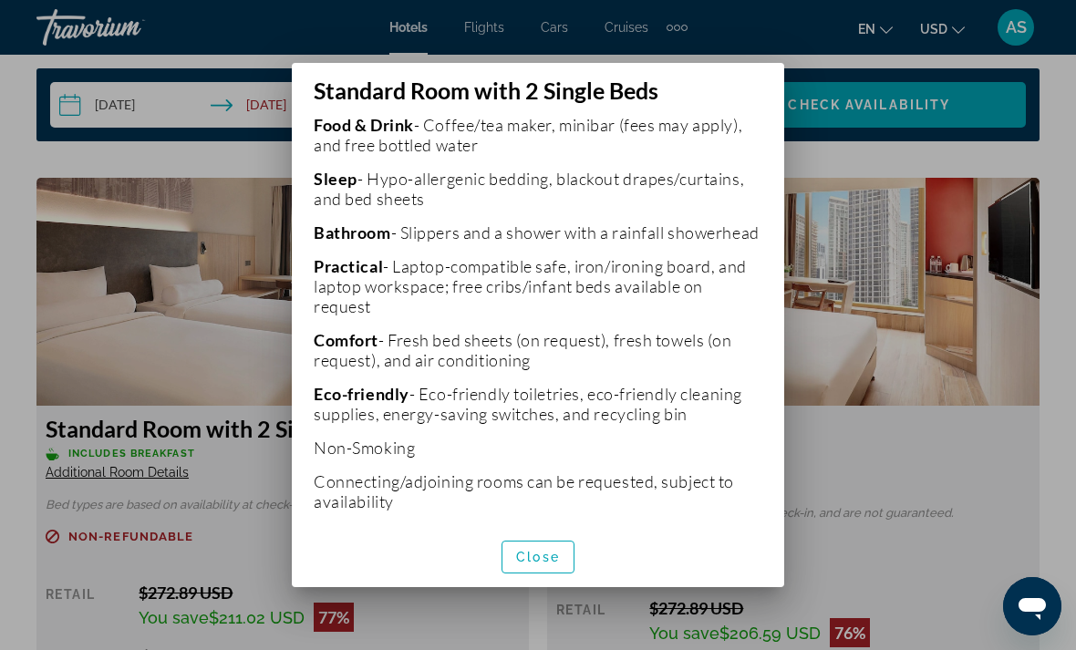
scroll to position [538, 0]
click at [546, 565] on span "Close" at bounding box center [538, 557] width 44 height 15
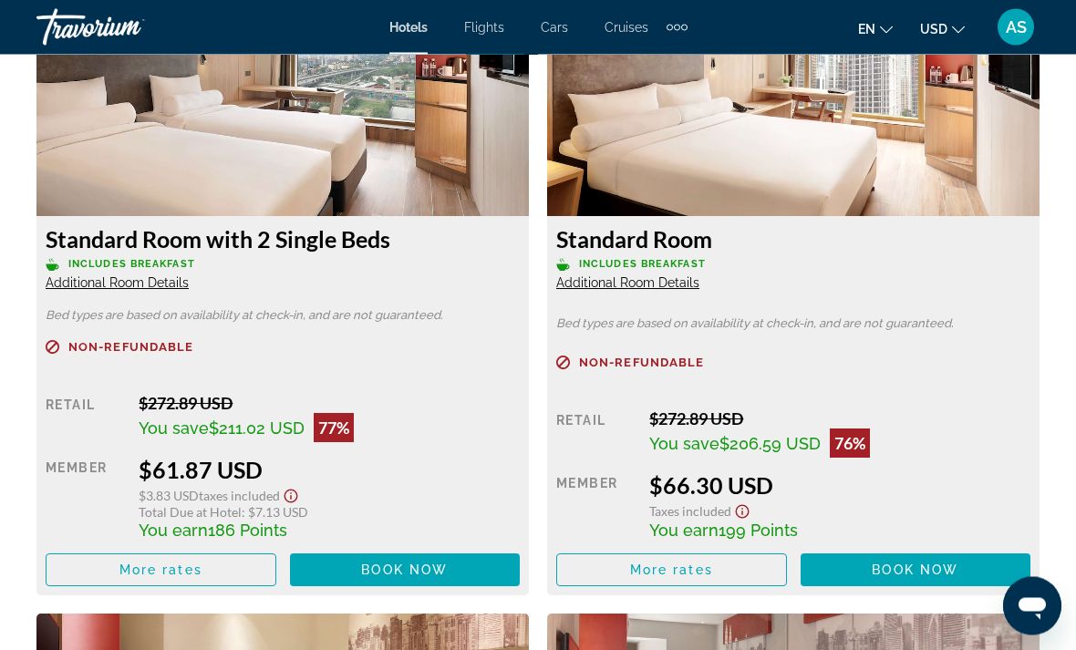
scroll to position [2913, 0]
click at [393, 566] on span "Book now" at bounding box center [404, 570] width 87 height 15
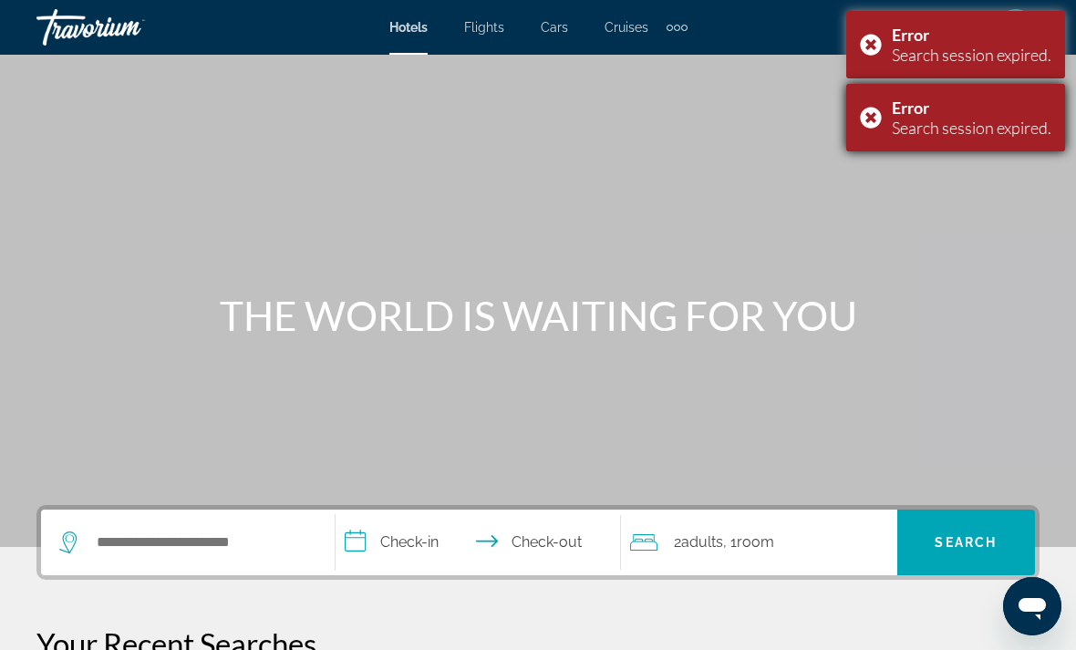
click at [880, 122] on div "Error Search session expired." at bounding box center [955, 117] width 219 height 67
click at [878, 57] on div "Error Search session expired." at bounding box center [955, 44] width 219 height 67
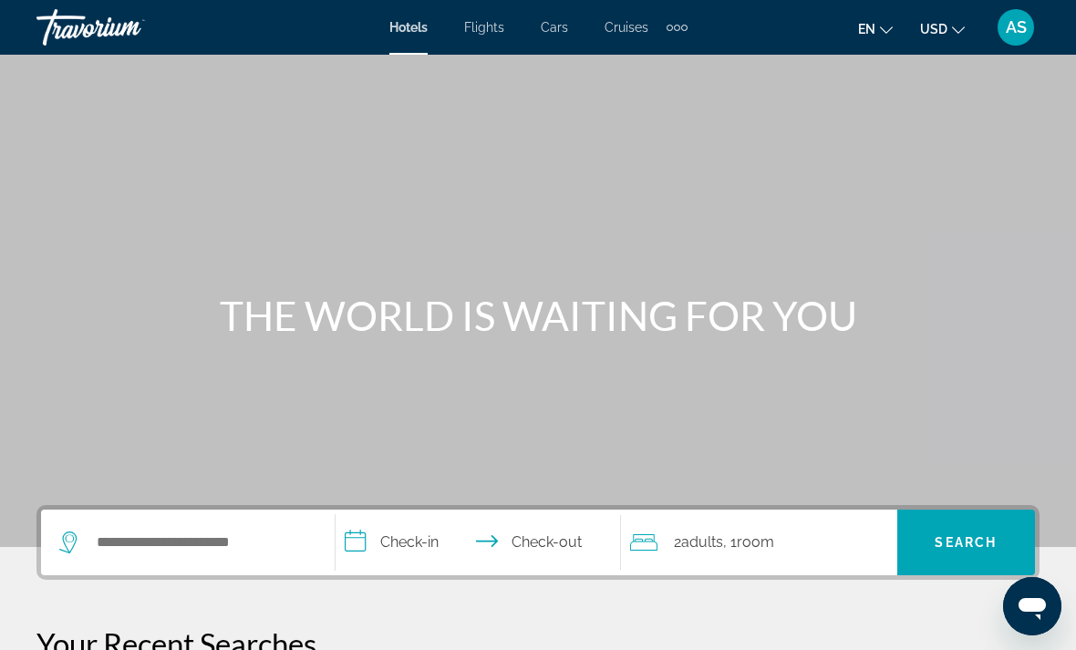
click at [879, 39] on button "en English Español Français Italiano Português русский" at bounding box center [875, 29] width 35 height 26
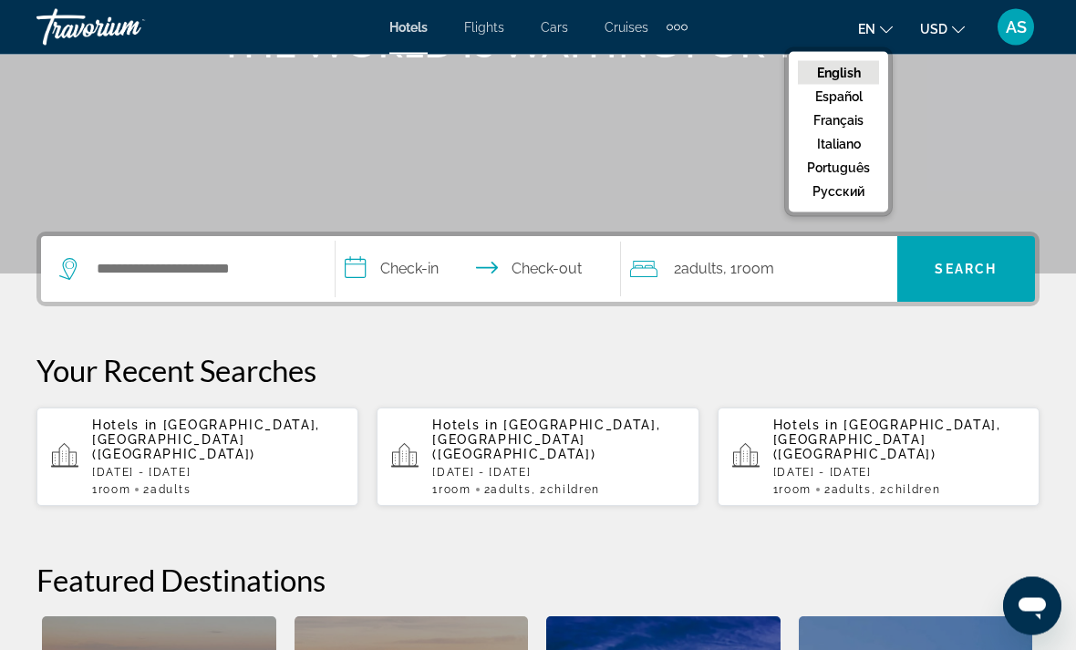
scroll to position [275, 0]
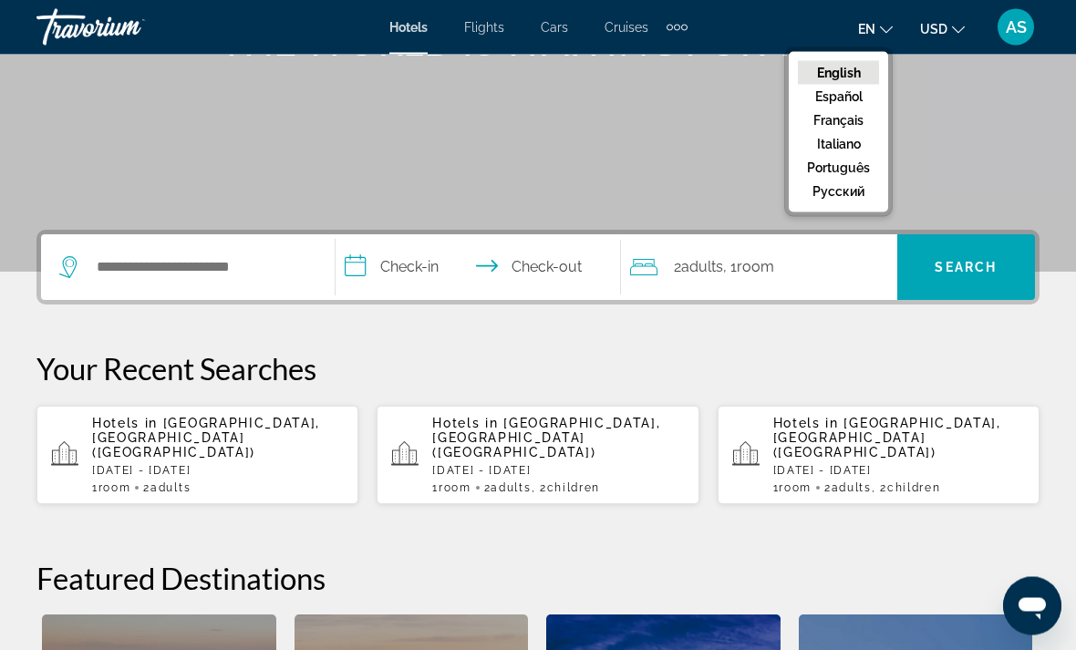
click at [602, 440] on p "Hotels in Kuala Lumpur, Malaysia (KUL)" at bounding box center [558, 439] width 252 height 44
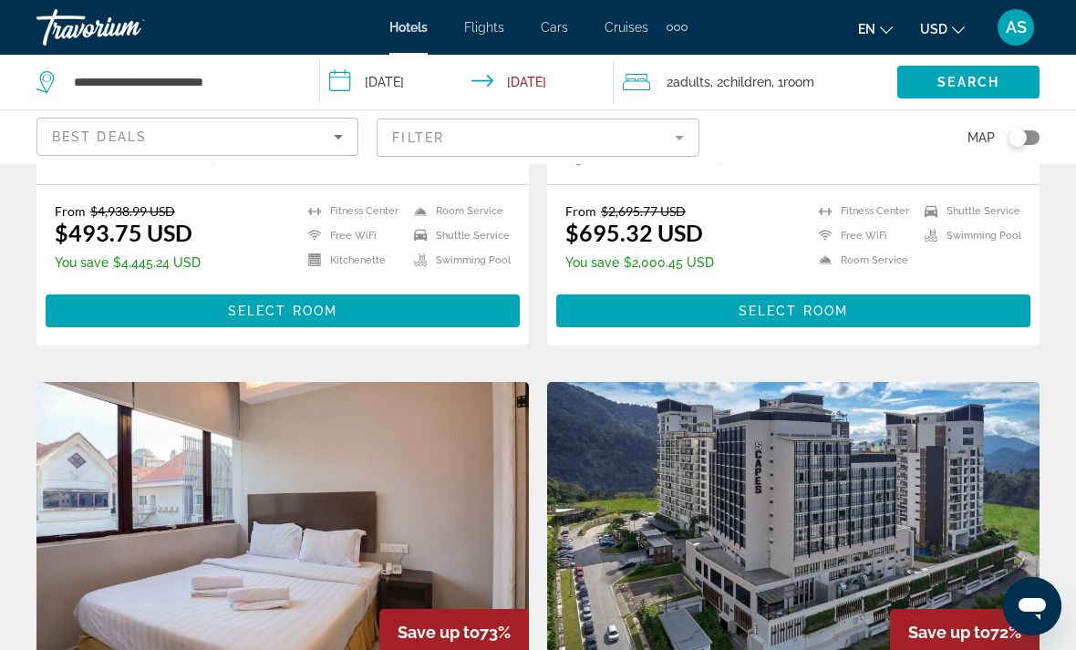
scroll to position [522, 0]
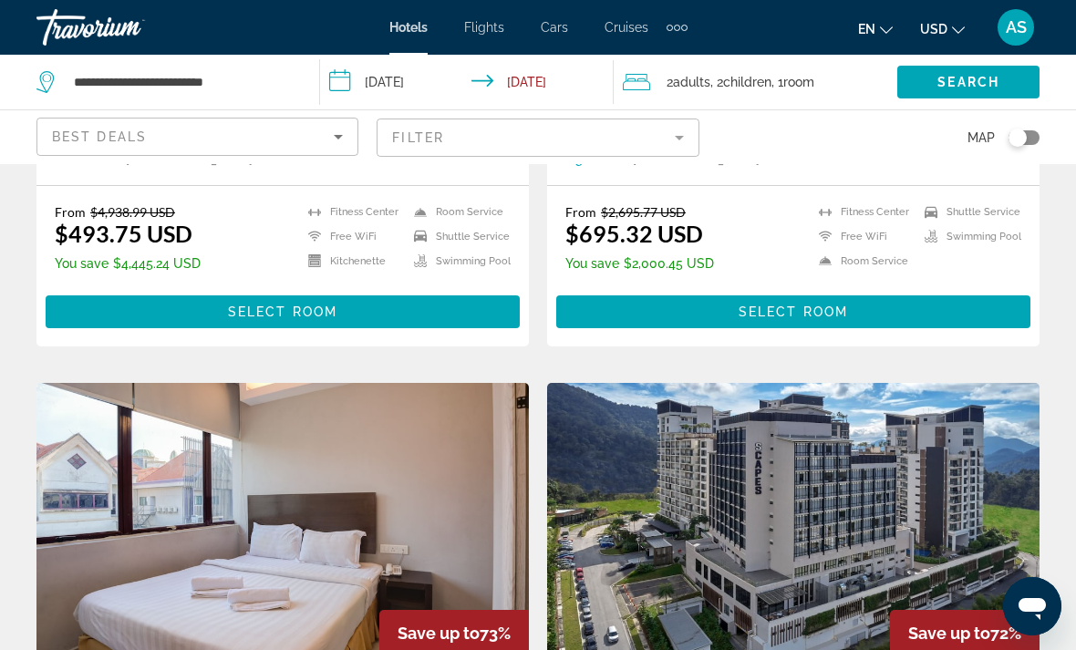
click at [664, 132] on mat-form-field "Filter" at bounding box center [538, 138] width 322 height 38
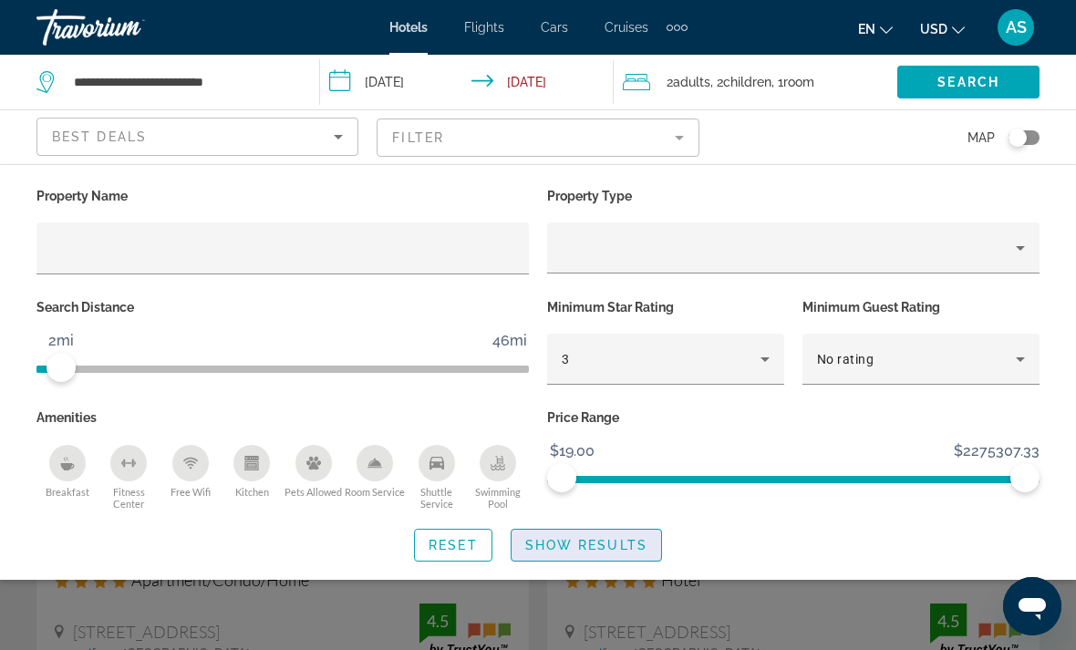
click at [600, 546] on span "Show Results" at bounding box center [586, 545] width 122 height 15
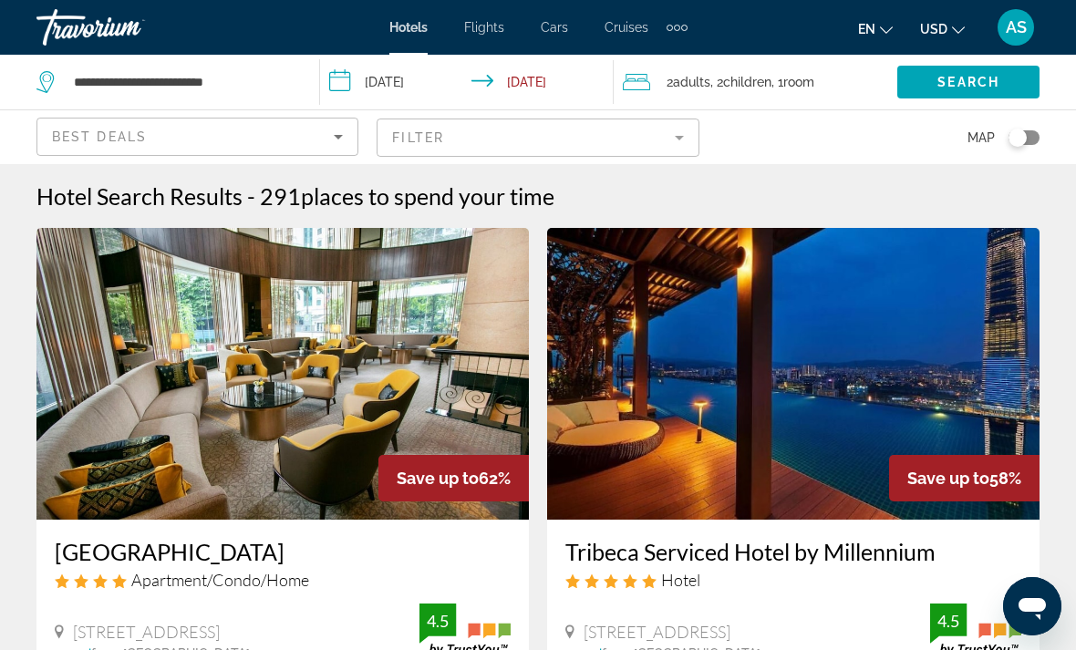
click at [679, 147] on mat-form-field "Filter" at bounding box center [538, 138] width 322 height 38
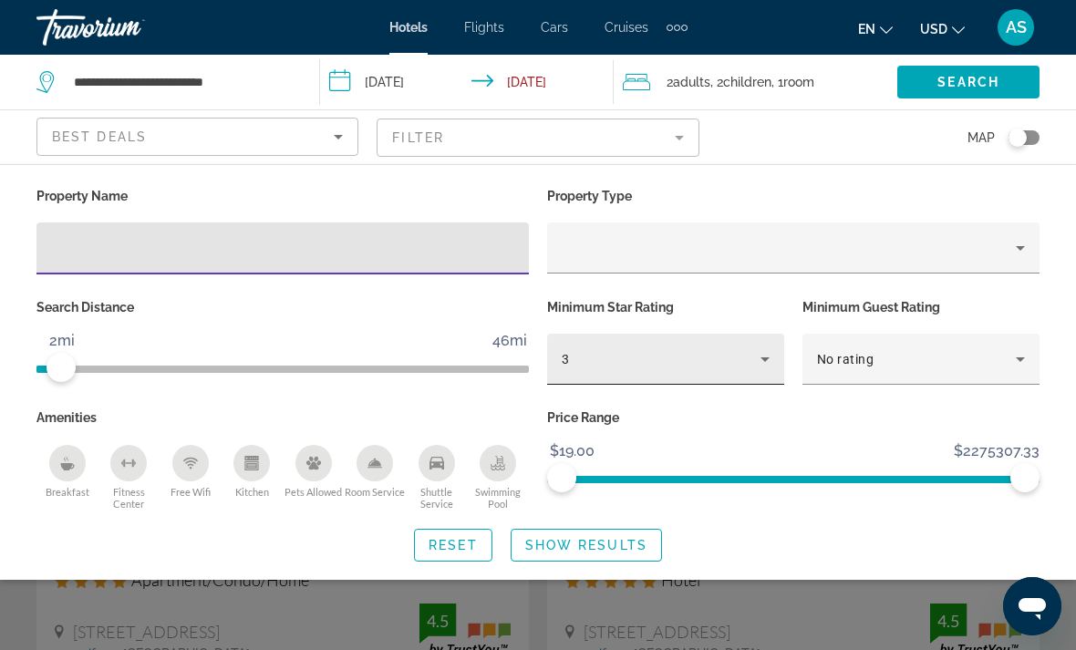
click at [682, 368] on div "3" at bounding box center [661, 359] width 199 height 22
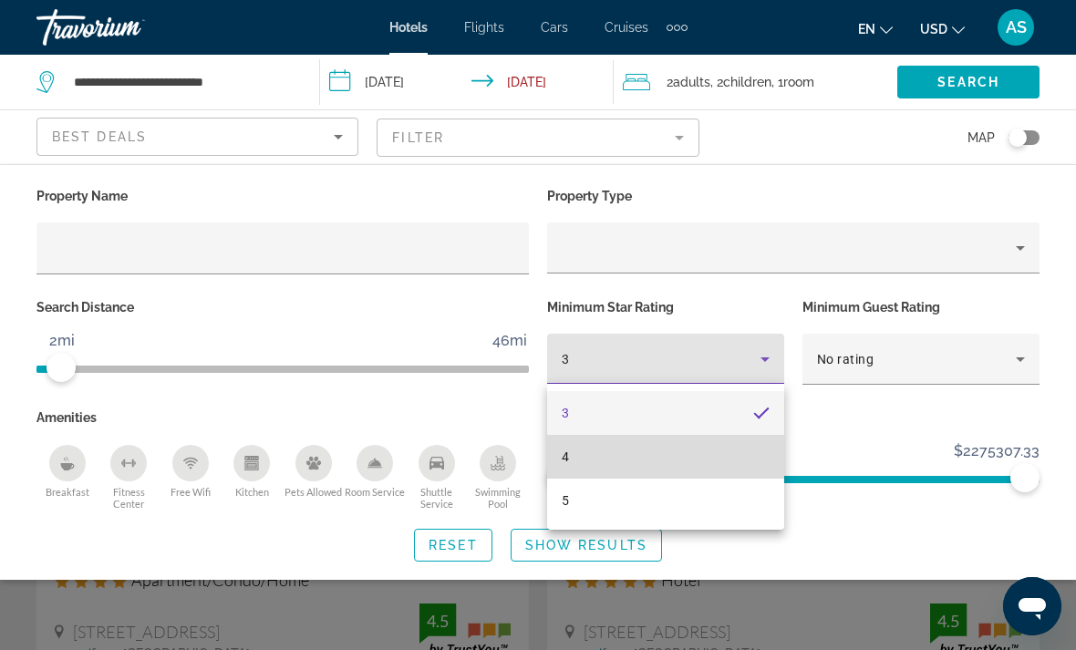
click at [602, 453] on mat-option "4" at bounding box center [665, 457] width 237 height 44
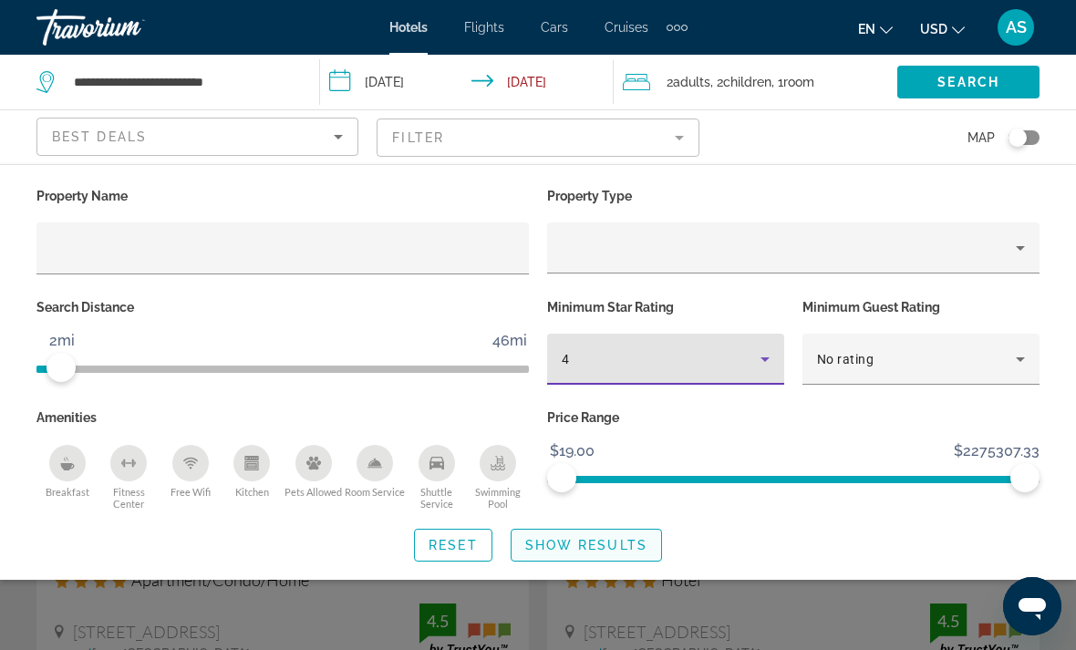
click at [594, 543] on span "Show Results" at bounding box center [586, 545] width 122 height 15
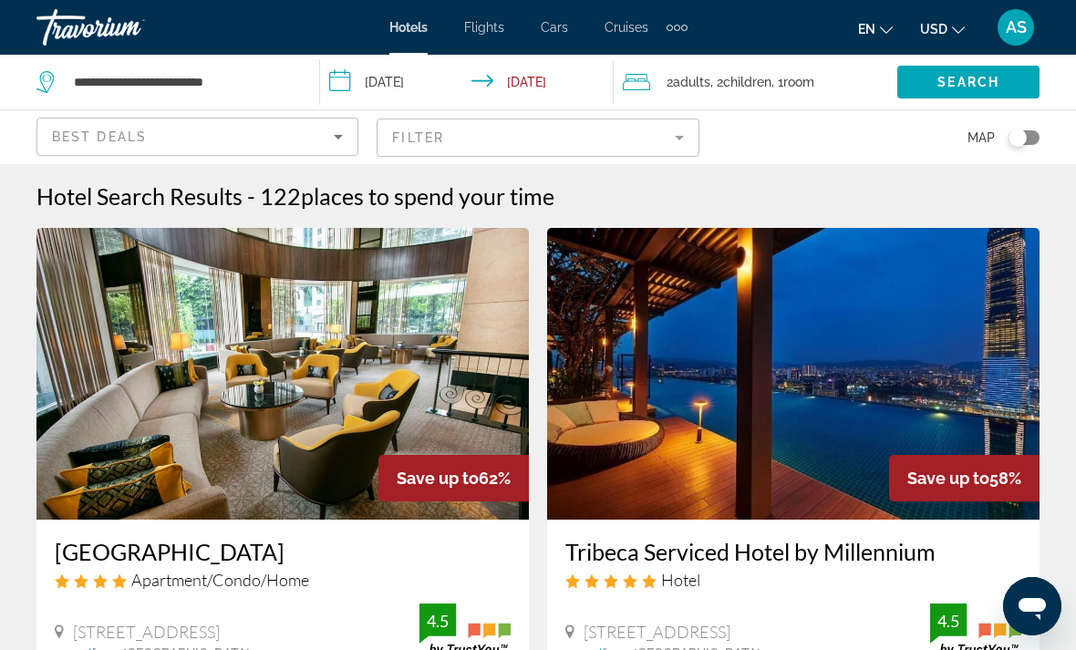
click at [832, 82] on div "2 Adult Adults , 2 Child Children , 1 Room rooms" at bounding box center [760, 82] width 275 height 26
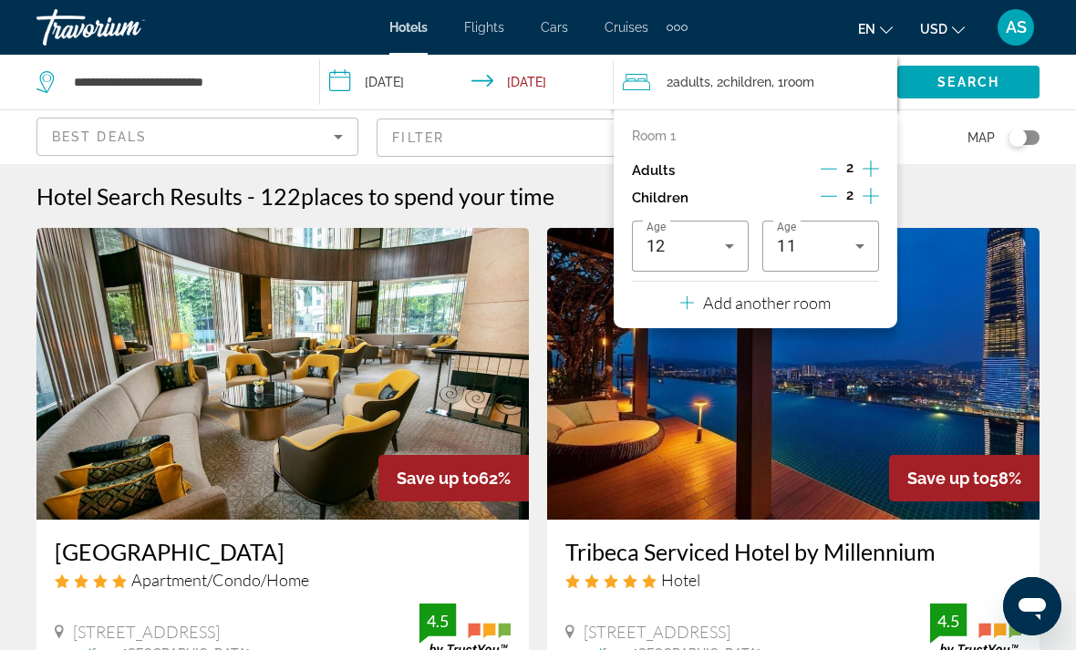
click at [831, 191] on icon "Decrement children" at bounding box center [829, 196] width 16 height 16
click at [830, 188] on icon "Decrement children" at bounding box center [829, 196] width 16 height 16
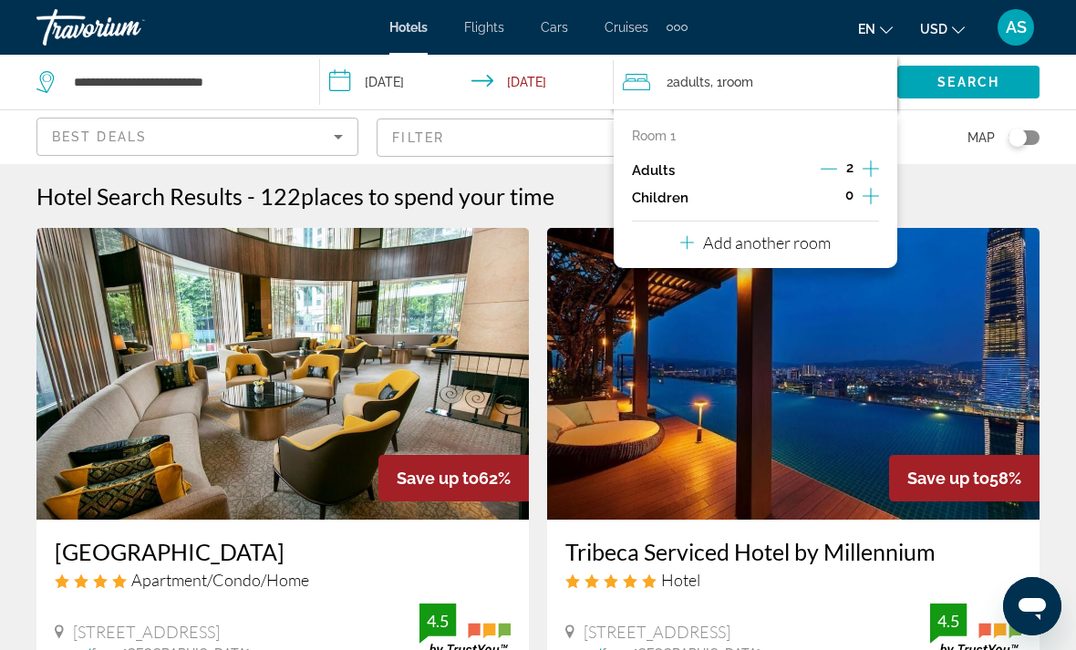
click at [972, 89] on span "Search" at bounding box center [969, 82] width 62 height 15
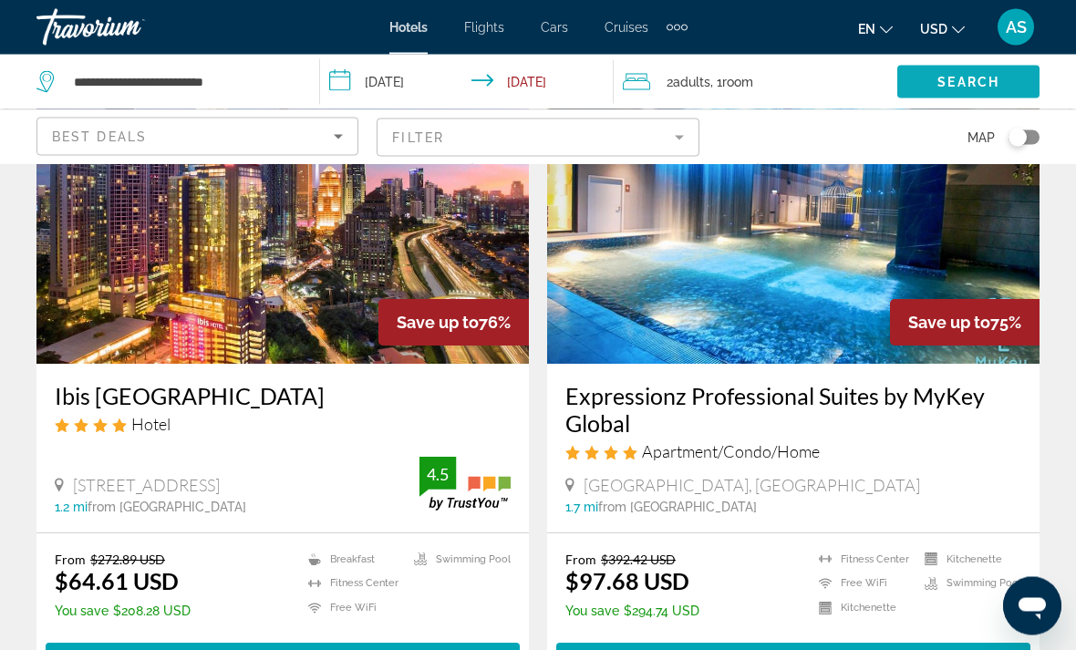
scroll to position [156, 0]
click at [856, 649] on span "Main content" at bounding box center [793, 660] width 474 height 44
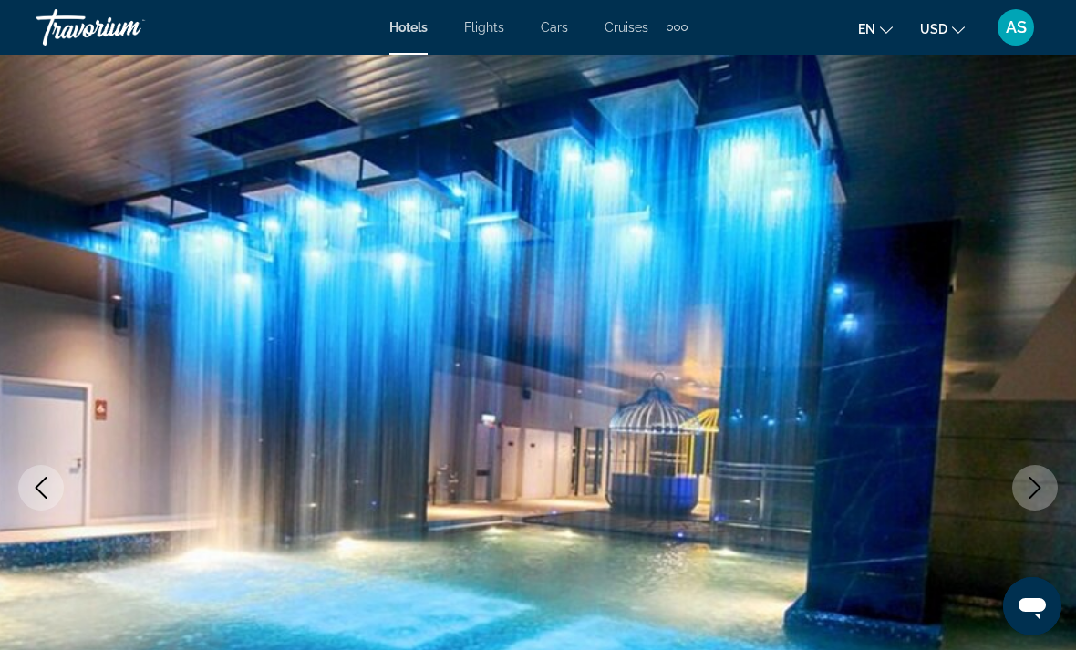
click at [1046, 485] on button "Next image" at bounding box center [1035, 488] width 46 height 46
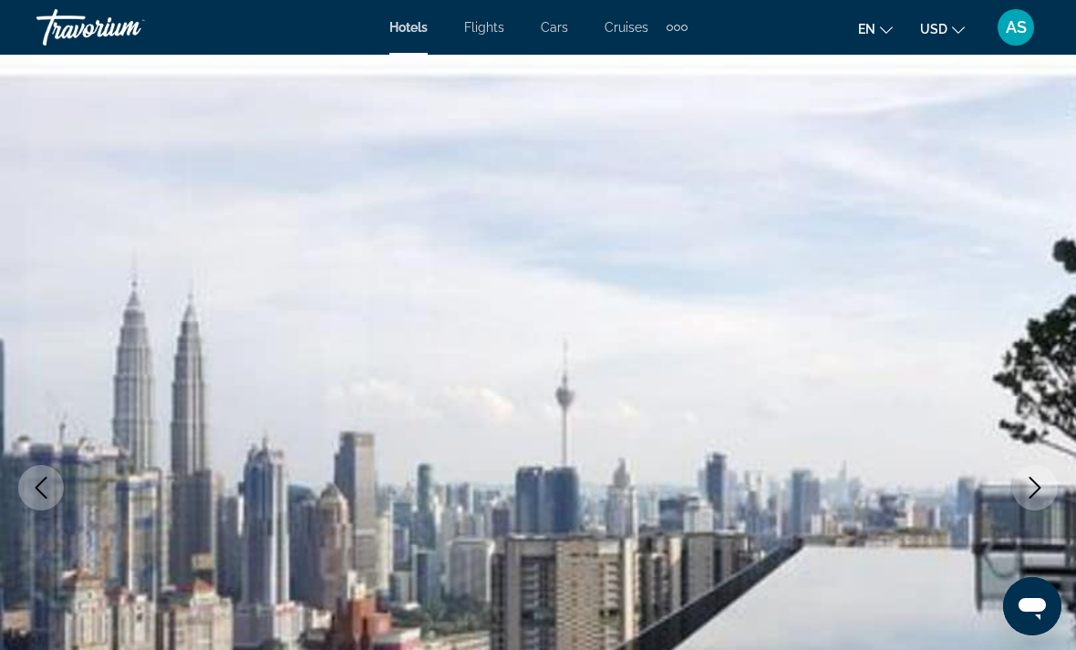
click at [1043, 487] on icon "Next image" at bounding box center [1035, 488] width 22 height 22
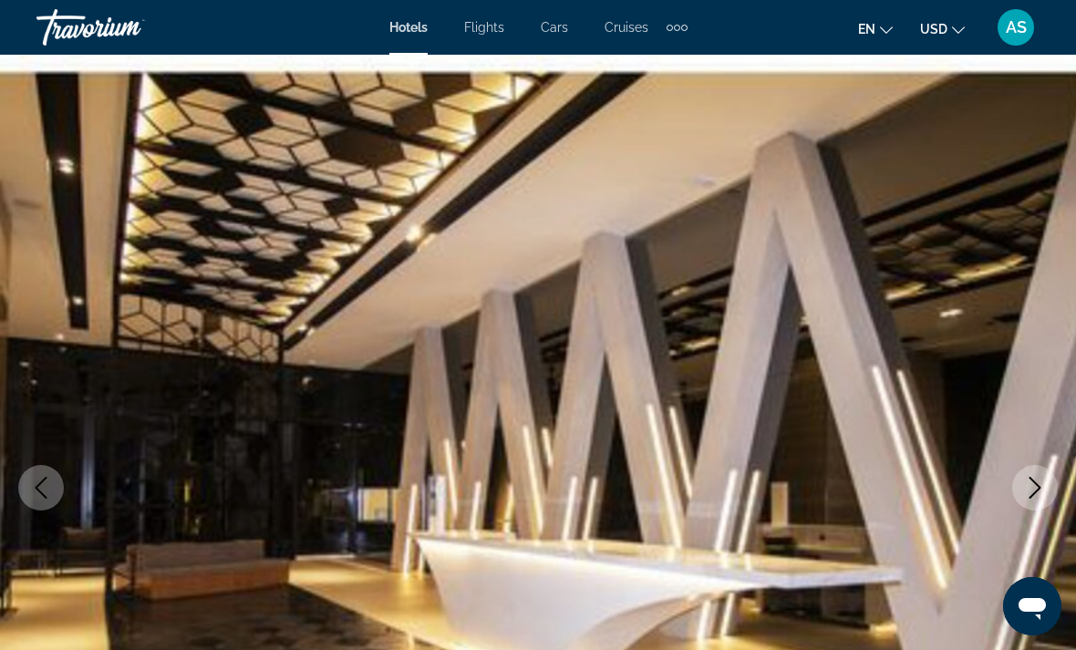
click at [1041, 478] on icon "Next image" at bounding box center [1035, 488] width 22 height 22
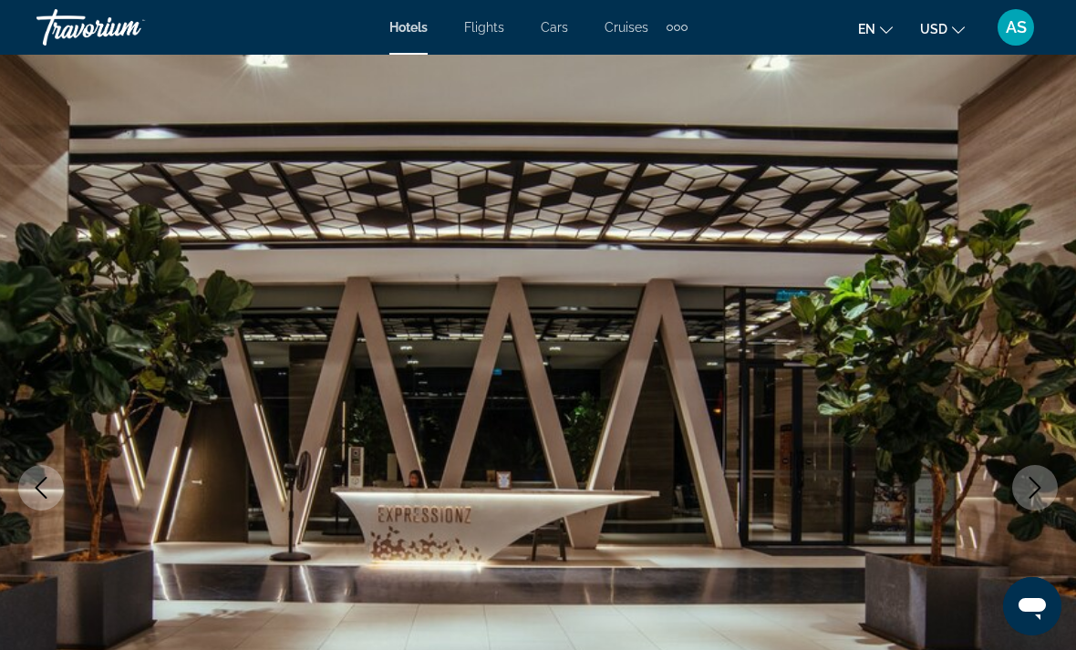
click at [1032, 484] on icon "Next image" at bounding box center [1035, 488] width 22 height 22
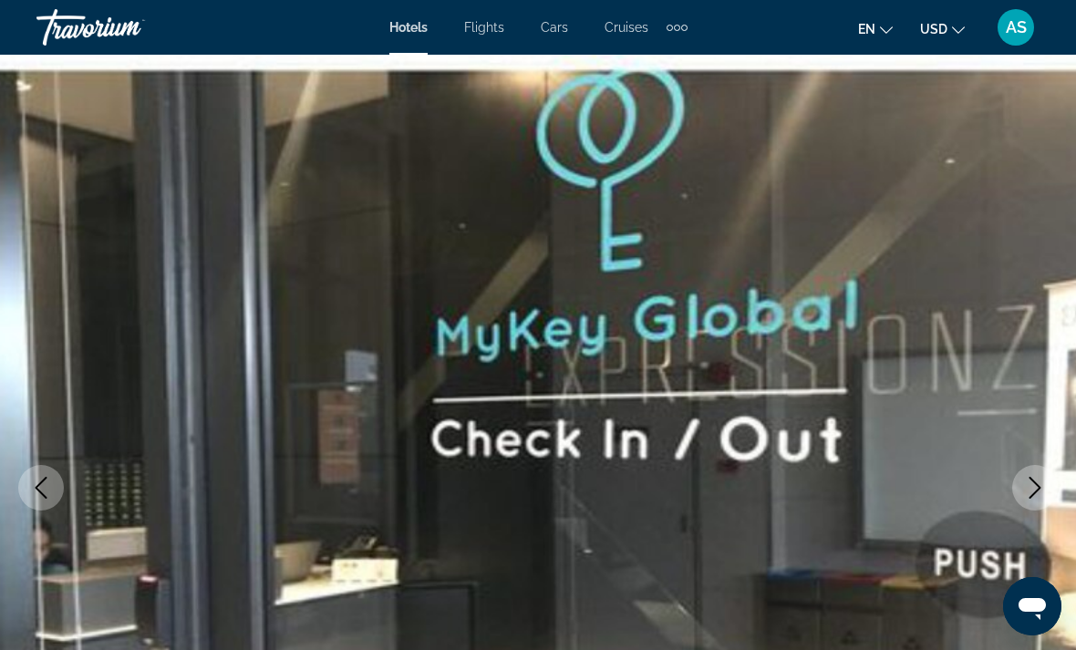
click at [1032, 479] on icon "Next image" at bounding box center [1036, 488] width 12 height 22
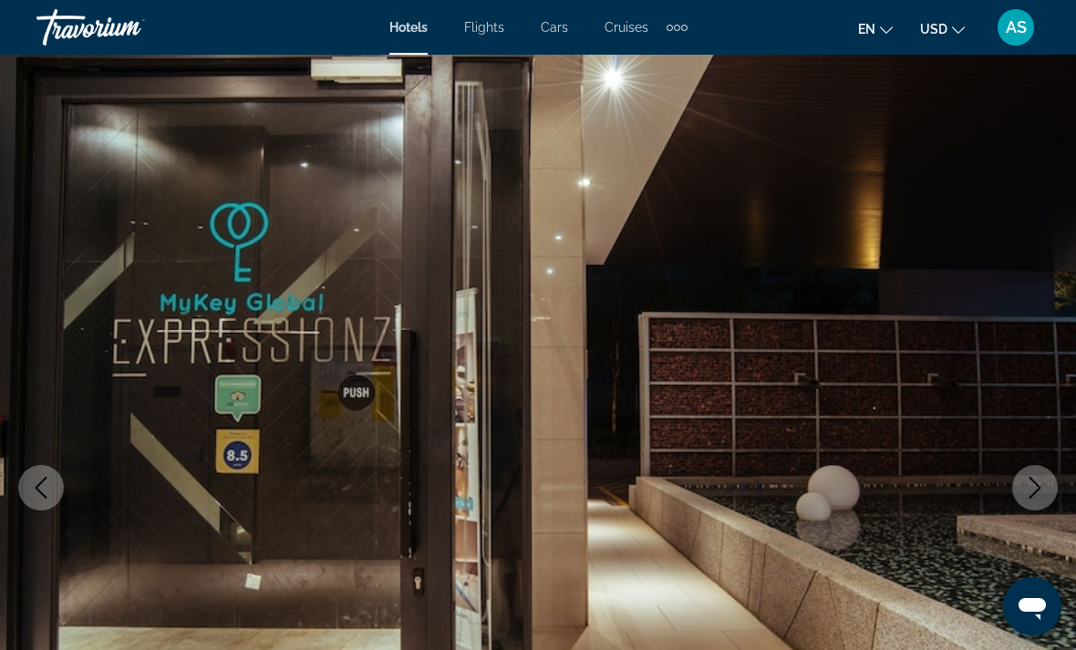
click at [1029, 476] on button "Next image" at bounding box center [1035, 488] width 46 height 46
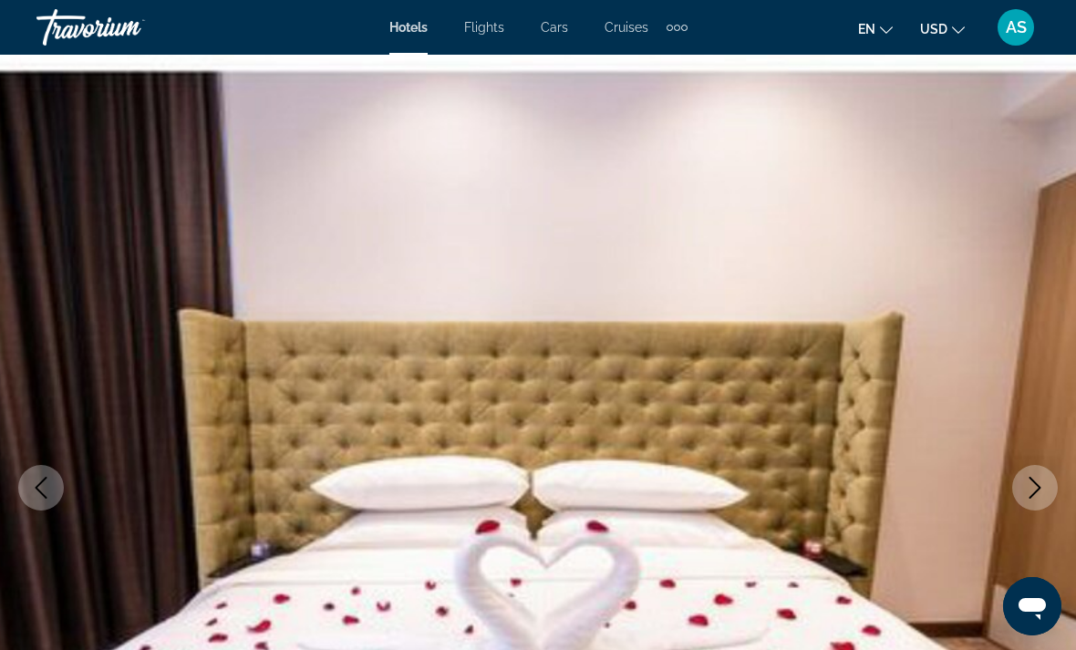
click at [1023, 484] on button "Next image" at bounding box center [1035, 488] width 46 height 46
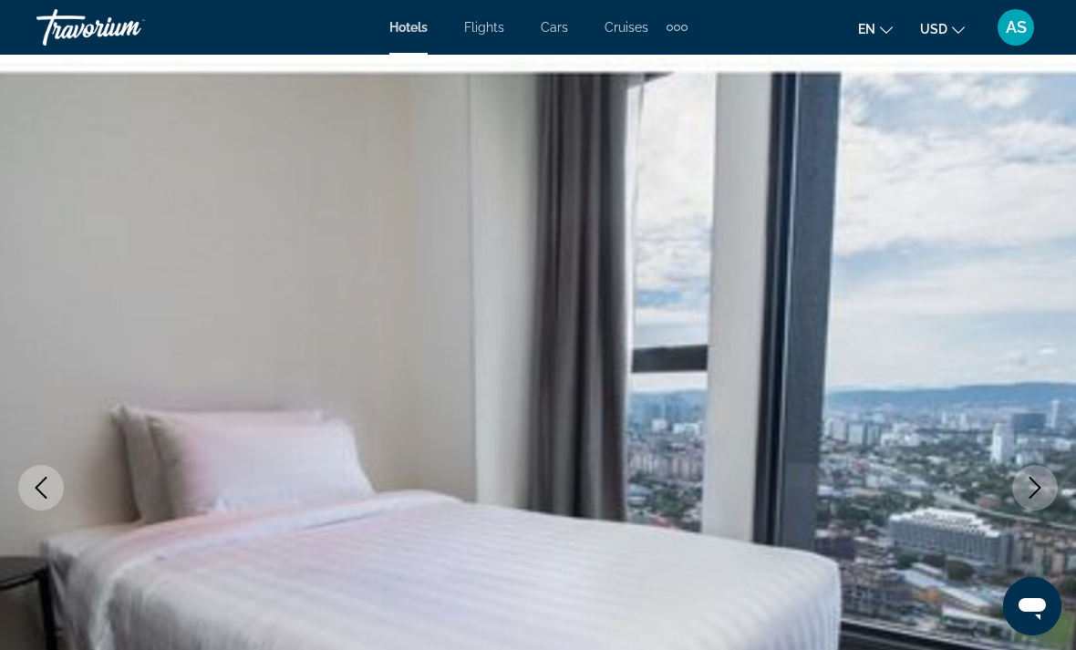
click at [1020, 492] on button "Next image" at bounding box center [1035, 488] width 46 height 46
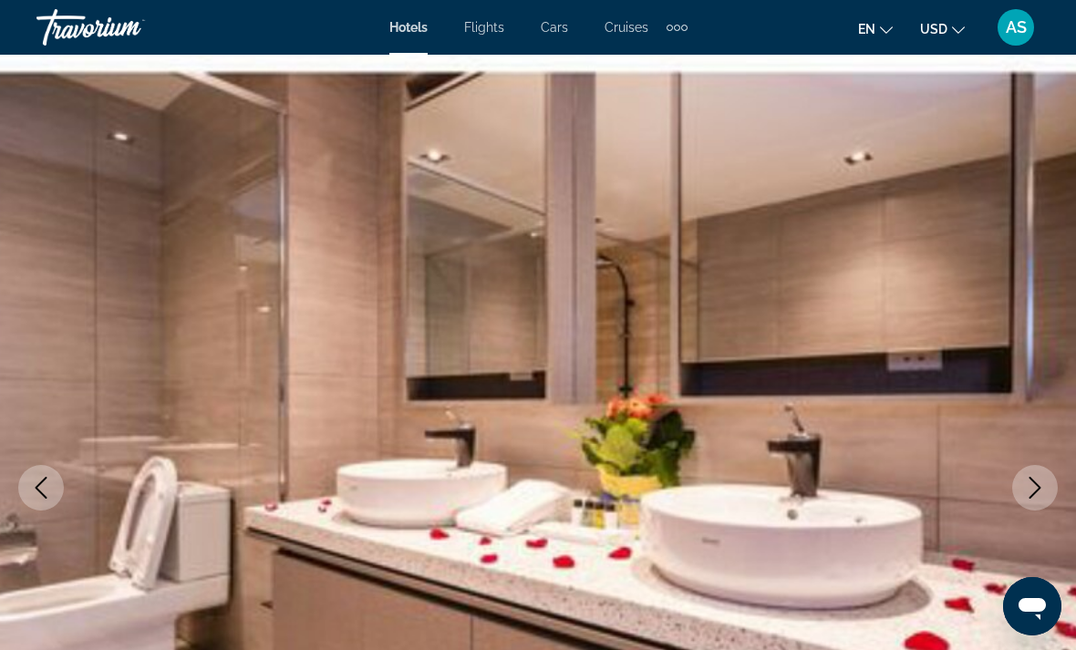
click at [1021, 490] on button "Next image" at bounding box center [1035, 488] width 46 height 46
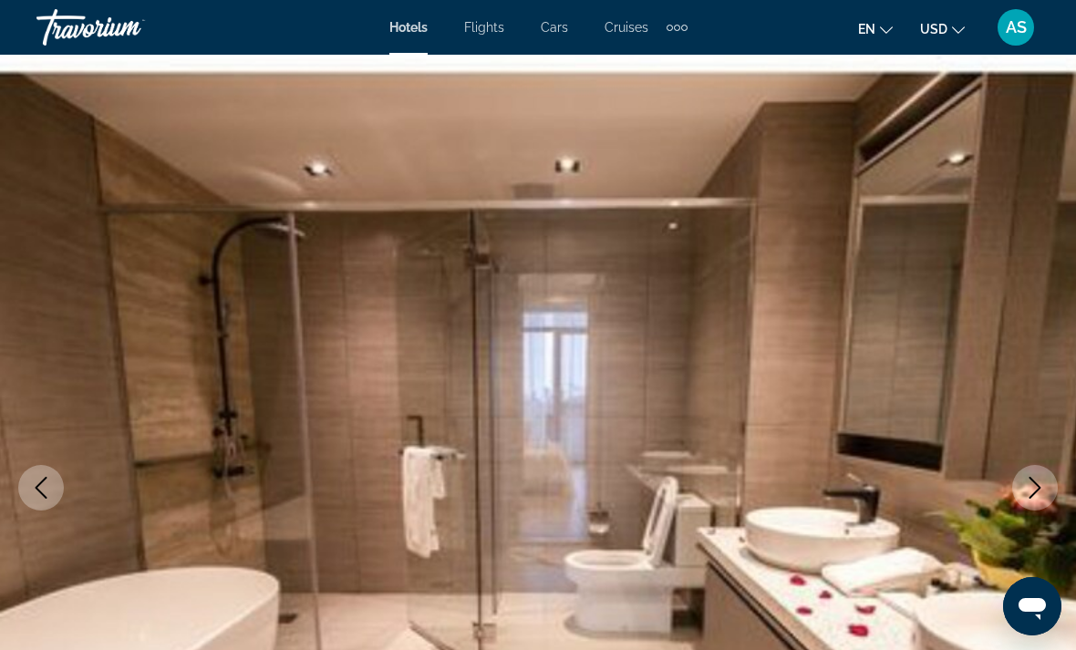
click at [1021, 488] on button "Next image" at bounding box center [1035, 488] width 46 height 46
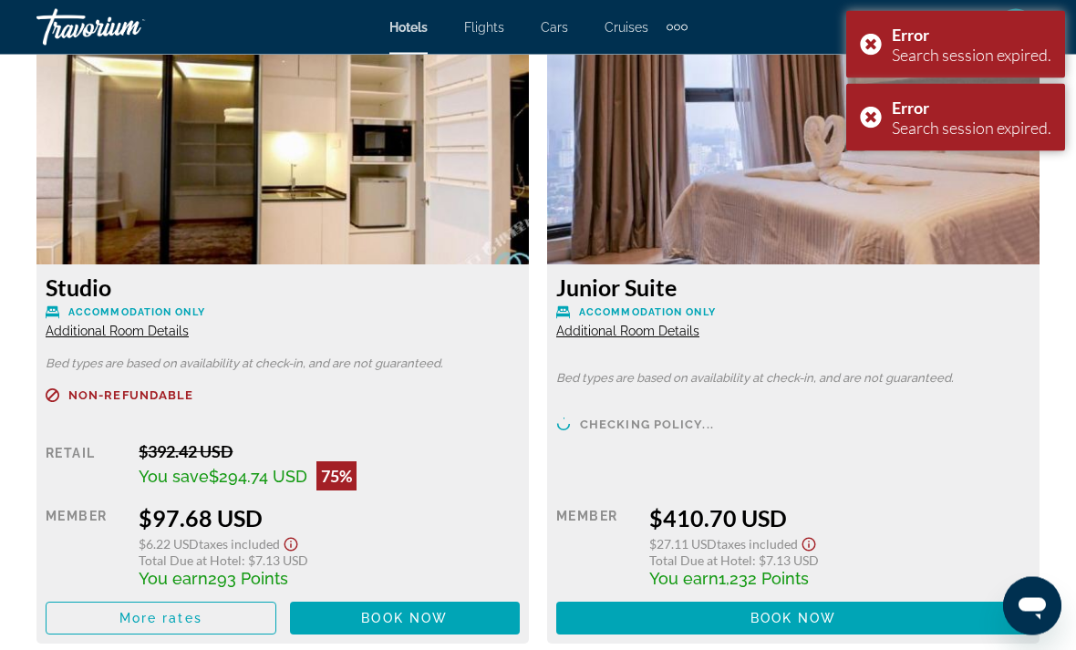
scroll to position [2865, 0]
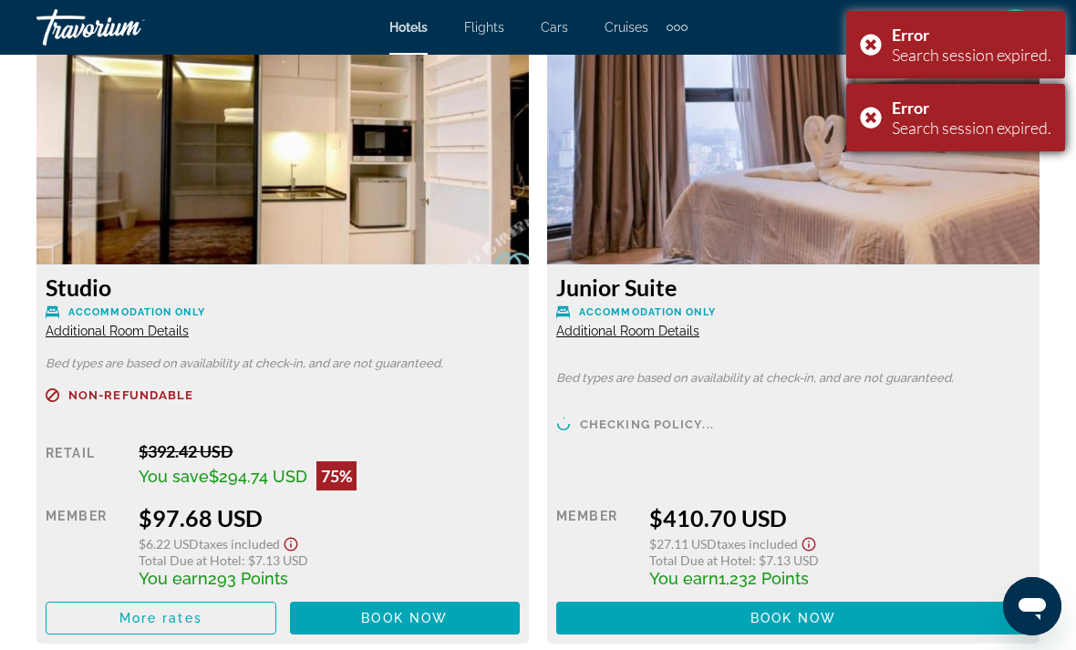
click at [864, 114] on div "Error Search session expired." at bounding box center [955, 117] width 219 height 67
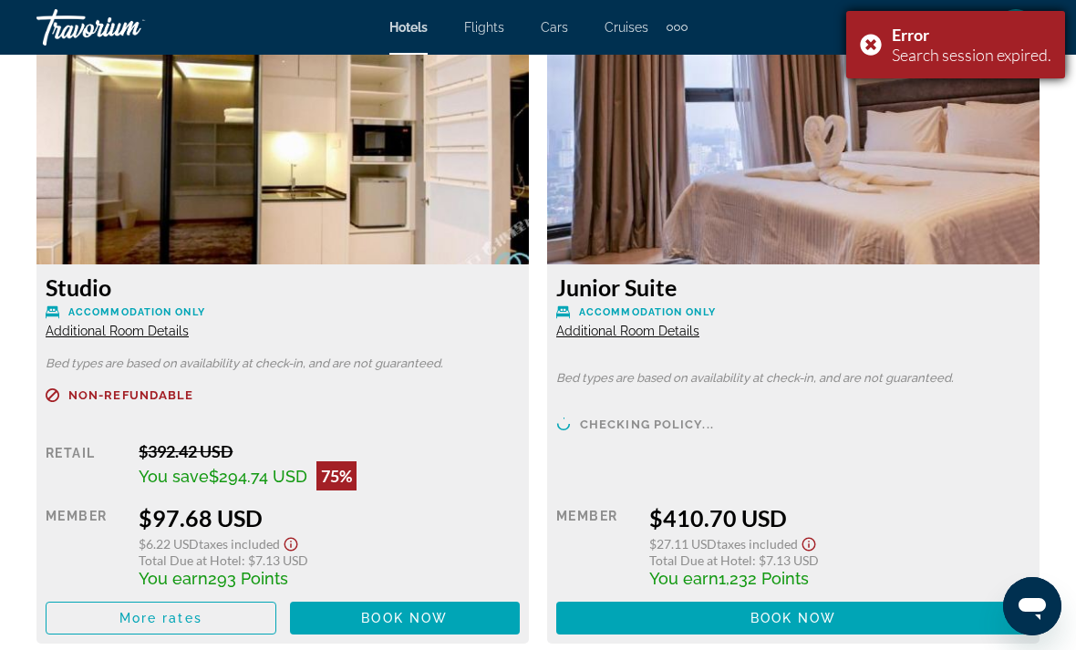
click at [870, 47] on div "Error Search session expired." at bounding box center [955, 44] width 219 height 67
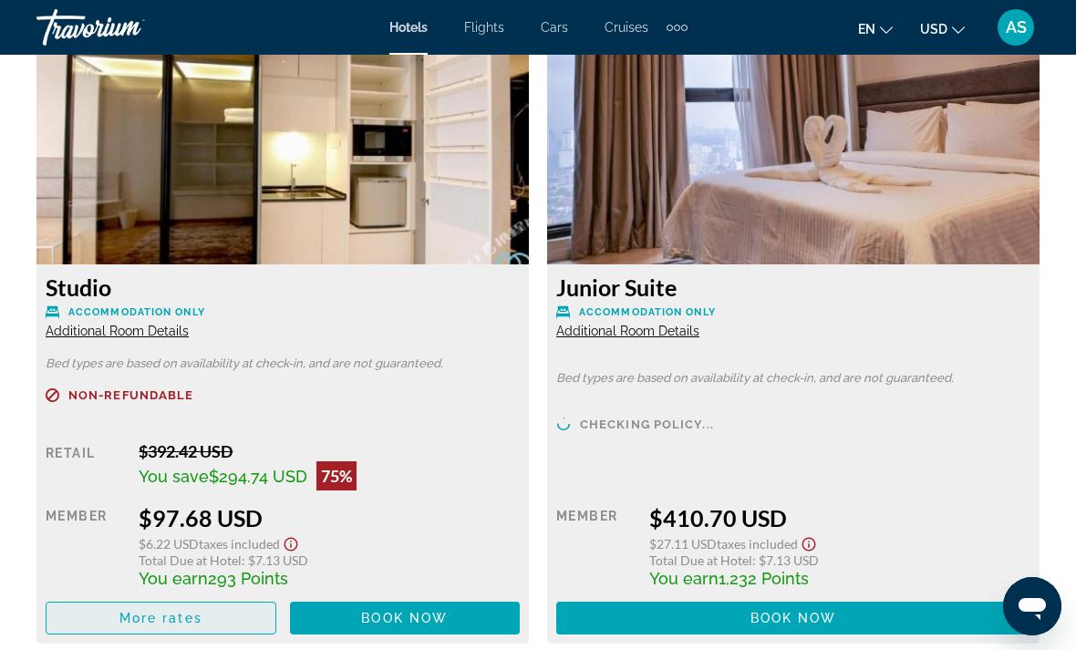
click at [192, 616] on span "More rates" at bounding box center [160, 618] width 83 height 15
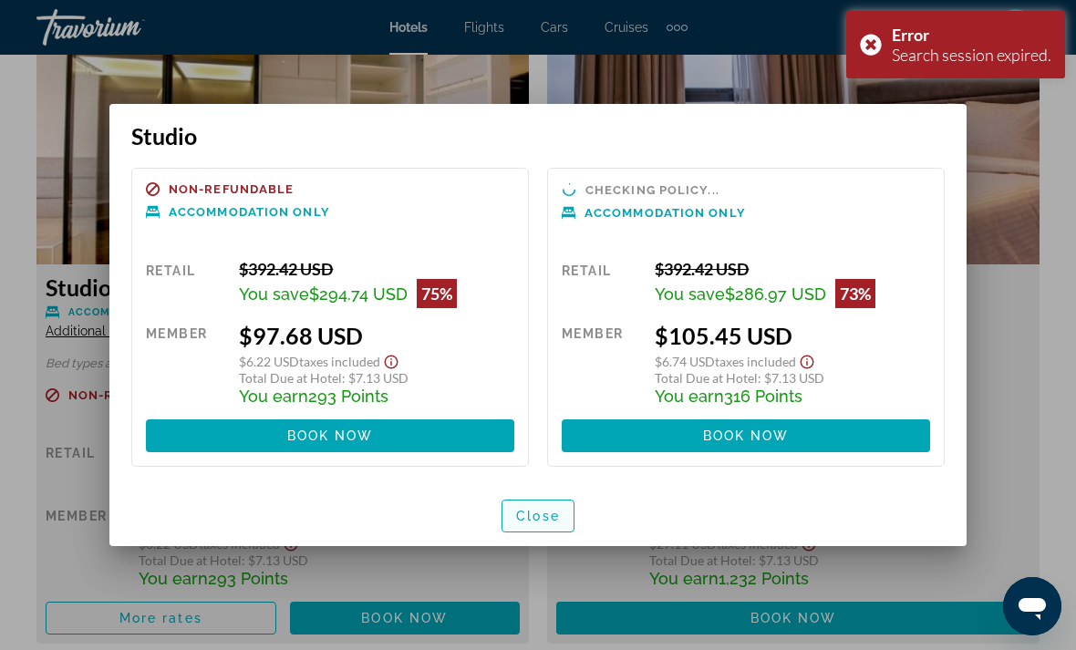
click at [559, 519] on span "Close" at bounding box center [538, 516] width 44 height 15
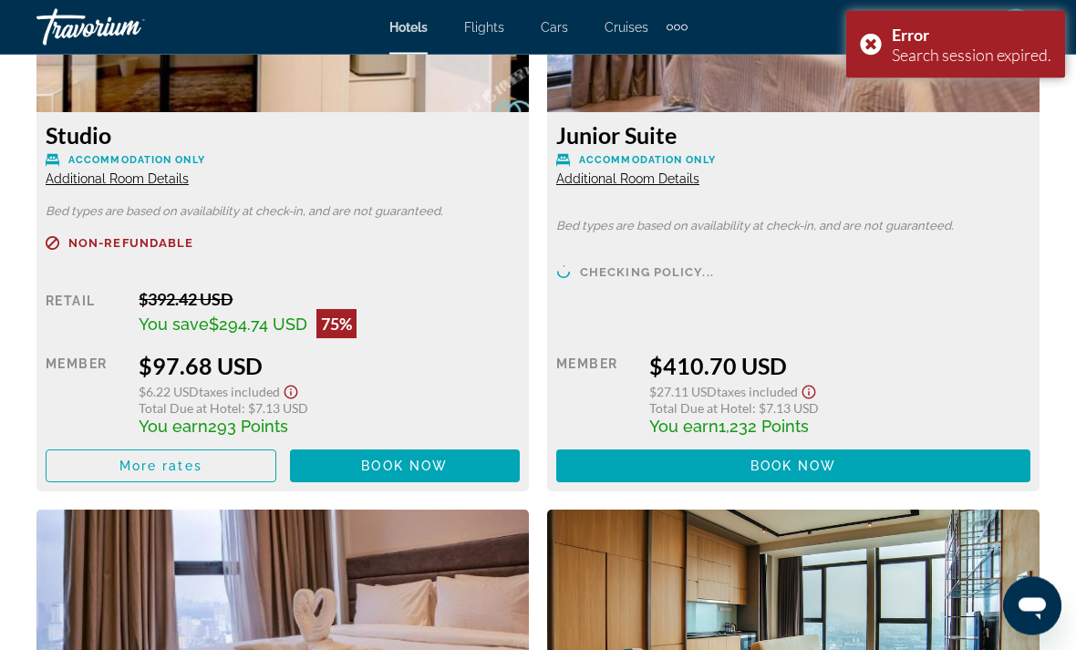
scroll to position [2991, 0]
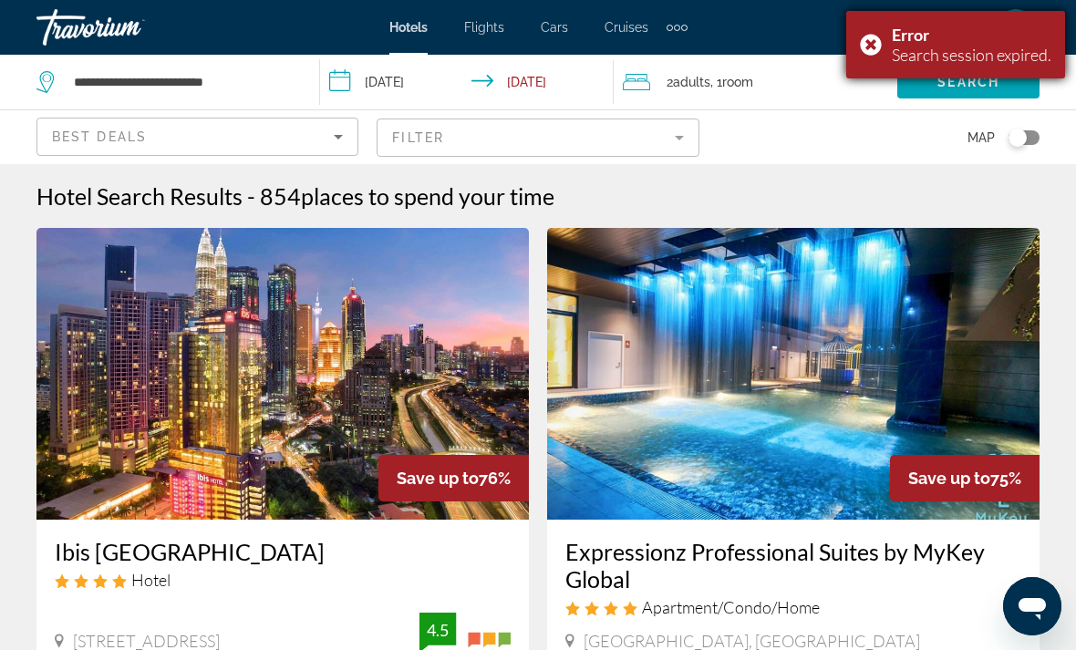
click at [871, 39] on div "Error Search session expired." at bounding box center [955, 44] width 219 height 67
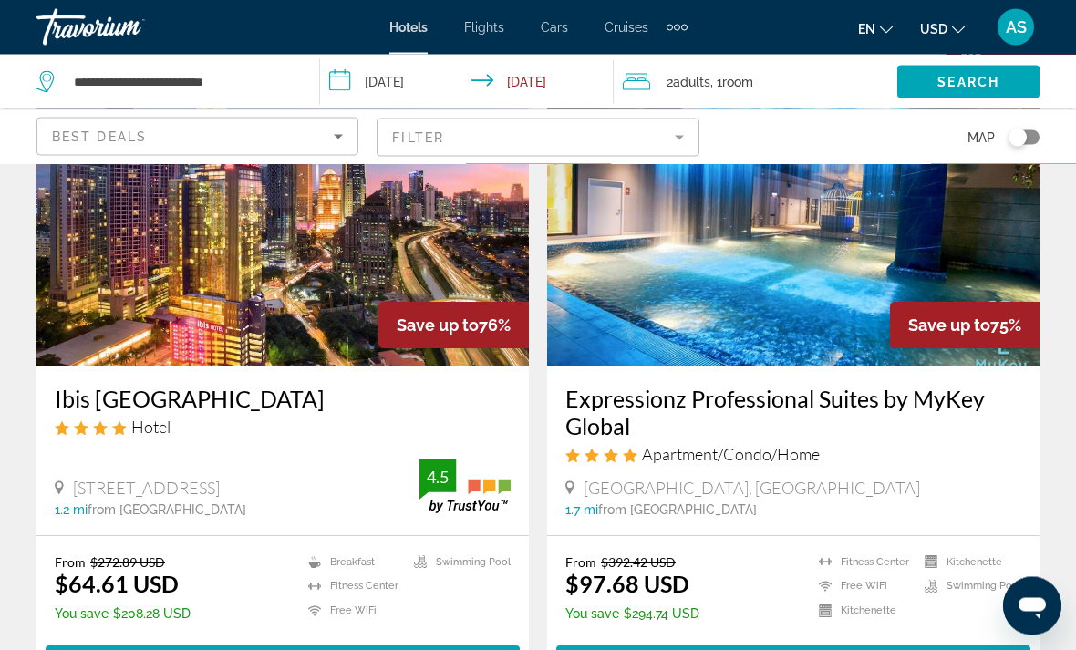
scroll to position [172, 0]
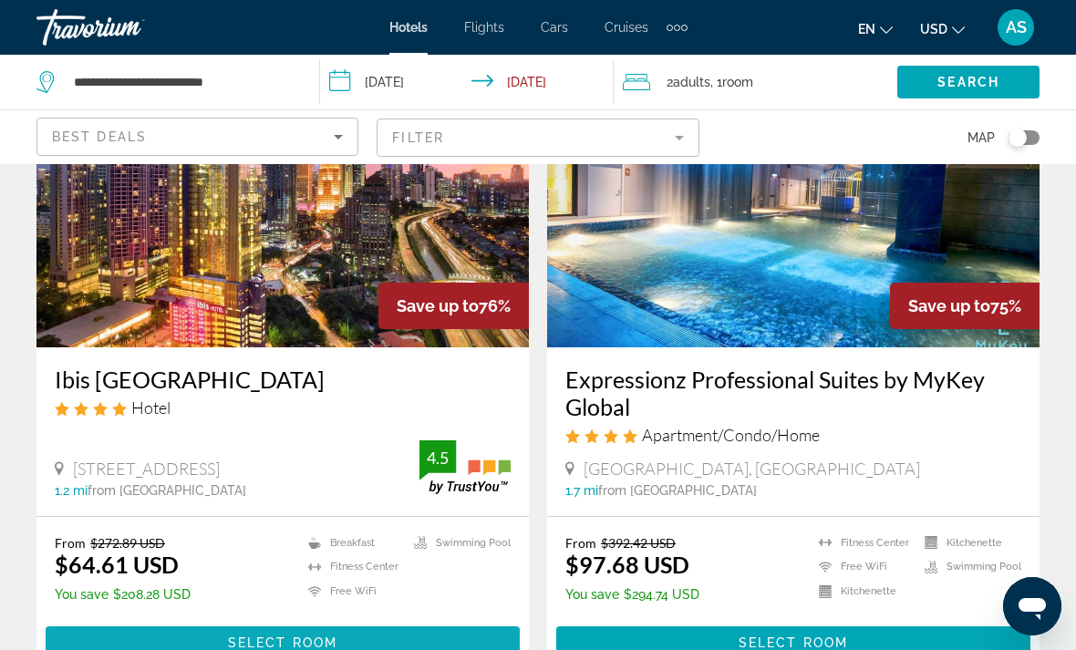
click at [285, 649] on span "Select Room" at bounding box center [282, 643] width 109 height 15
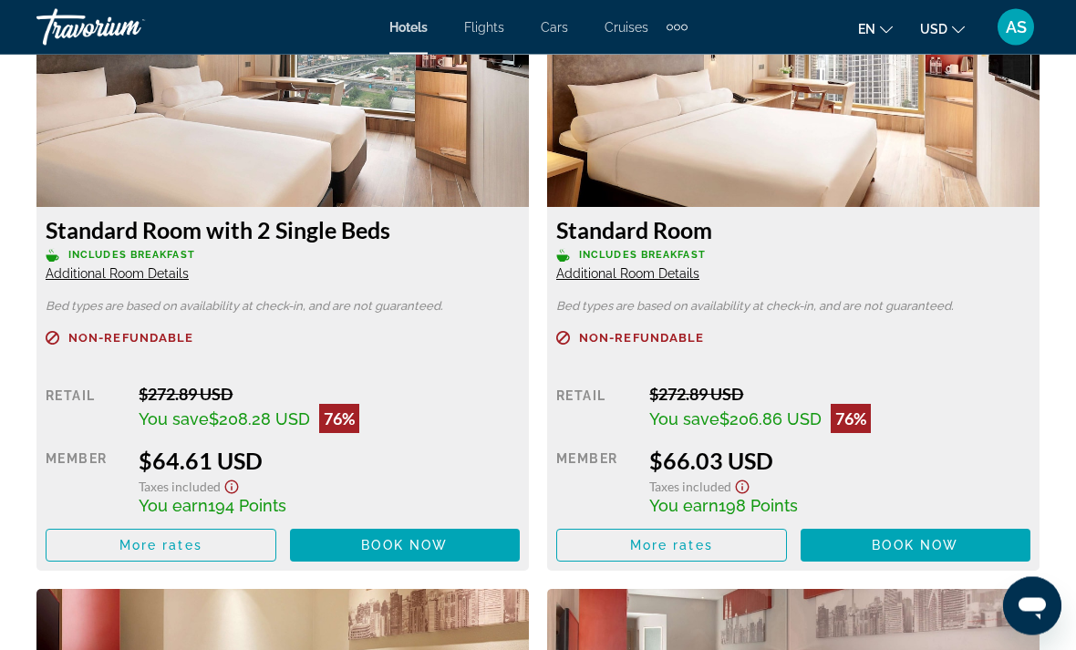
scroll to position [2922, 0]
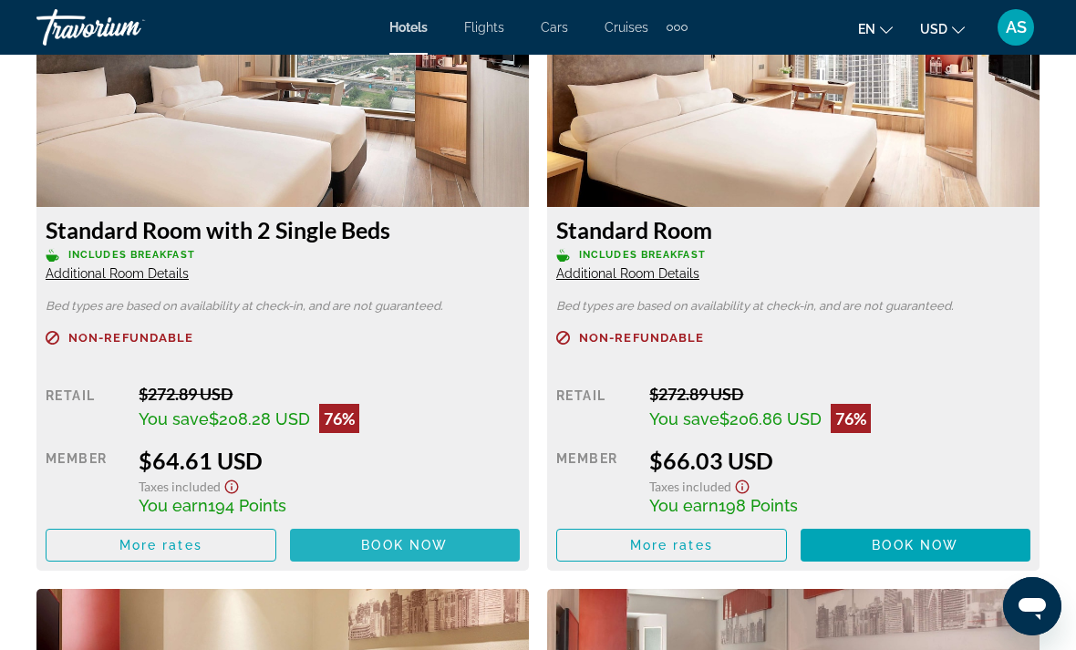
click at [355, 546] on span "Main content" at bounding box center [405, 546] width 231 height 44
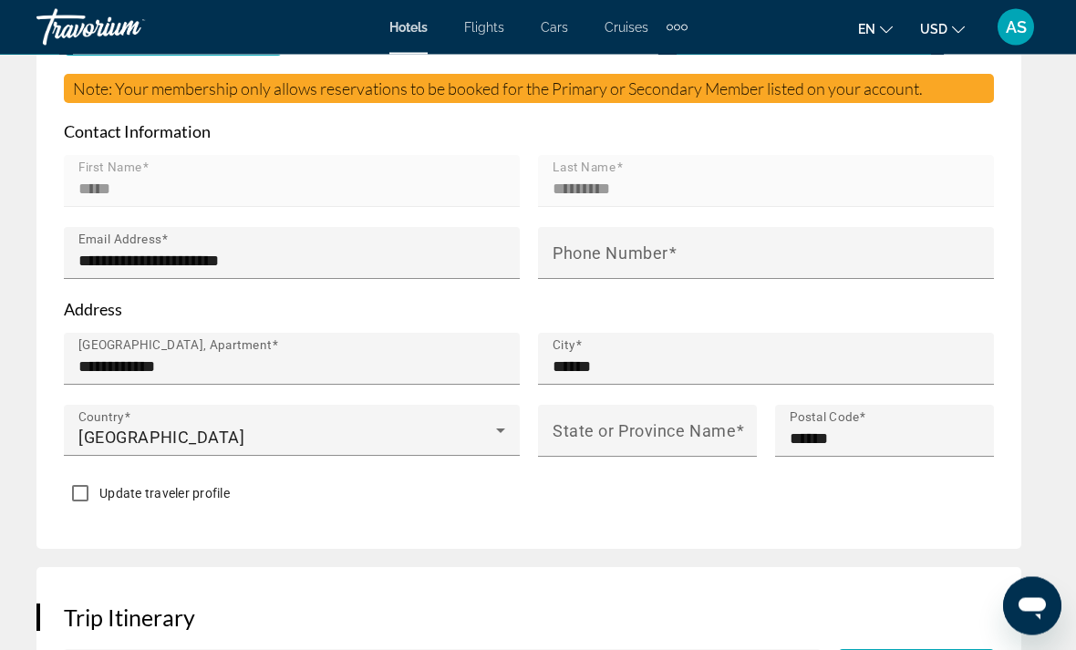
scroll to position [1135, 0]
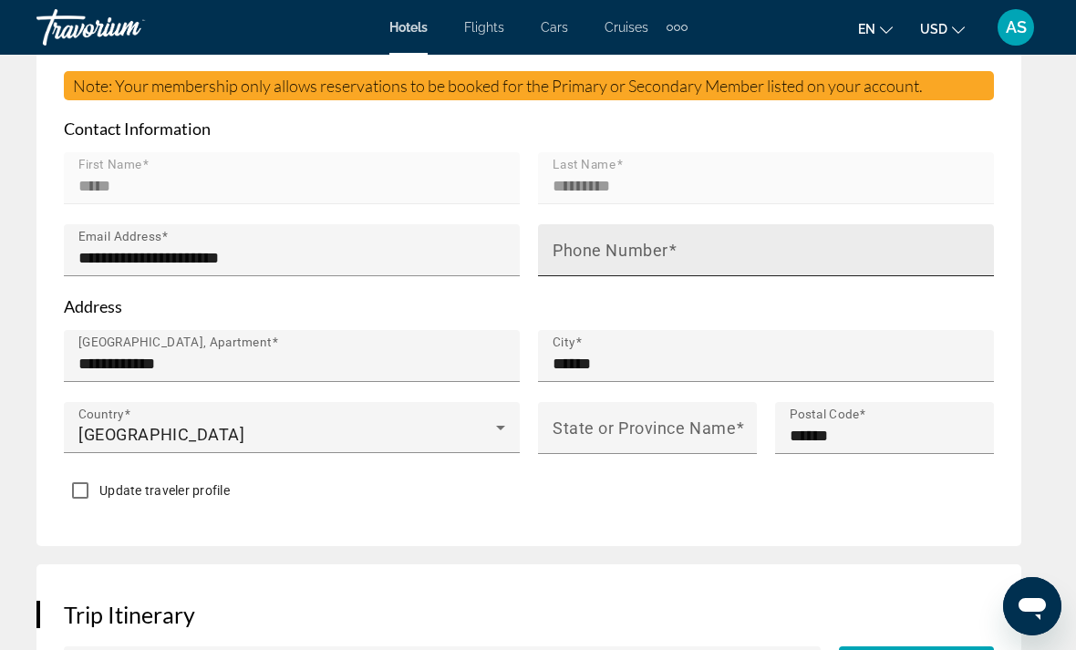
click at [830, 248] on input "Phone Number" at bounding box center [772, 258] width 438 height 22
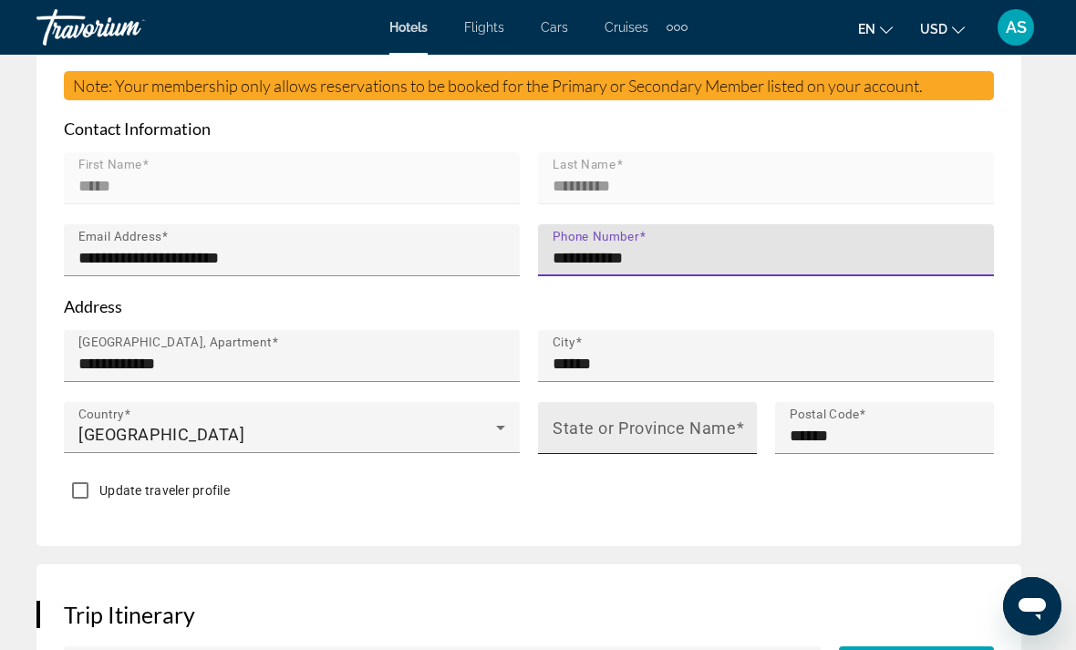
type input "**********"
click at [627, 429] on mat-label "State or Province Name" at bounding box center [644, 428] width 183 height 19
click at [627, 429] on input "State or Province Name" at bounding box center [653, 436] width 201 height 22
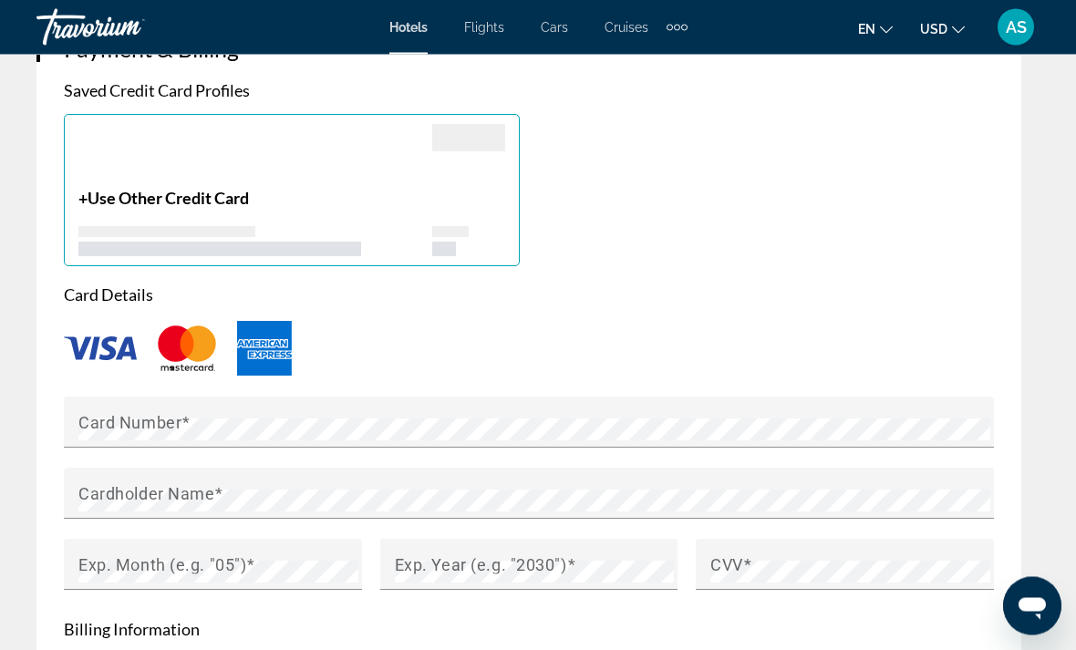
scroll to position [1913, 0]
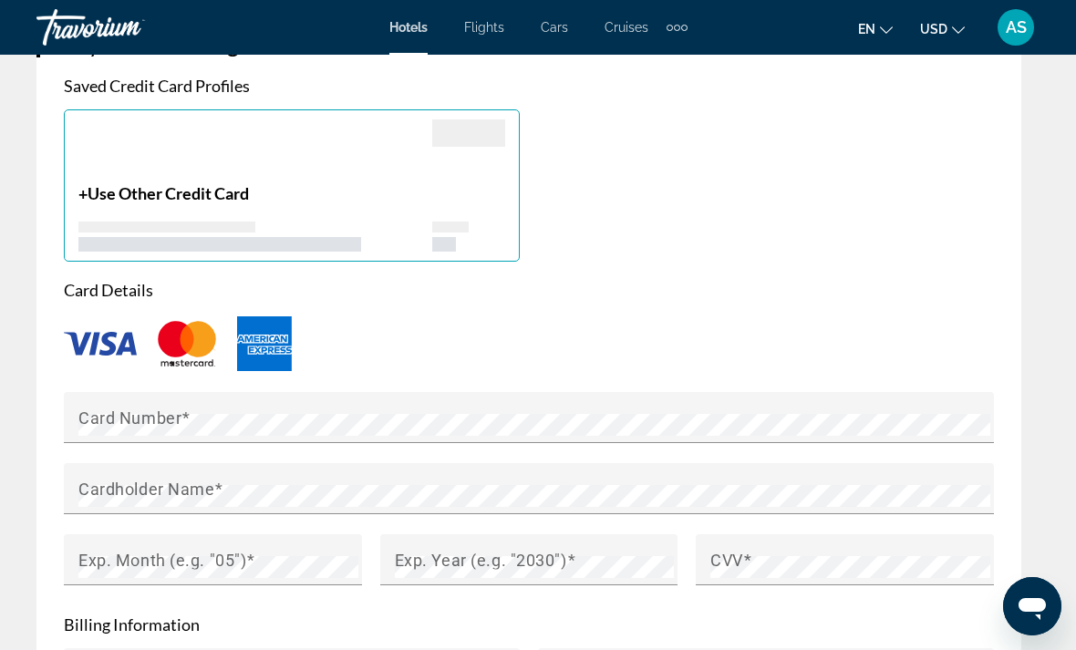
type input "******"
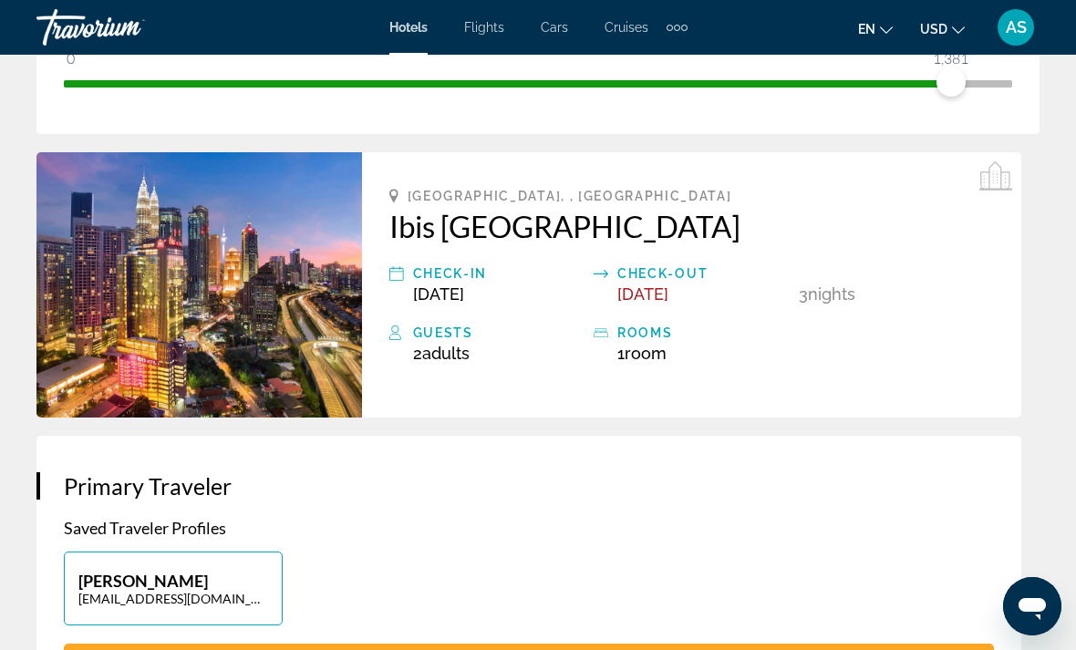
scroll to position [490, 0]
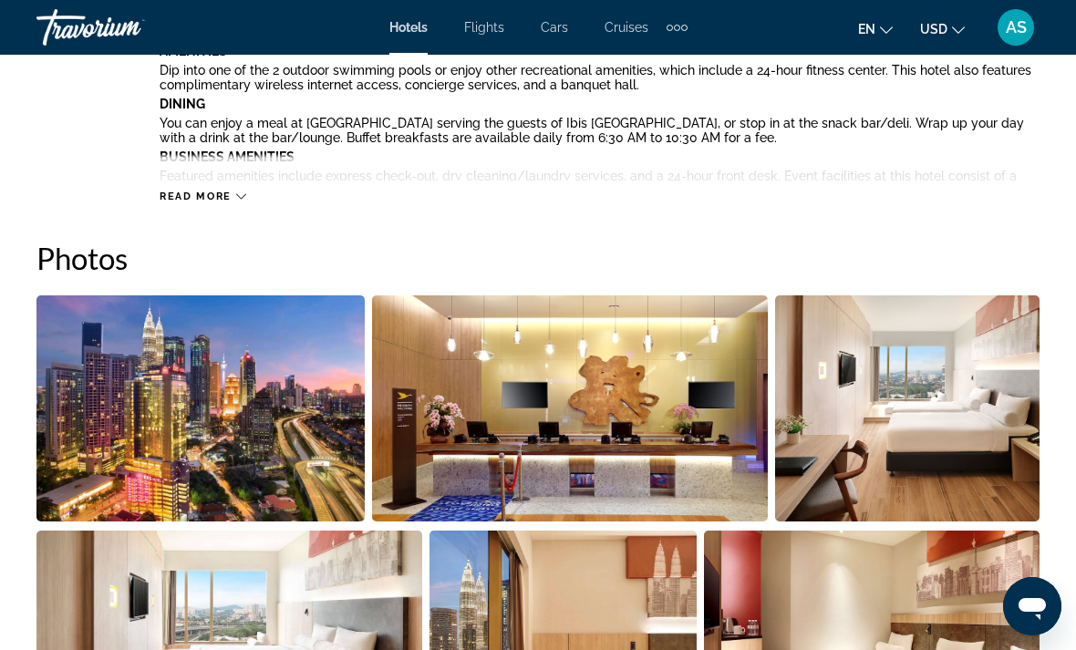
scroll to position [1052, 0]
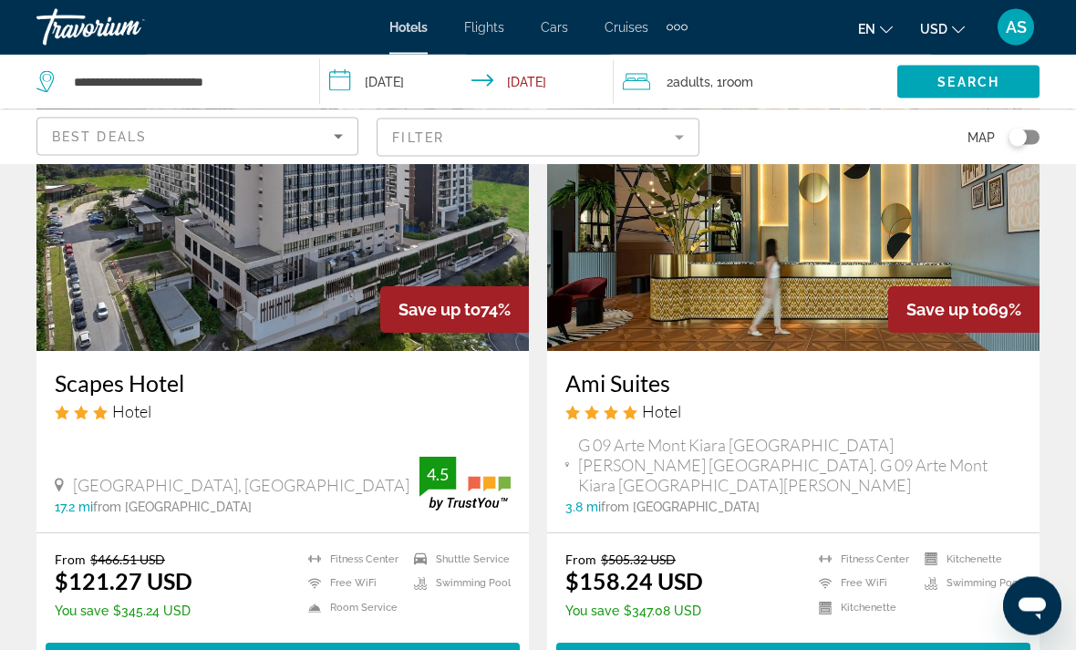
scroll to position [898, 0]
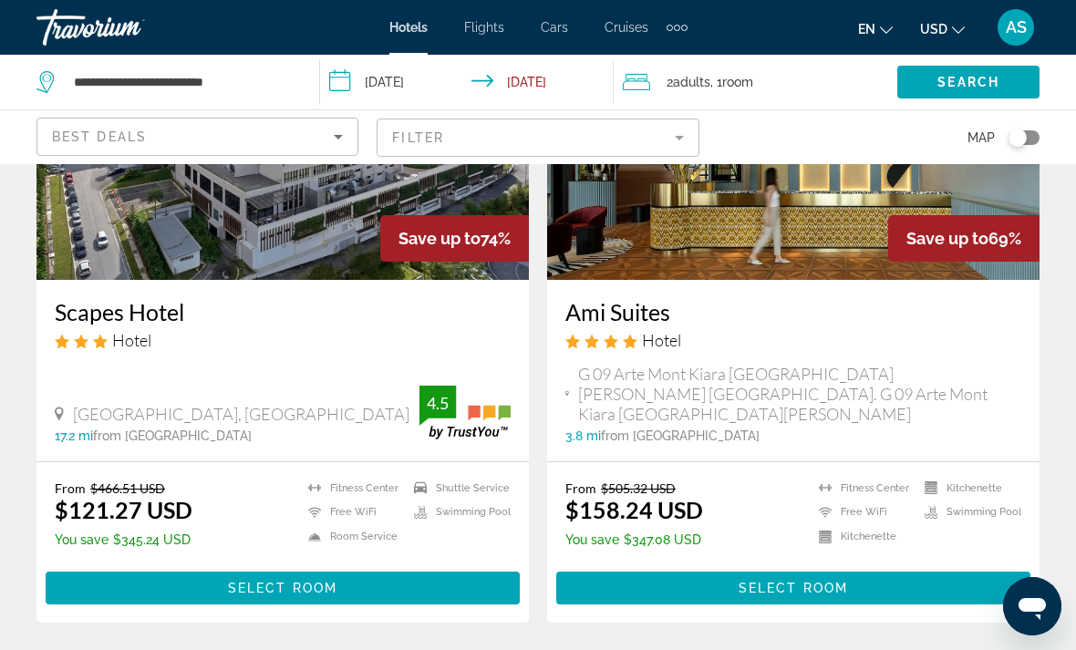
click at [591, 152] on mat-form-field "Filter" at bounding box center [538, 138] width 322 height 38
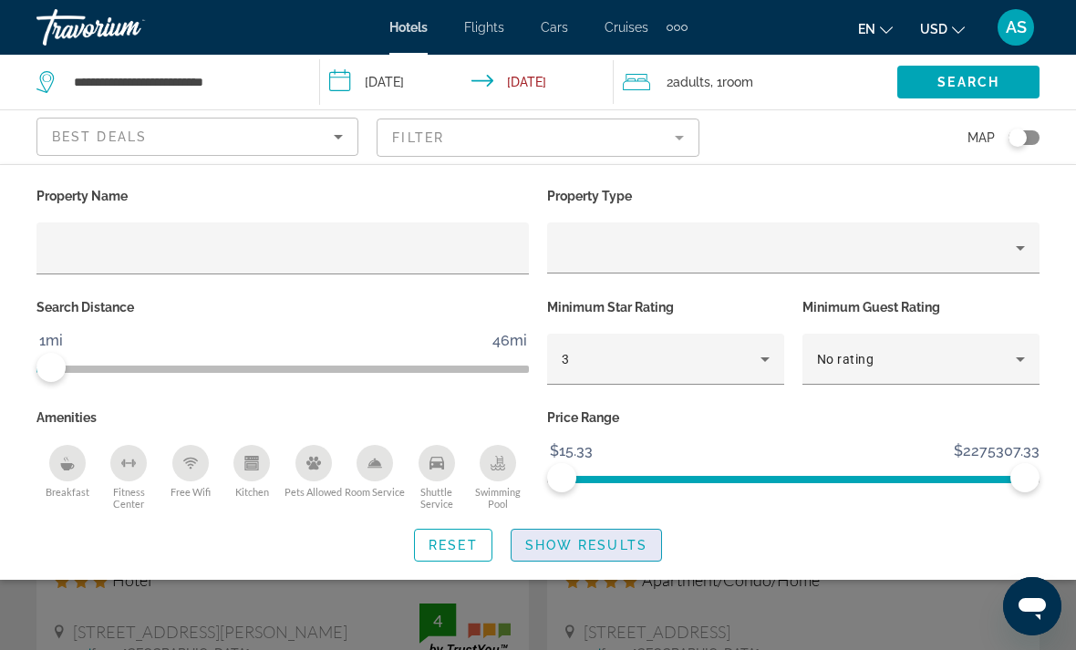
click at [596, 538] on span "Show Results" at bounding box center [586, 545] width 122 height 15
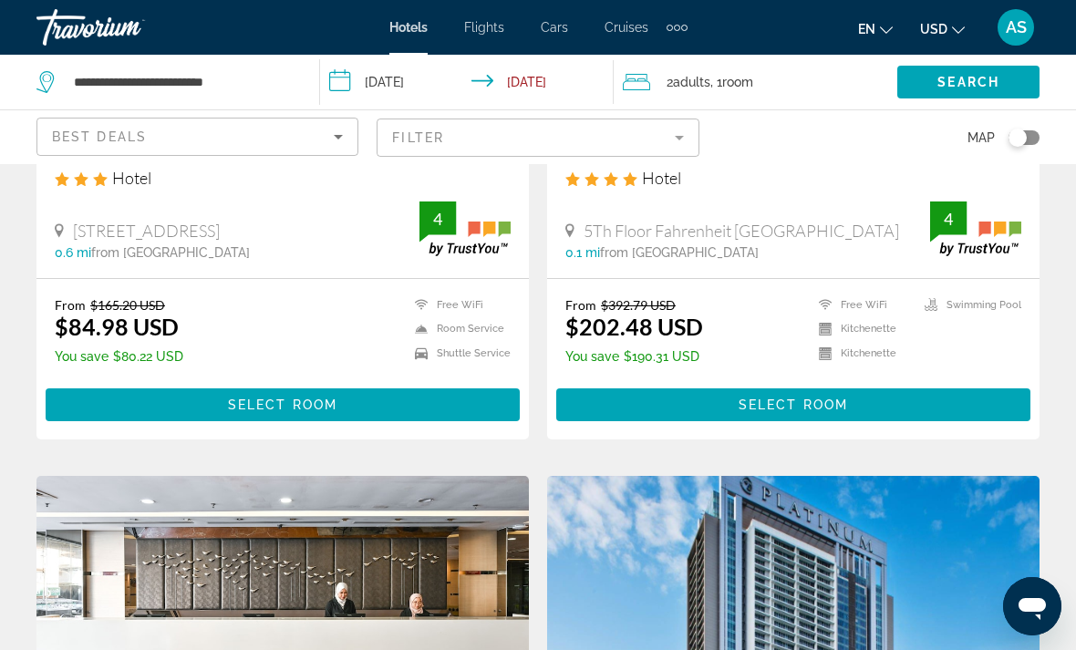
scroll to position [1260, 0]
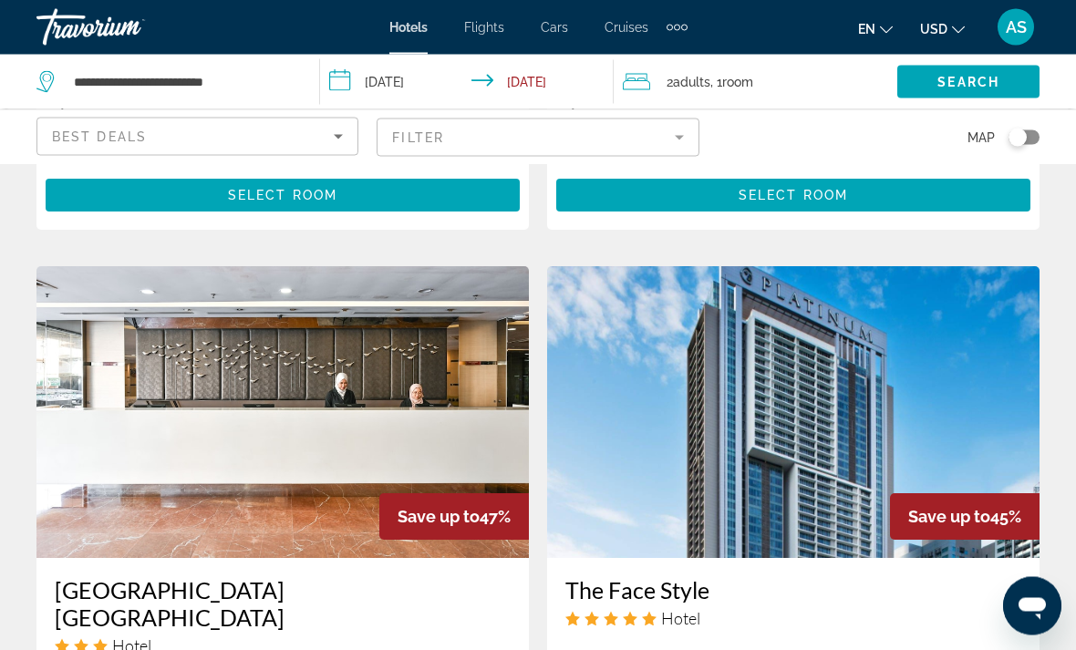
click at [658, 143] on mat-form-field "Filter" at bounding box center [538, 138] width 322 height 38
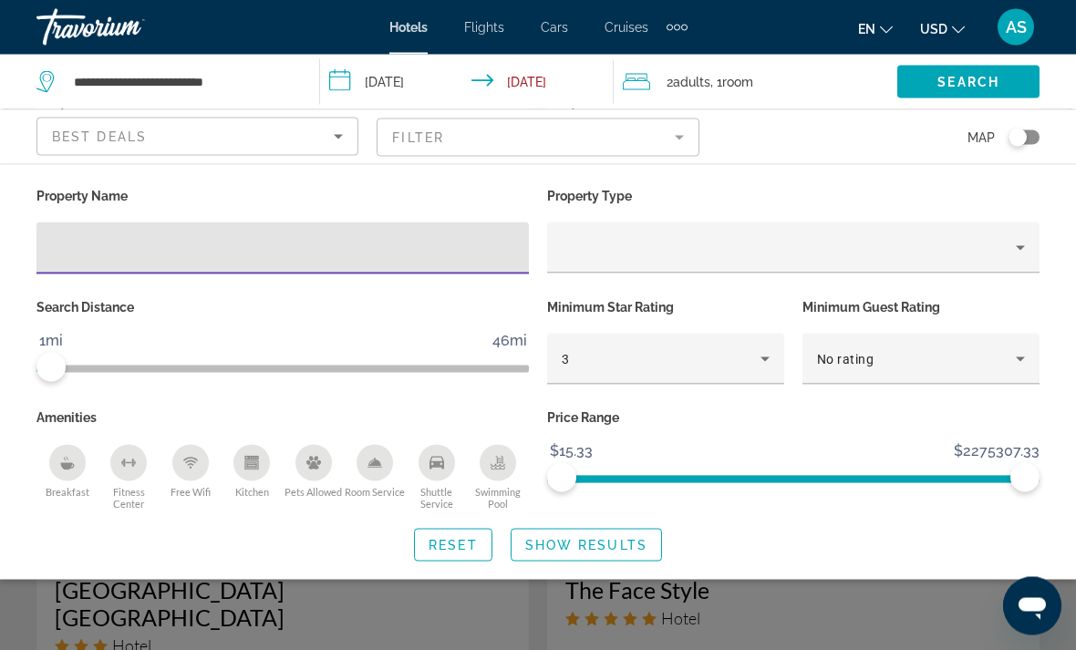
scroll to position [1261, 0]
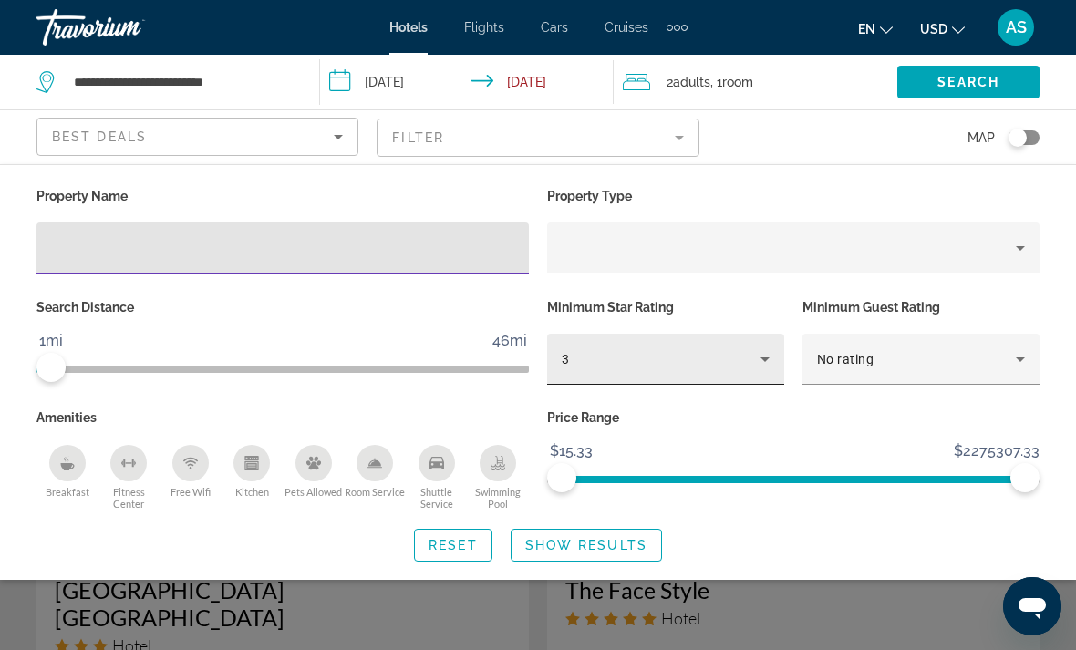
click at [648, 358] on div "3" at bounding box center [661, 359] width 199 height 22
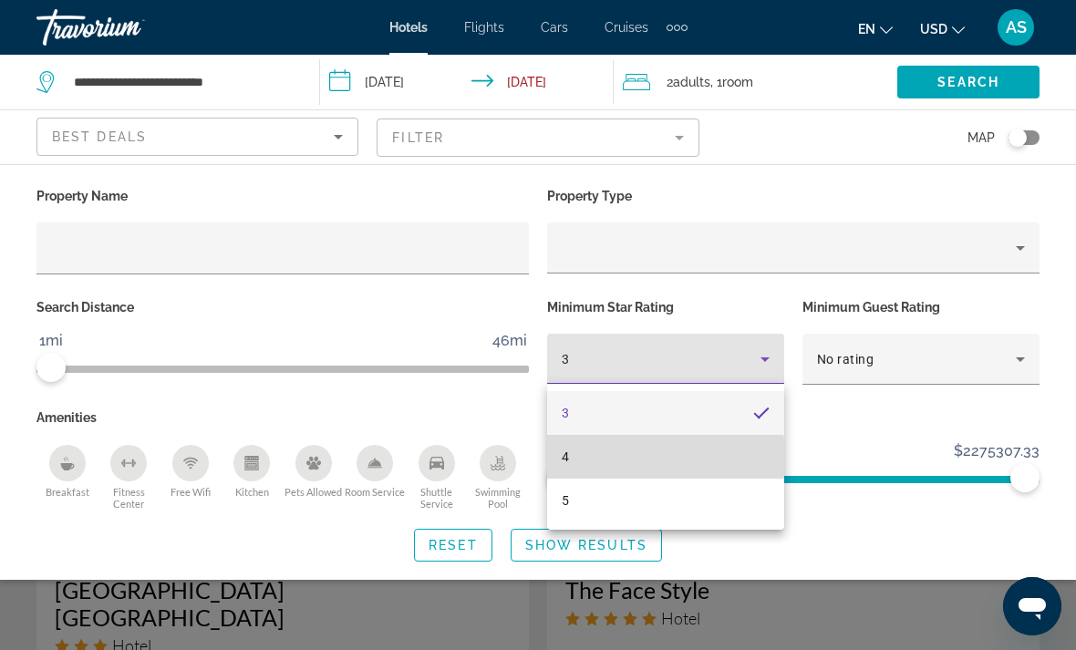
click at [593, 458] on mat-option "4" at bounding box center [665, 457] width 237 height 44
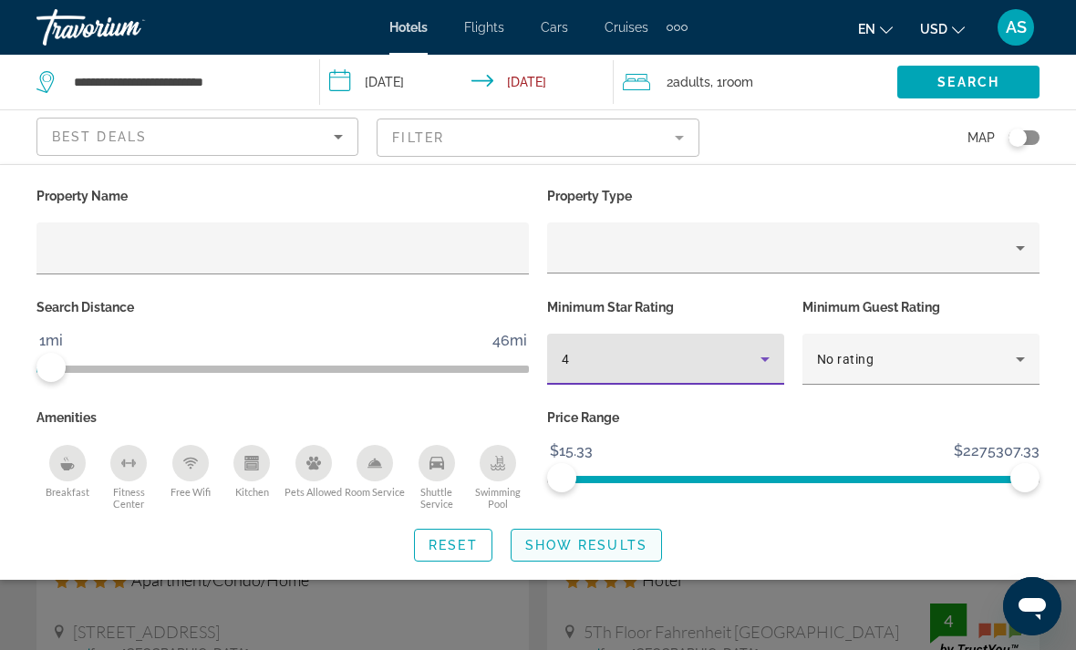
click at [568, 541] on span "Show Results" at bounding box center [586, 545] width 122 height 15
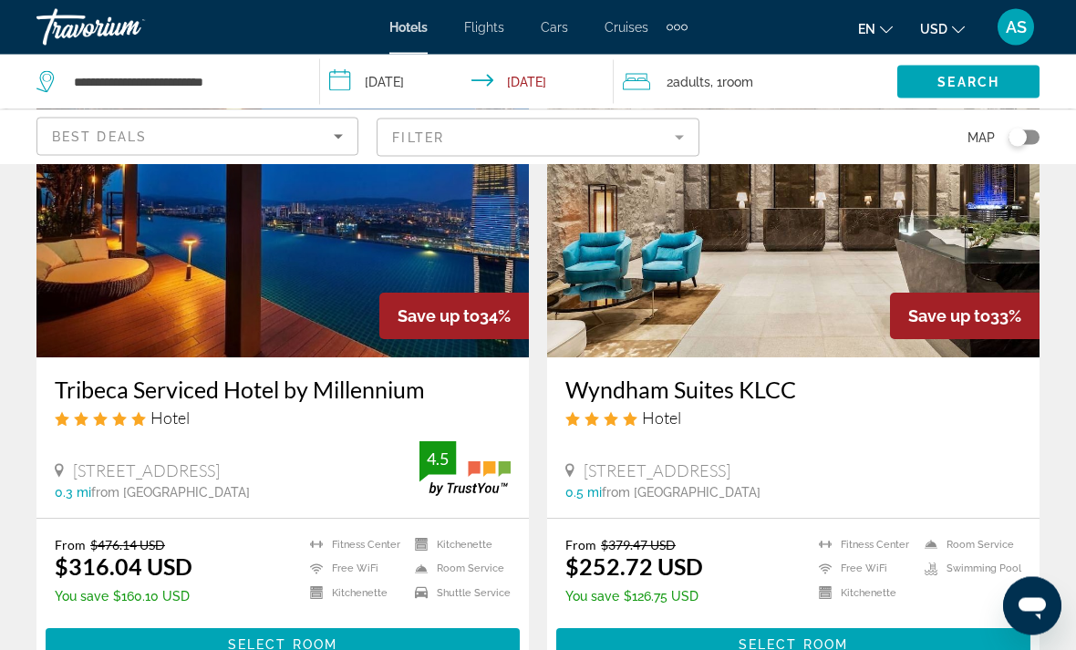
scroll to position [2139, 0]
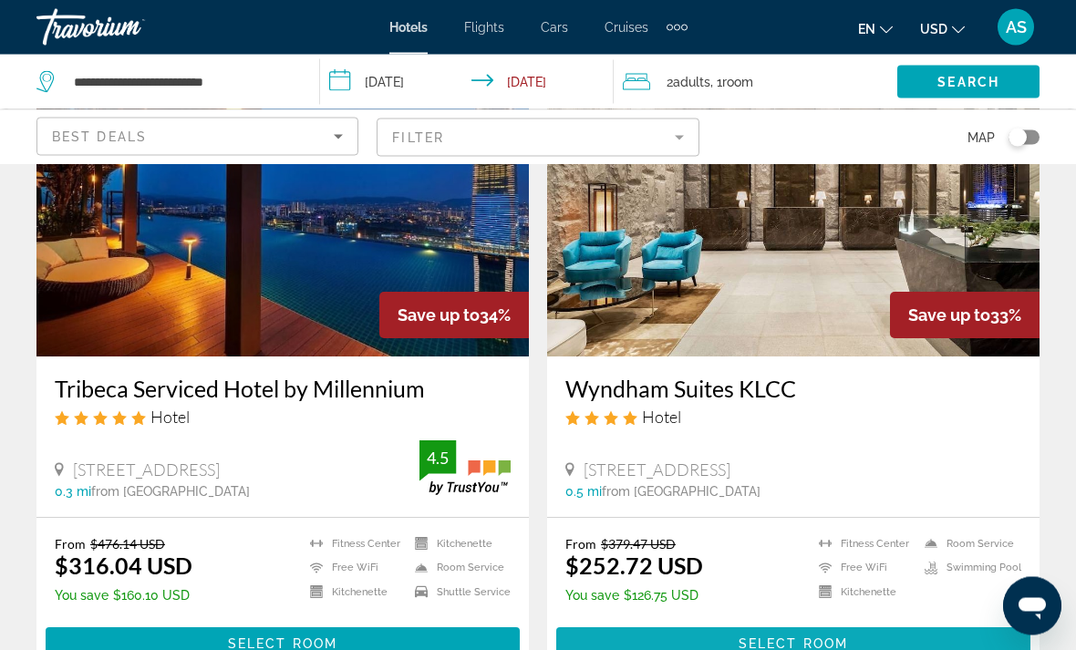
click at [882, 644] on span "Main content" at bounding box center [793, 645] width 474 height 44
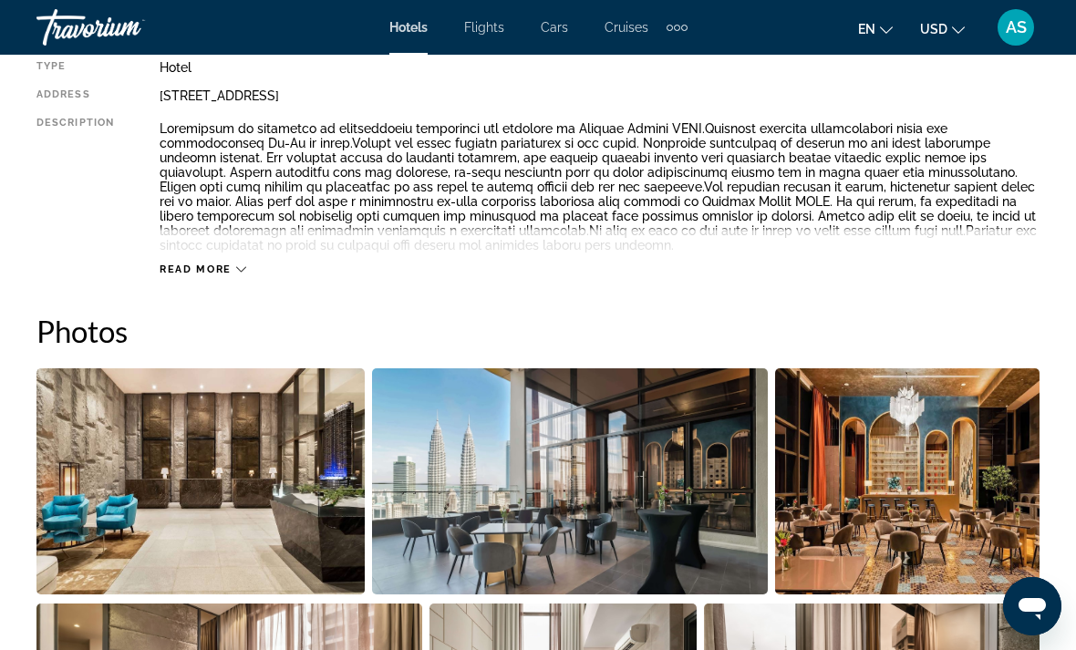
scroll to position [991, 0]
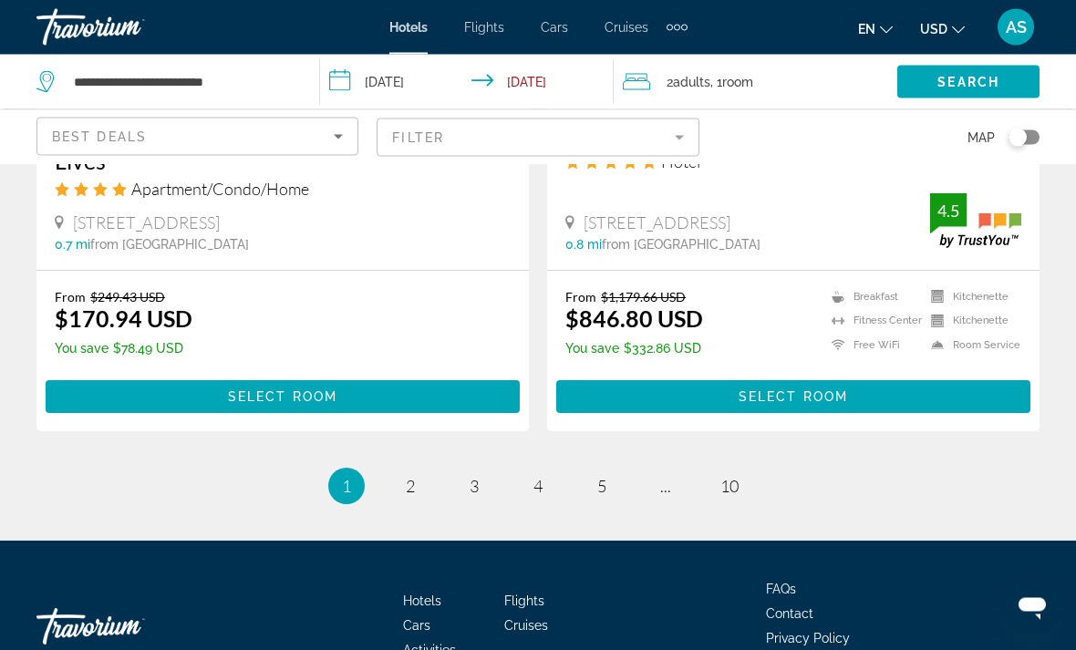
scroll to position [3727, 0]
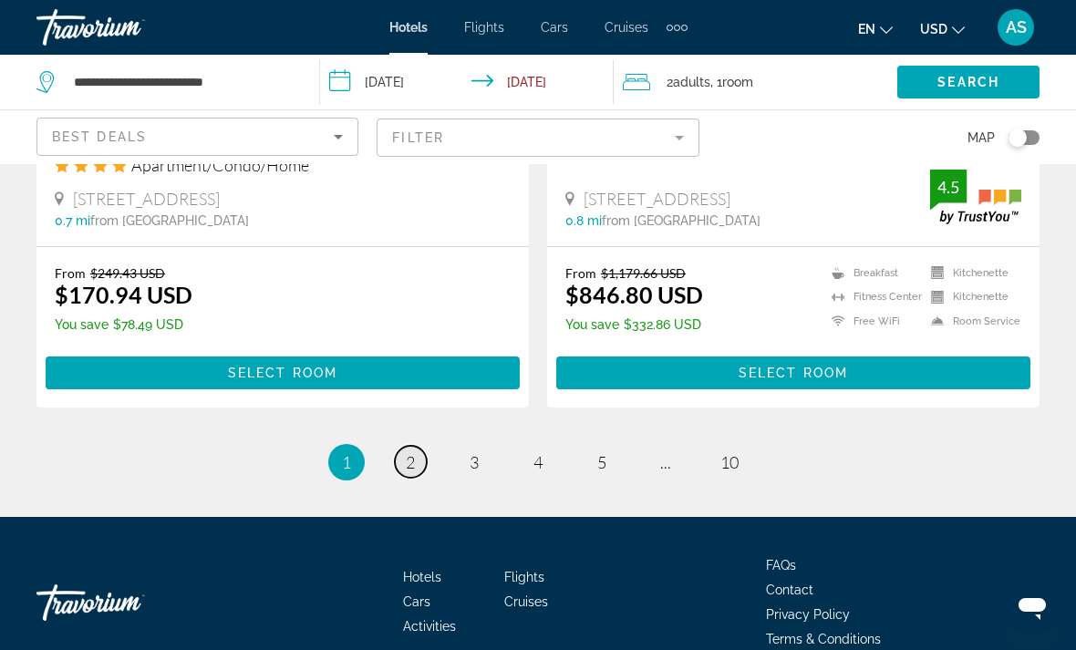
click at [412, 452] on span "2" at bounding box center [410, 462] width 9 height 20
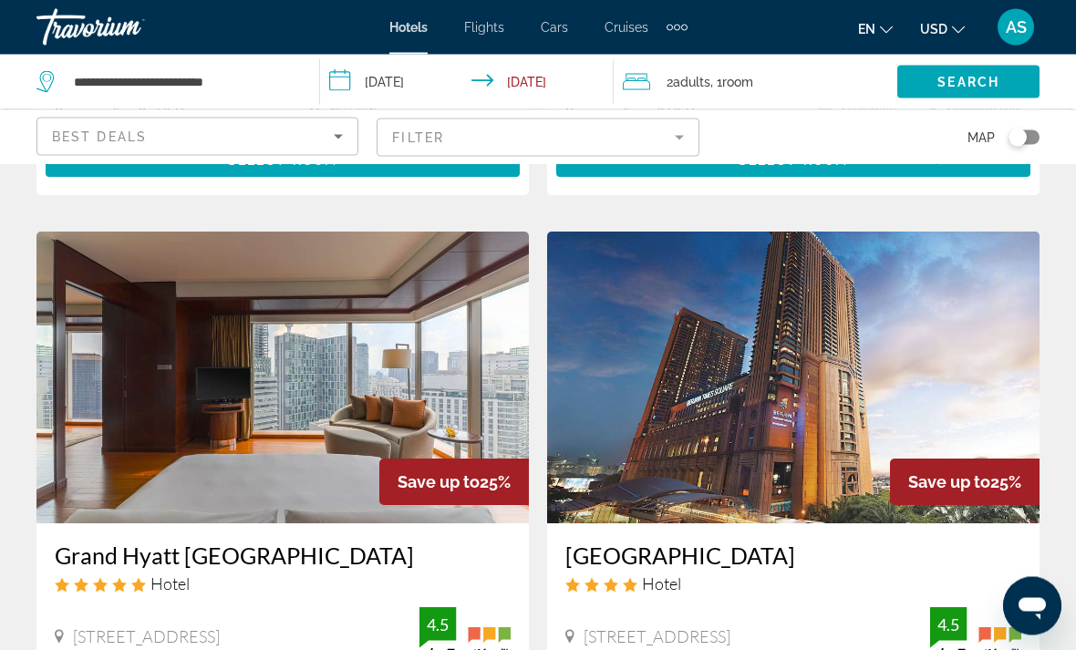
scroll to position [669, 0]
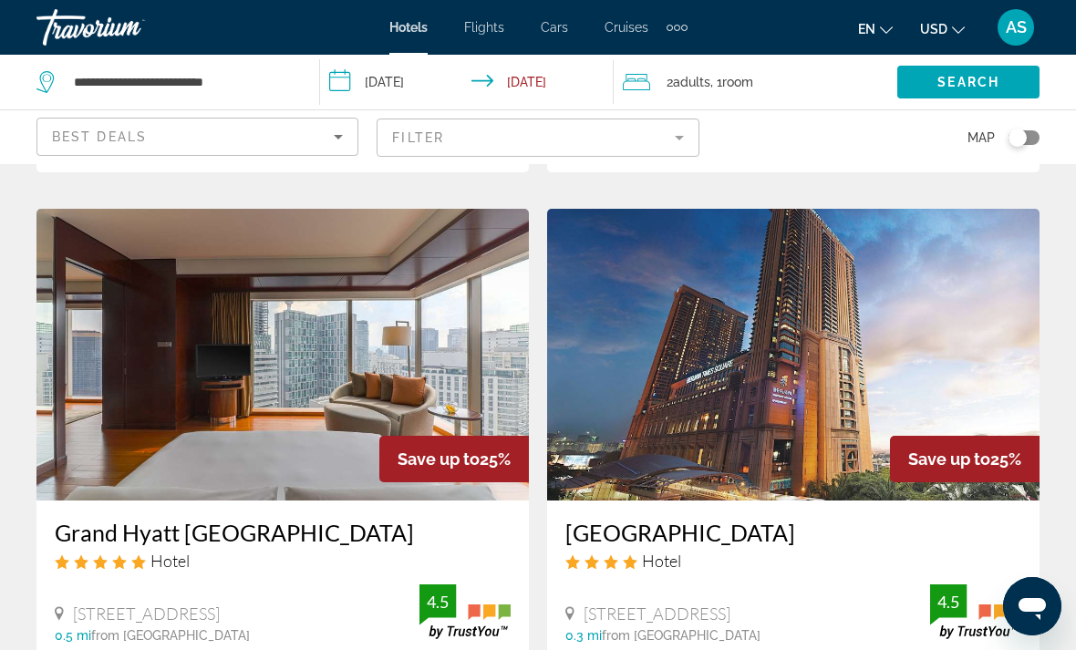
click at [337, 133] on icon "Sort by" at bounding box center [338, 137] width 22 height 22
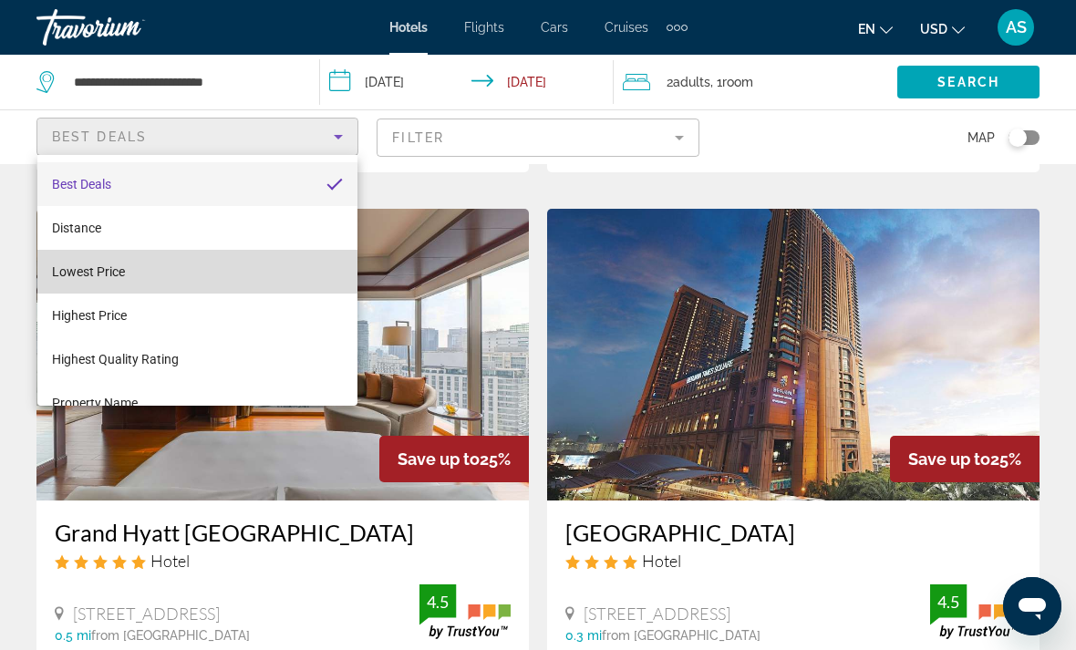
click at [129, 279] on mat-option "Lowest Price" at bounding box center [197, 272] width 320 height 44
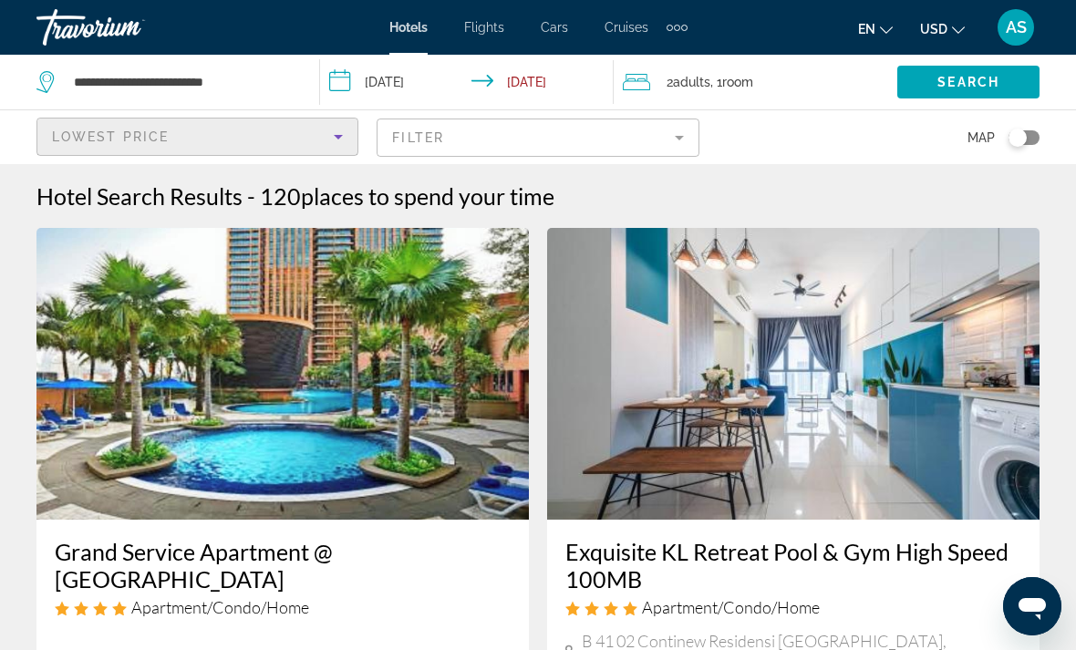
click at [534, 150] on mat-form-field "Filter" at bounding box center [538, 138] width 322 height 38
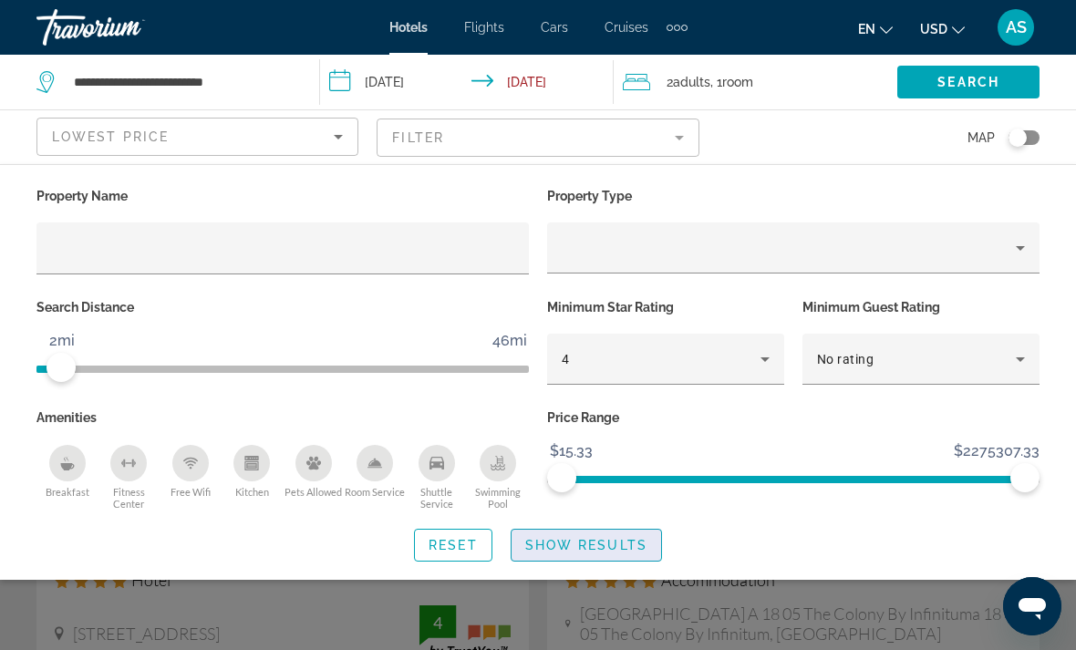
click at [542, 539] on span "Show Results" at bounding box center [586, 545] width 122 height 15
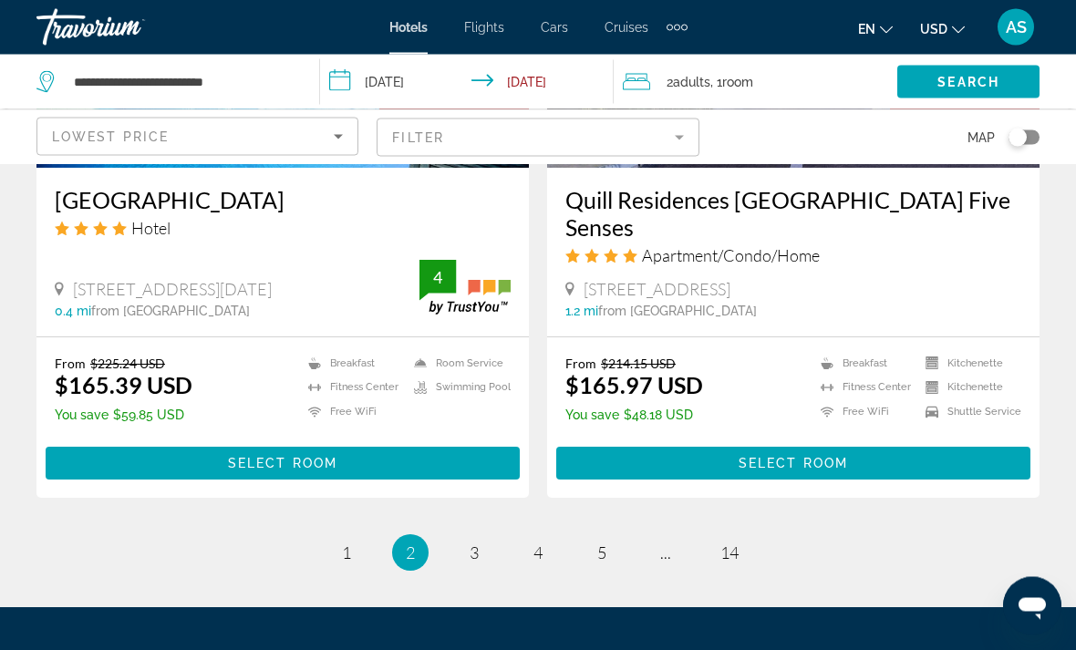
scroll to position [3748, 0]
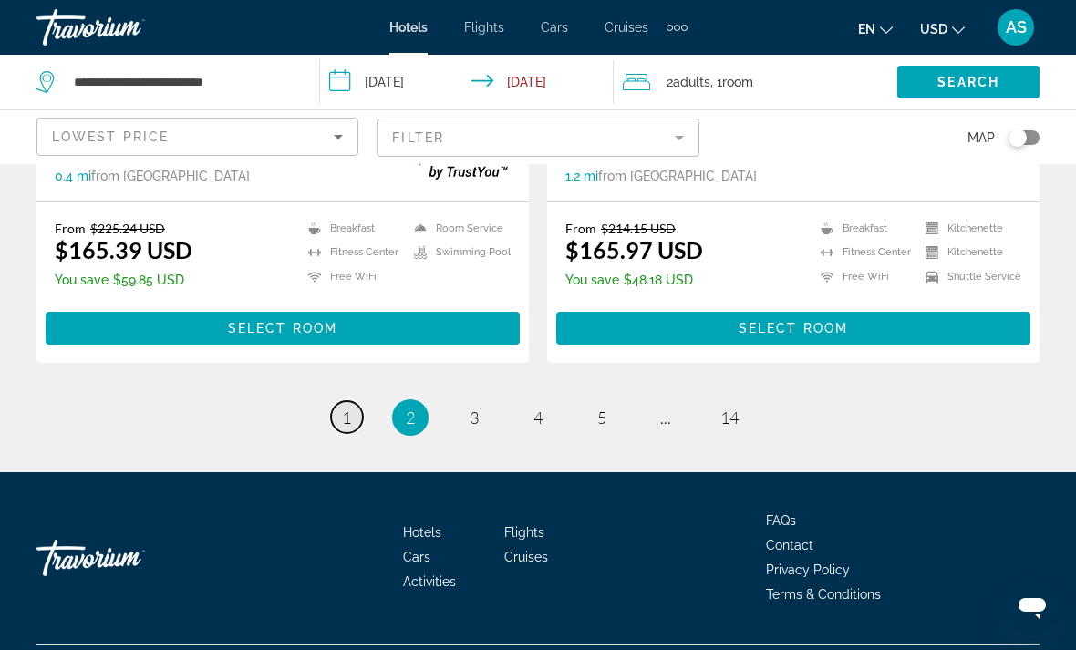
click at [342, 428] on span "1" at bounding box center [346, 418] width 9 height 20
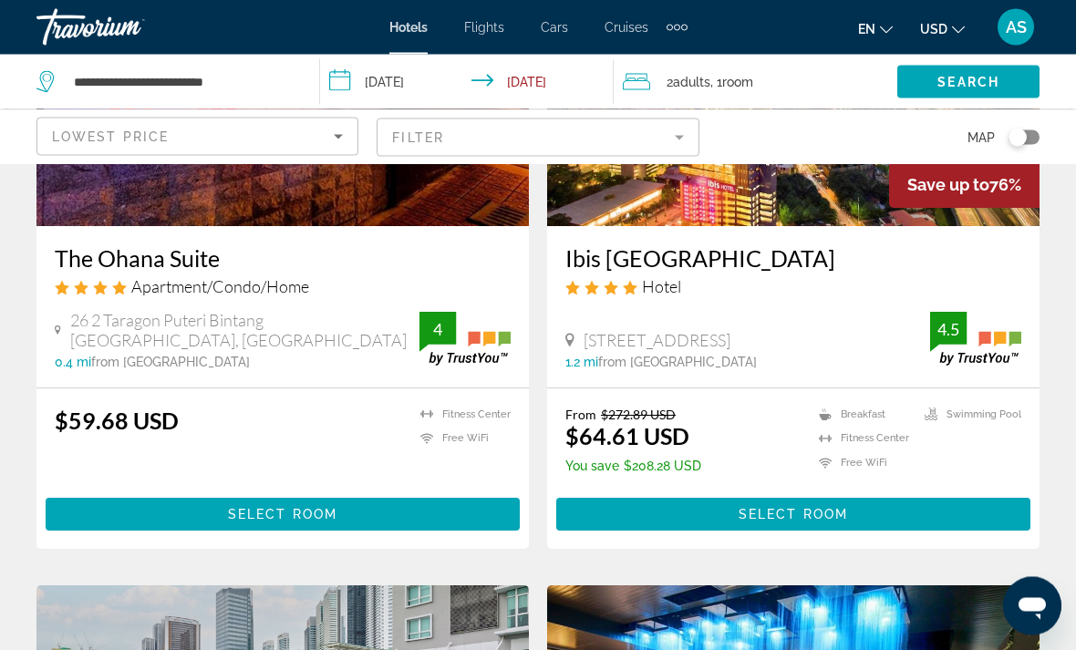
scroll to position [294, 0]
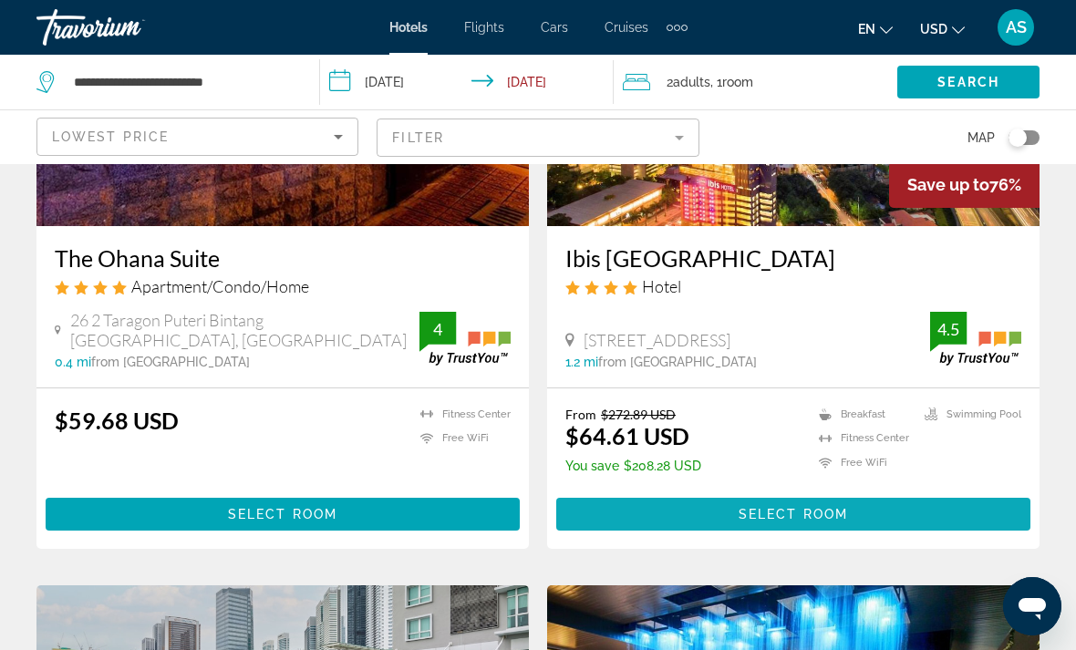
click at [921, 513] on span "Main content" at bounding box center [793, 515] width 474 height 44
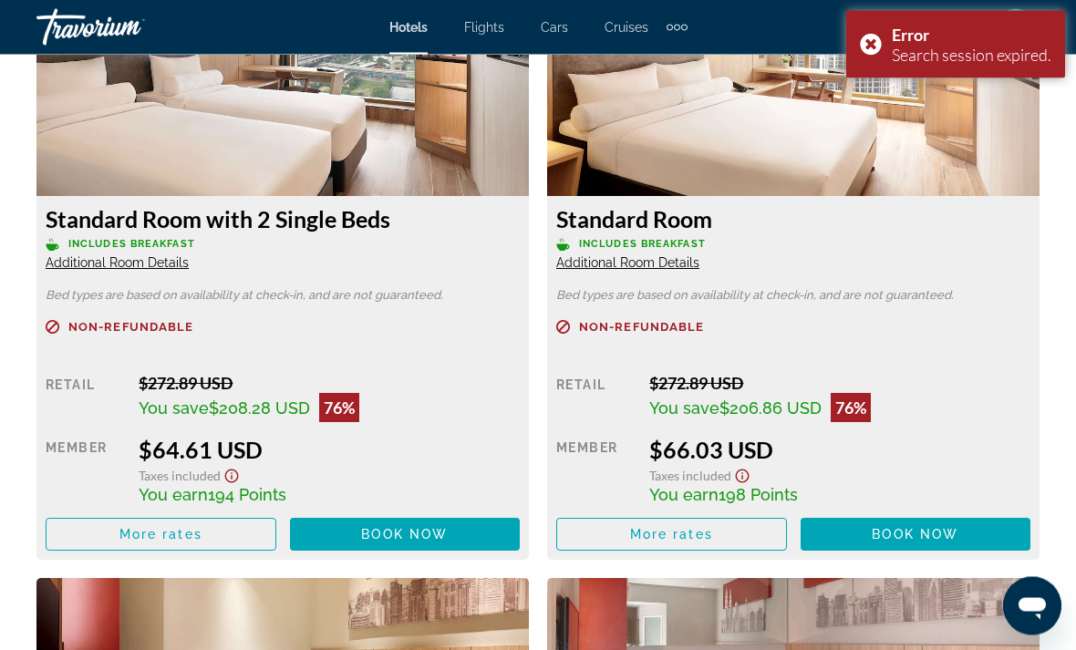
scroll to position [2936, 0]
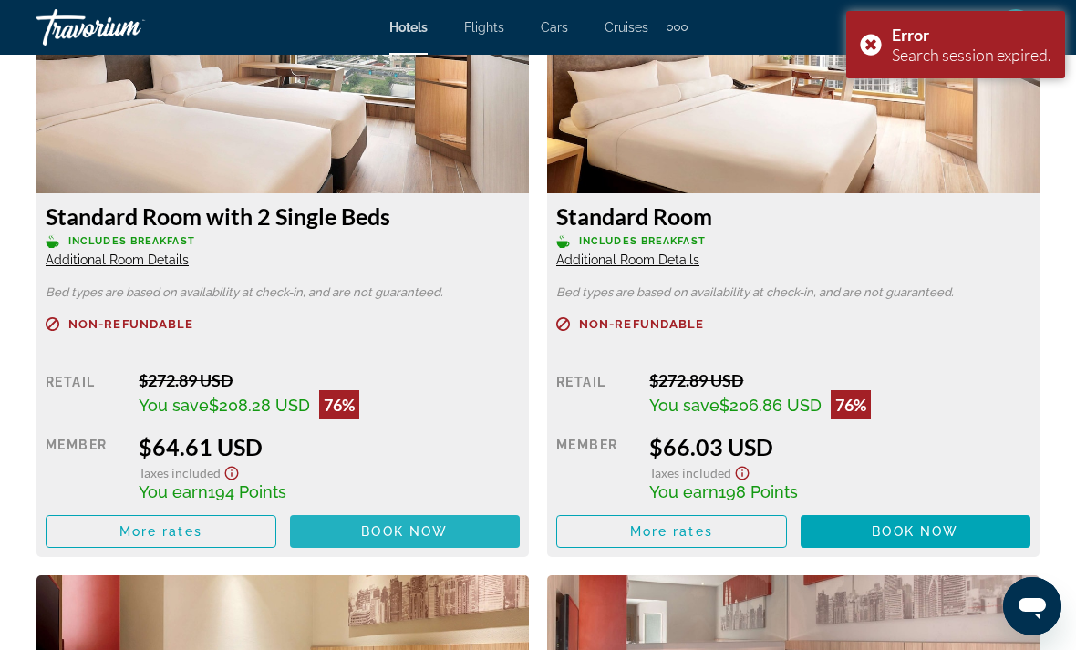
click at [402, 531] on span "Book now" at bounding box center [404, 531] width 87 height 15
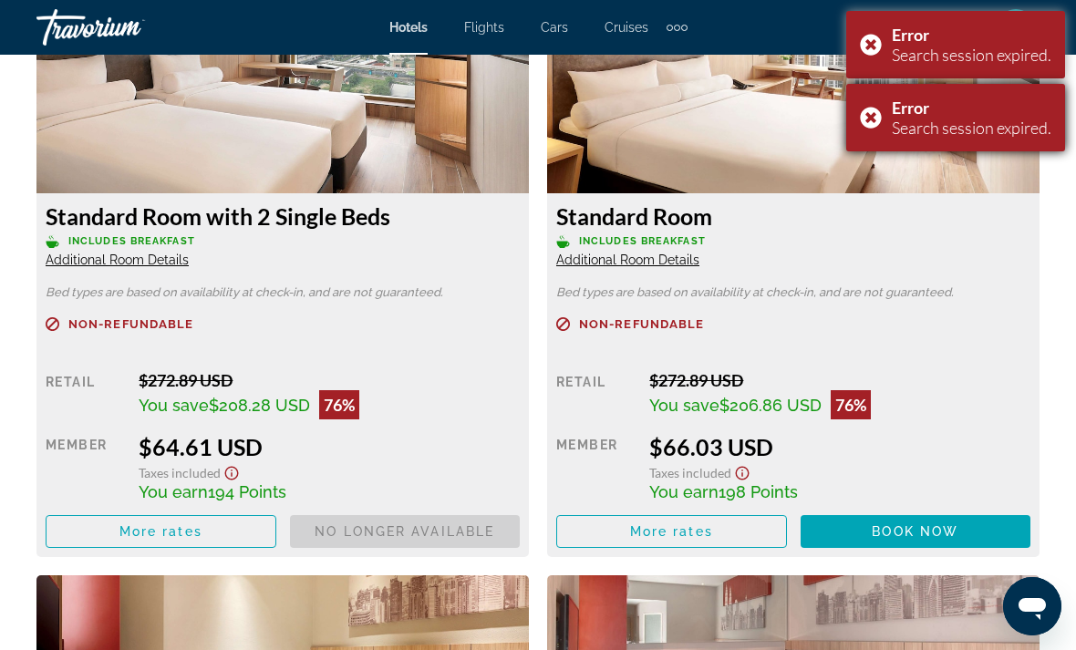
click at [861, 116] on div "Error Search session expired." at bounding box center [955, 117] width 219 height 67
click at [880, 42] on div "Error Search session expired." at bounding box center [955, 44] width 219 height 67
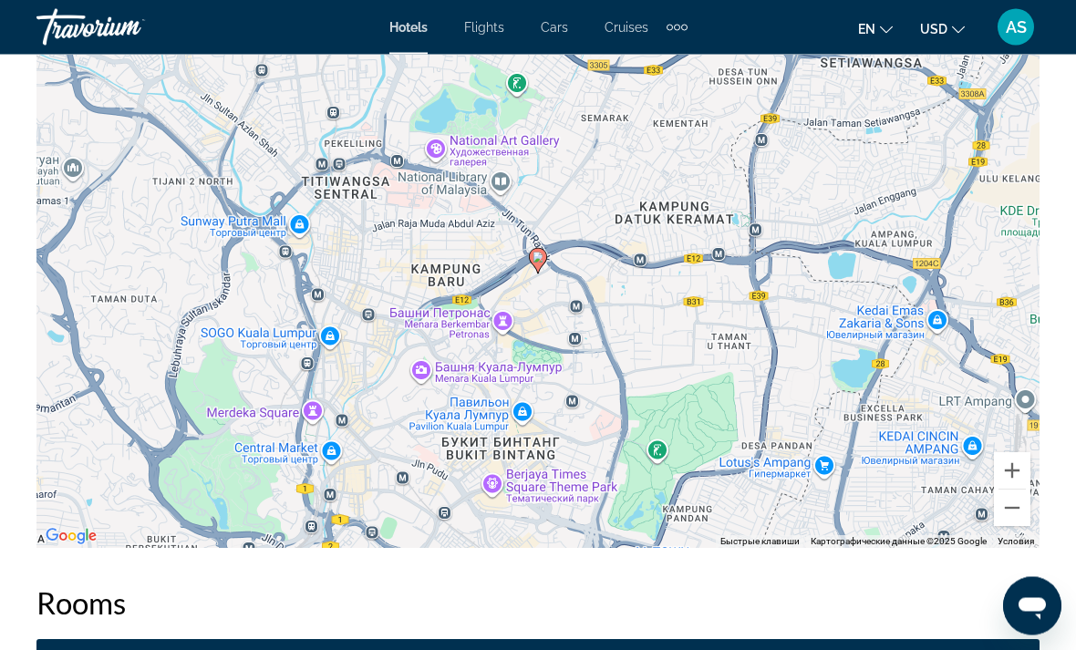
scroll to position [2133, 0]
